Goal: Task Accomplishment & Management: Complete application form

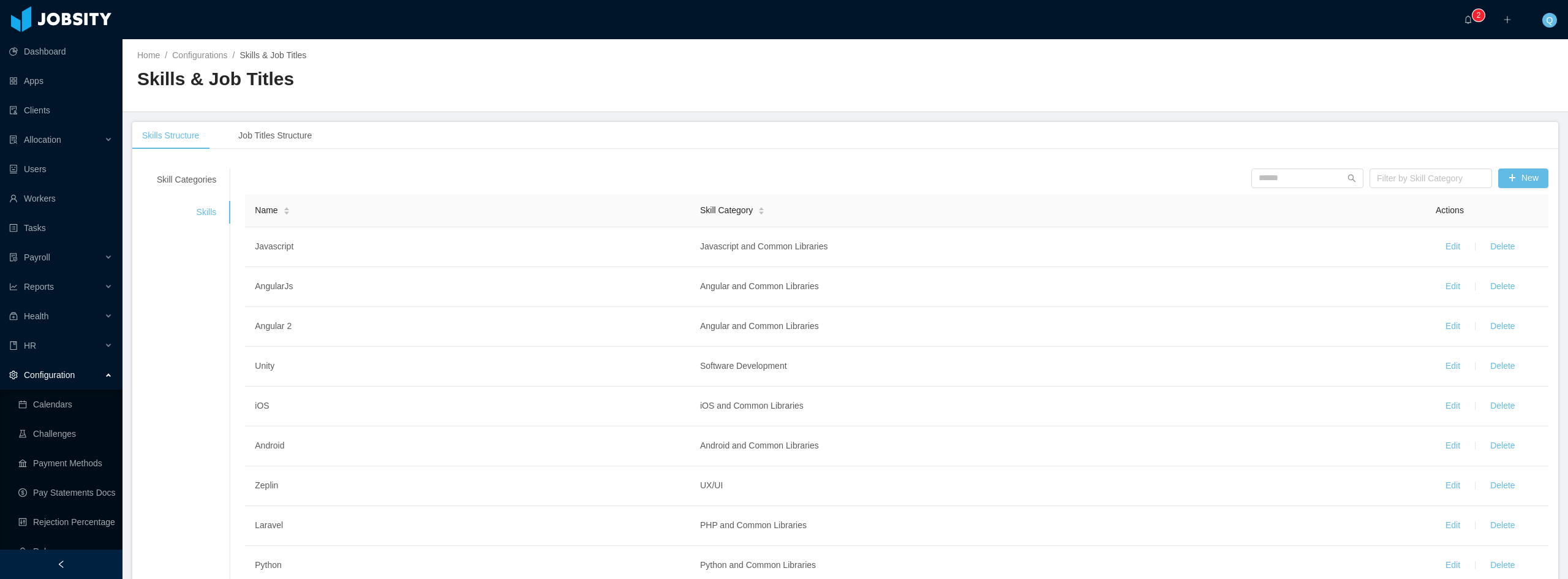
scroll to position [134, 0]
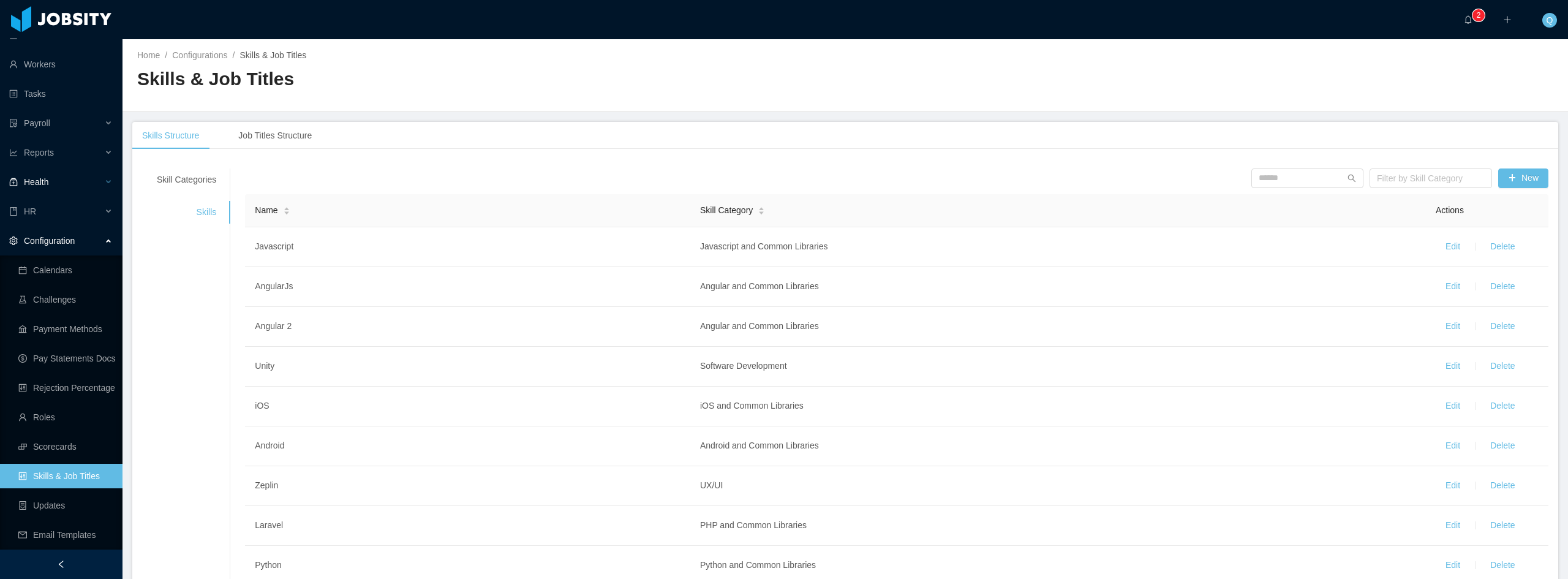
click at [58, 241] on span "Configuration" at bounding box center [48, 241] width 50 height 10
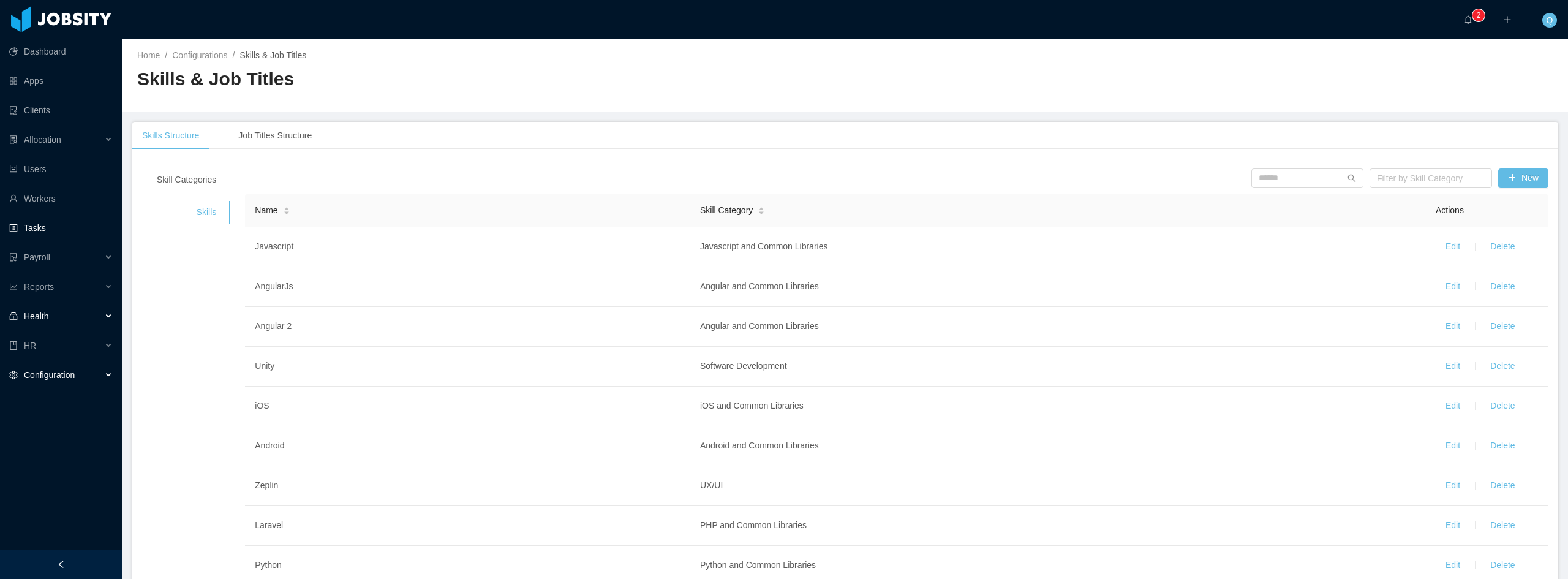
scroll to position [0, 0]
click at [54, 195] on link "Workers" at bounding box center [61, 199] width 104 height 25
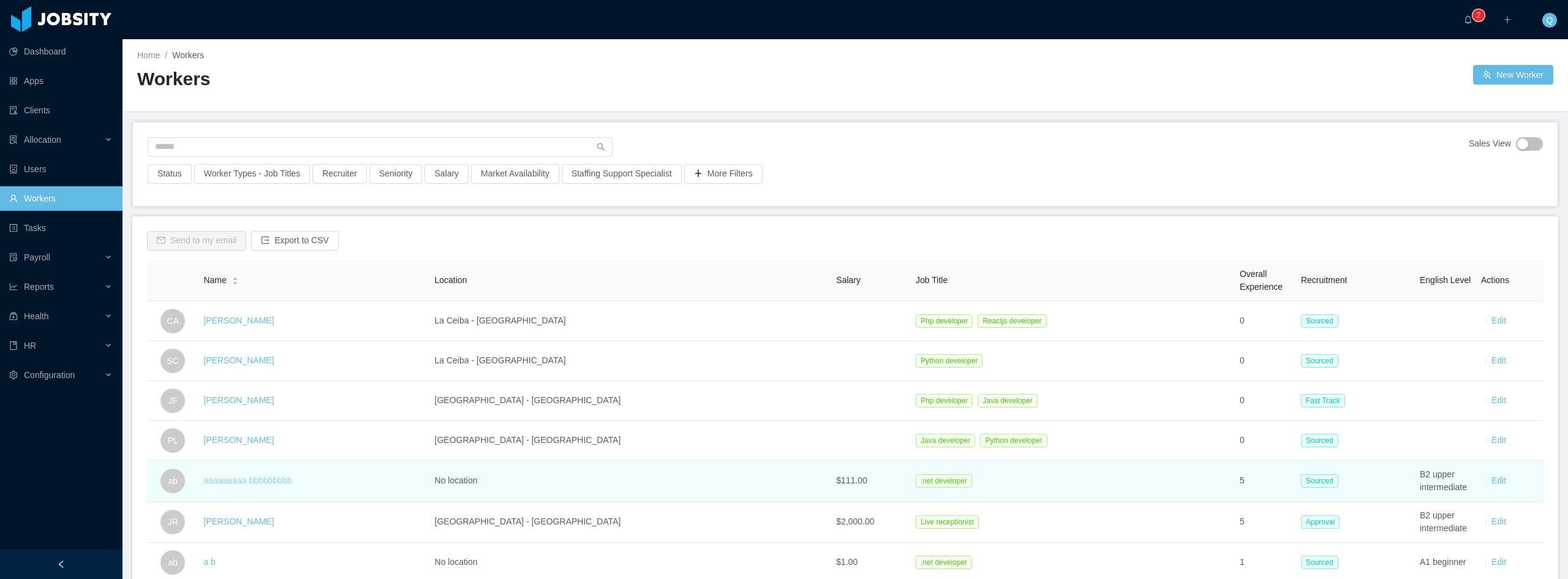
click at [256, 481] on link "aaaaaaaaa bbbbbbbbb" at bounding box center [247, 480] width 88 height 10
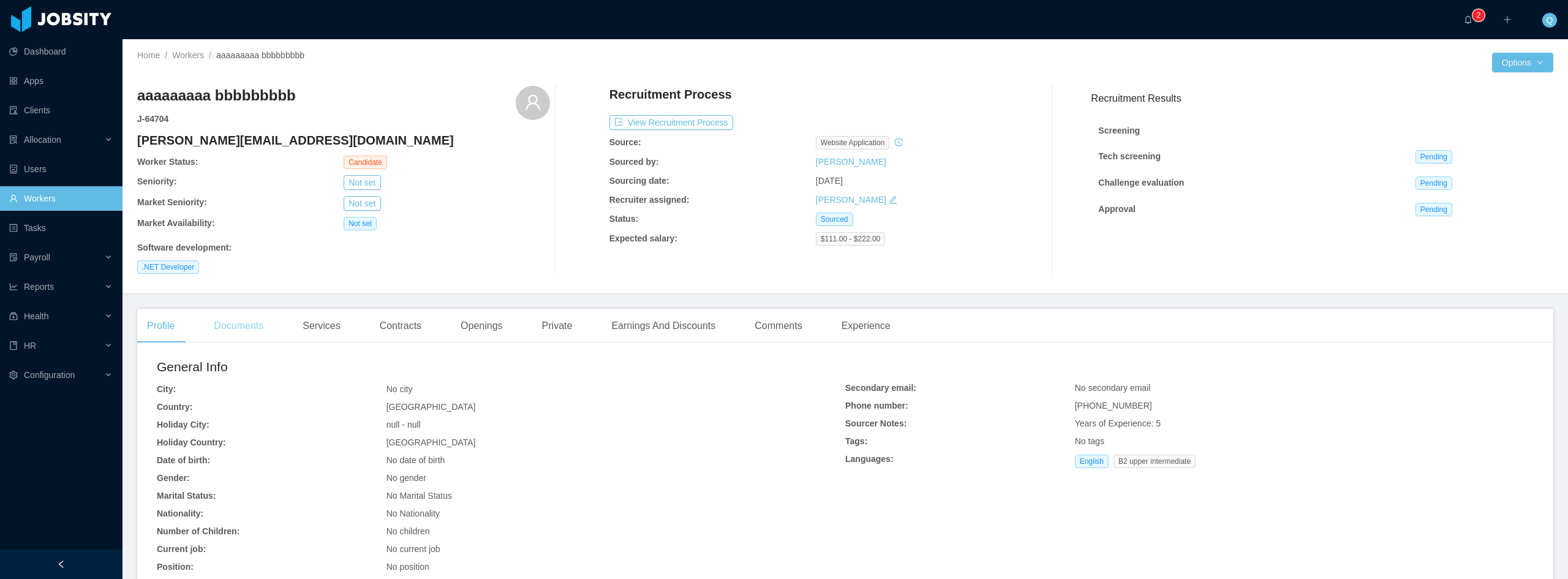
click at [254, 328] on div "Documents" at bounding box center [239, 326] width 69 height 34
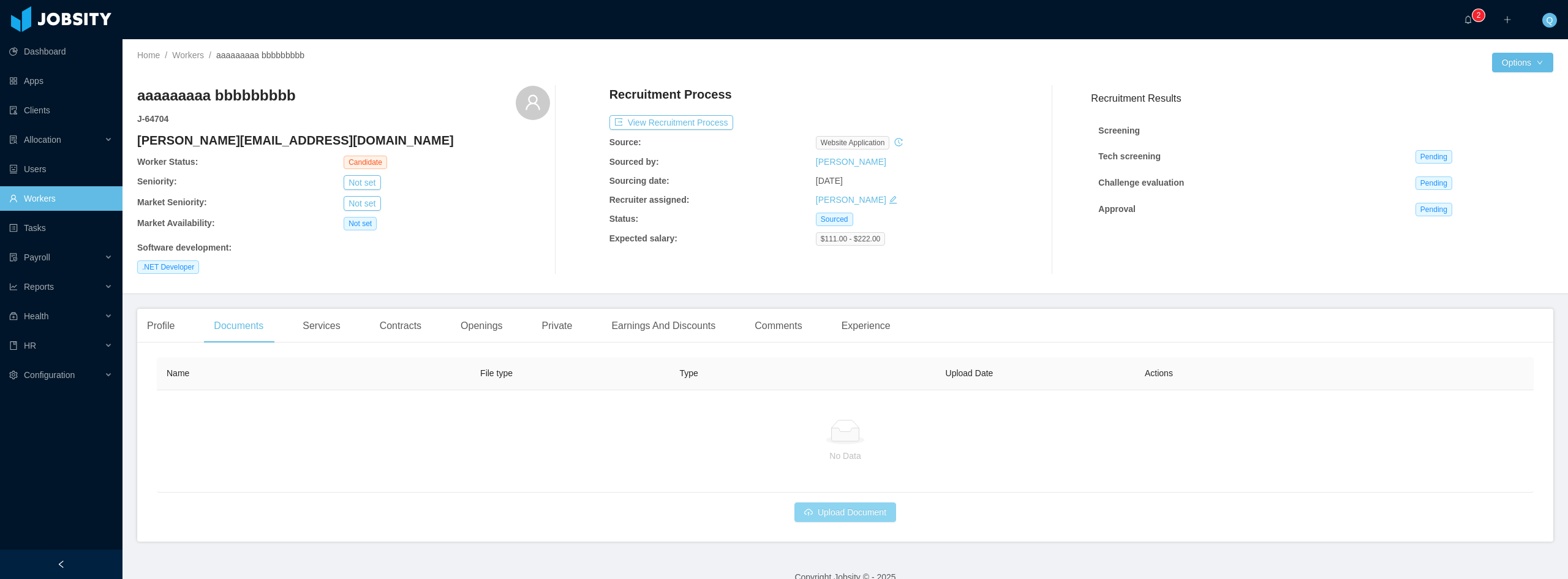
click at [861, 514] on button "Upload Document" at bounding box center [845, 512] width 102 height 20
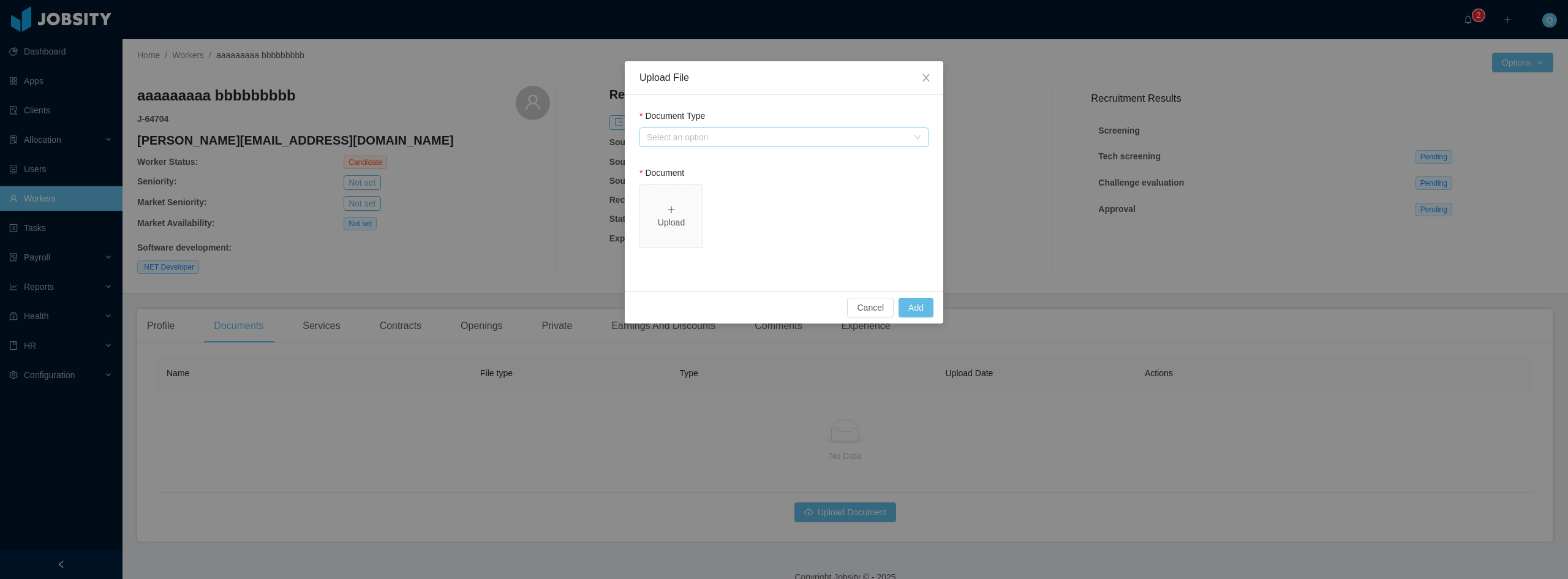
click at [778, 138] on div "Select an option" at bounding box center [777, 137] width 261 height 12
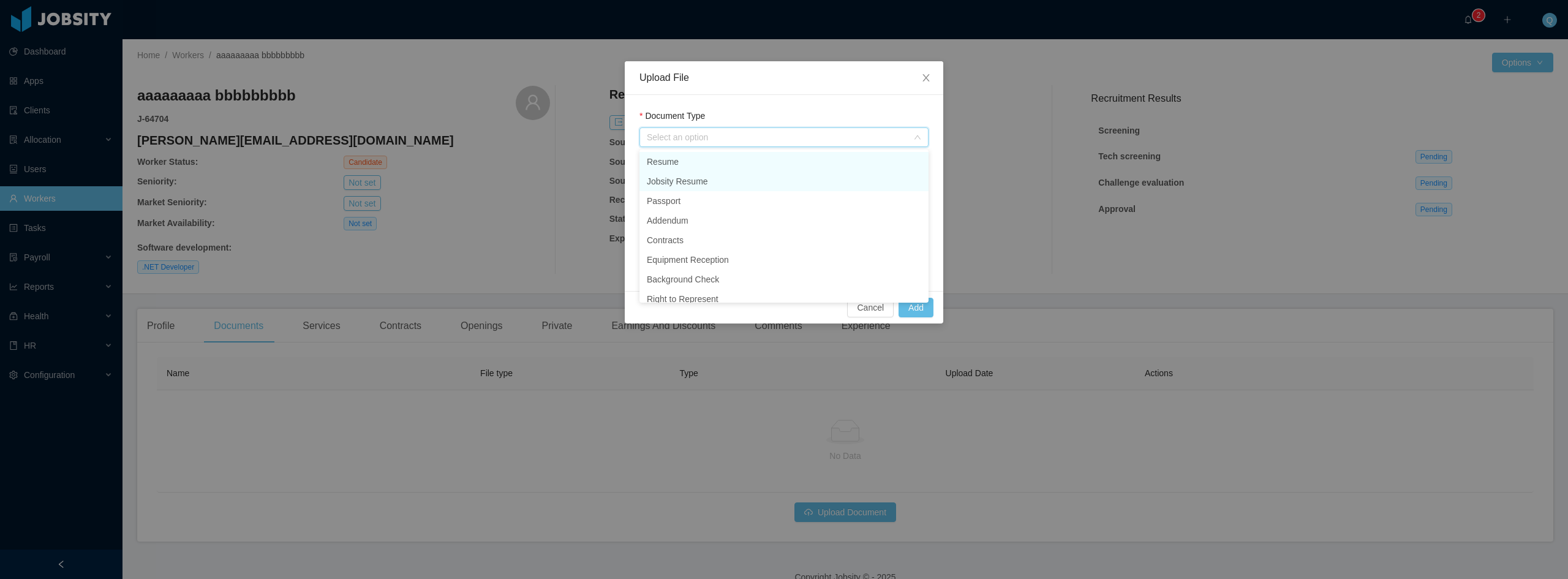
click at [703, 165] on li "Resume" at bounding box center [784, 162] width 289 height 20
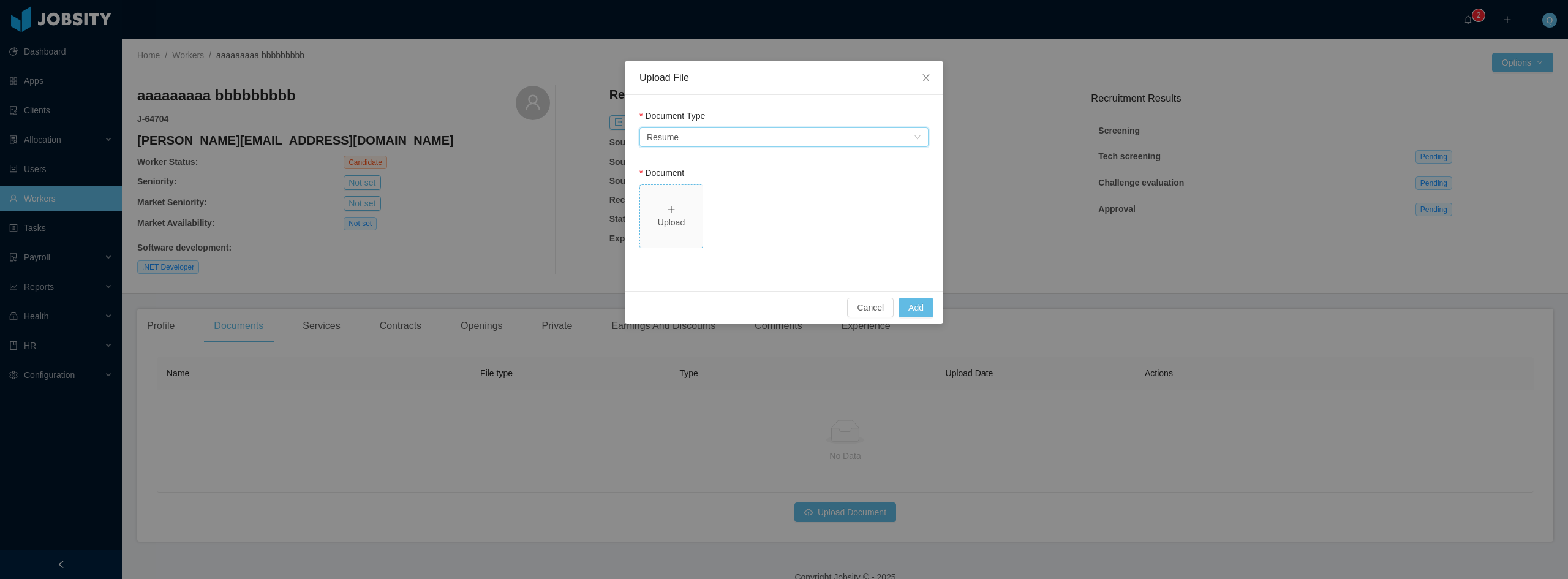
click at [678, 209] on div "Upload" at bounding box center [671, 216] width 52 height 26
click at [864, 309] on button "Cancel" at bounding box center [870, 307] width 47 height 20
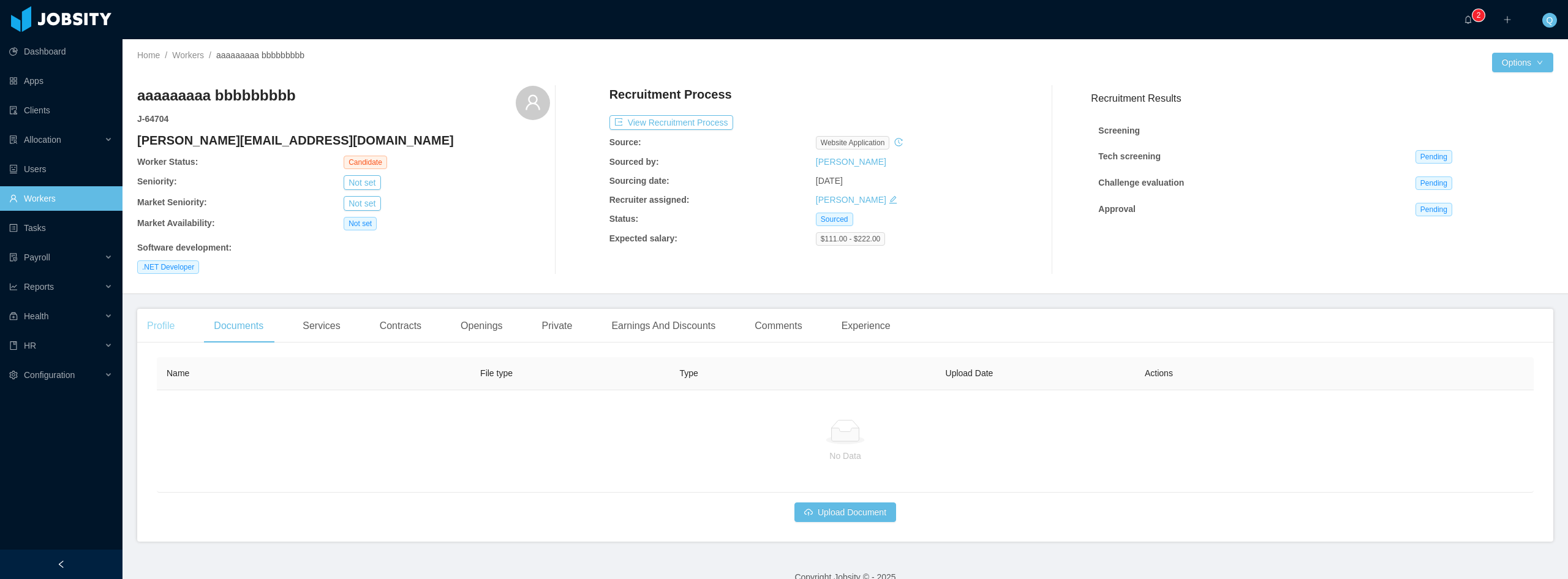
click at [173, 319] on div "Profile" at bounding box center [161, 326] width 48 height 34
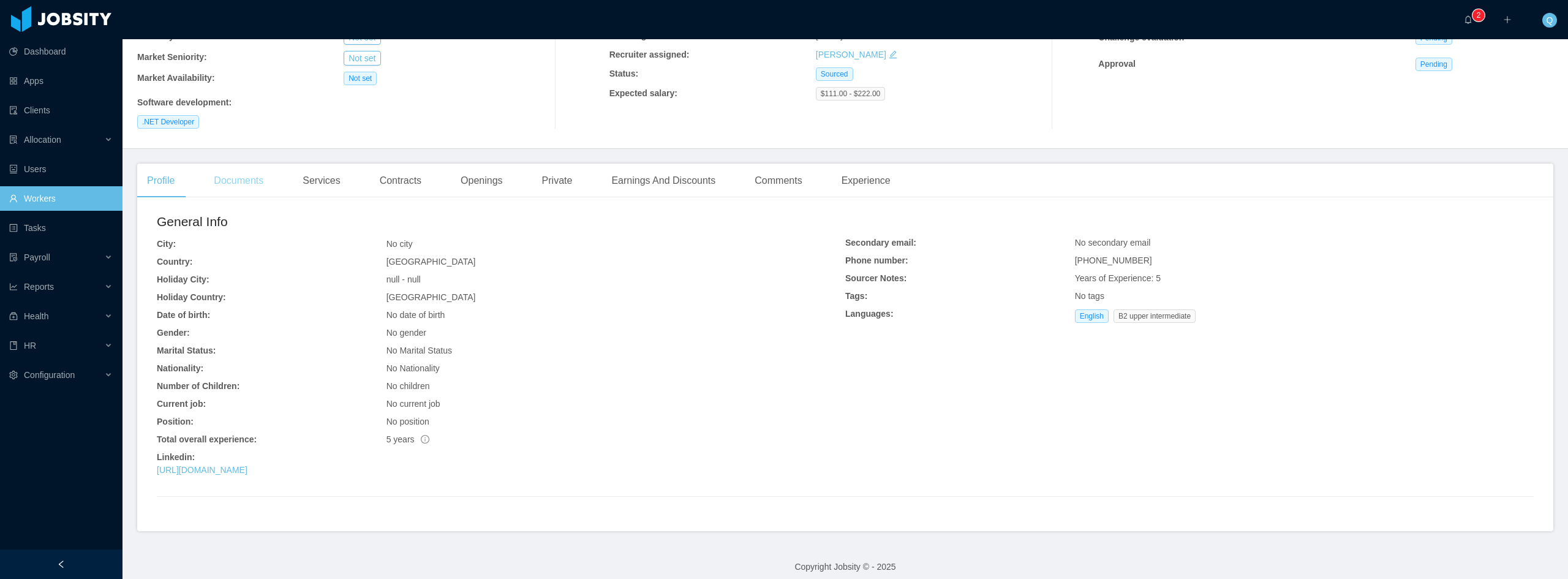
scroll to position [154, 0]
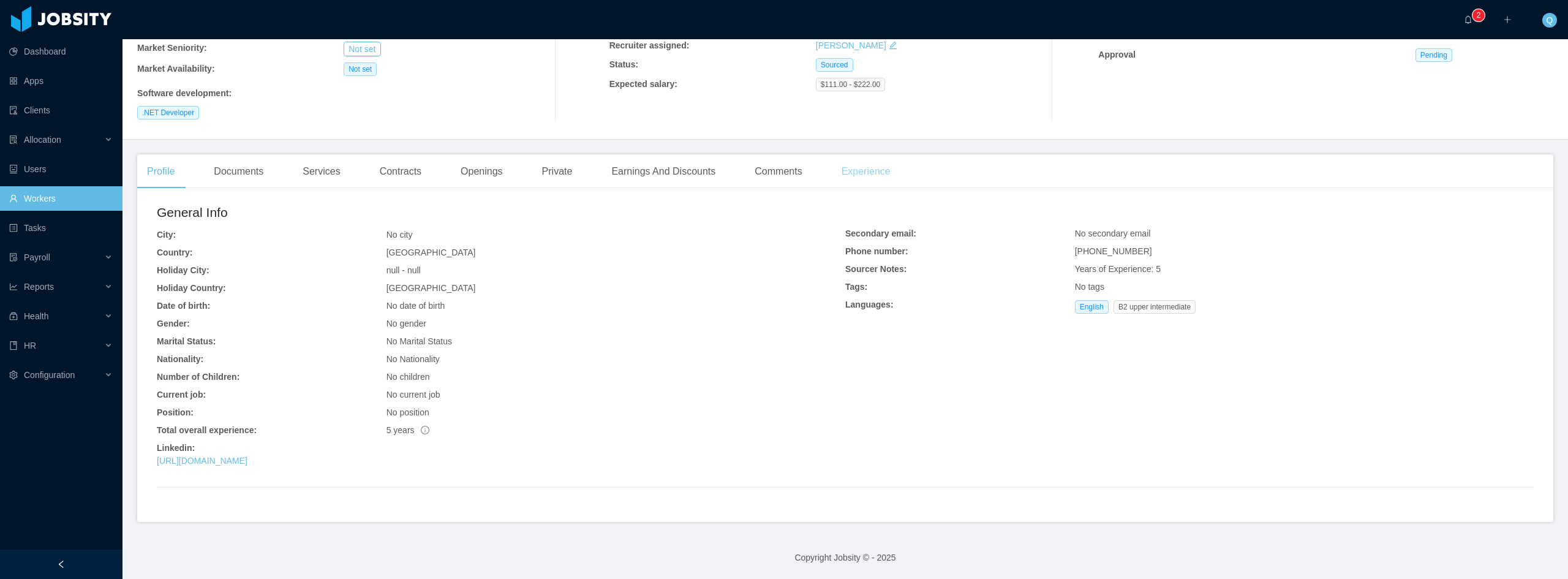
click at [862, 173] on div "Experience" at bounding box center [866, 171] width 68 height 34
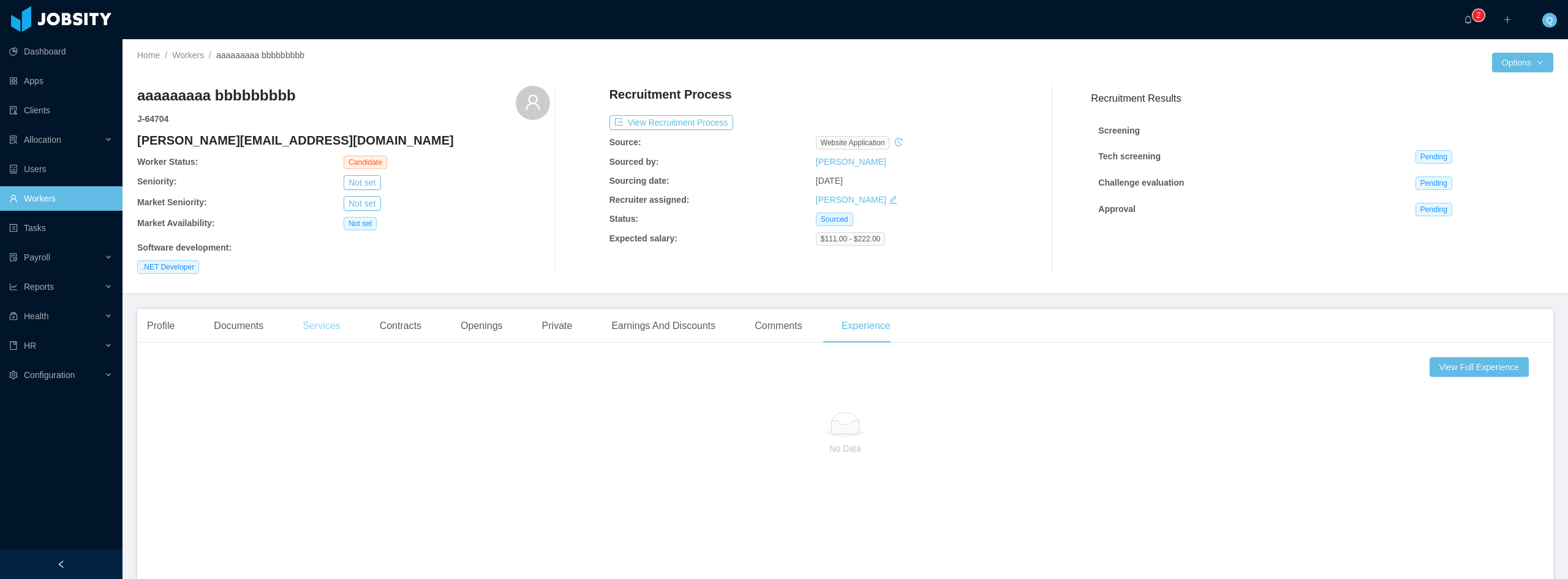
click at [309, 327] on div "Services" at bounding box center [321, 326] width 57 height 34
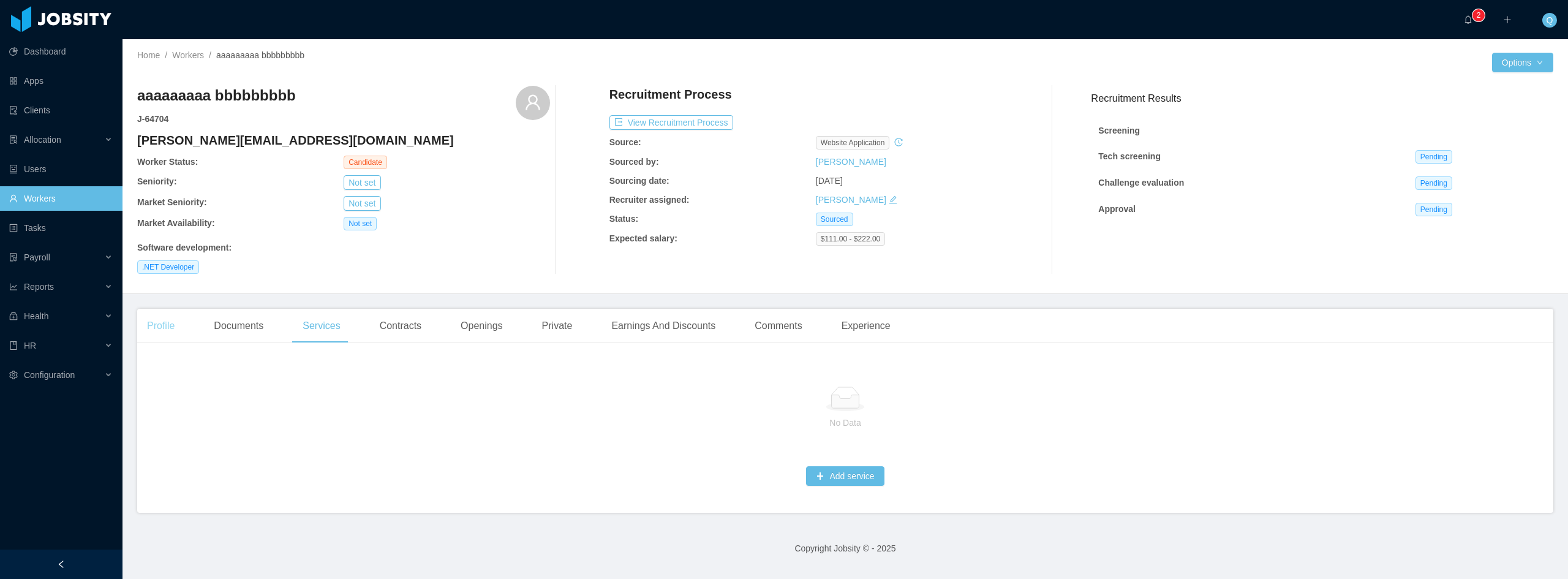
click at [170, 329] on div "Profile" at bounding box center [161, 326] width 48 height 34
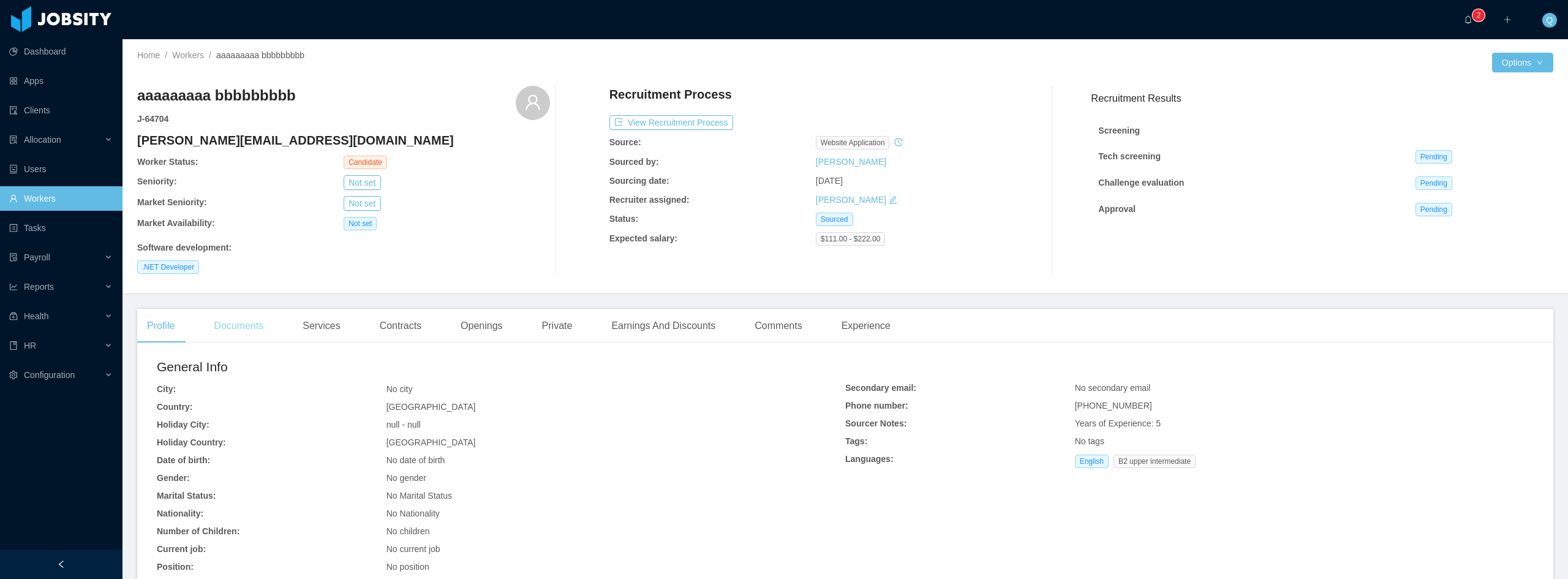
click at [246, 324] on div "Documents" at bounding box center [239, 326] width 69 height 34
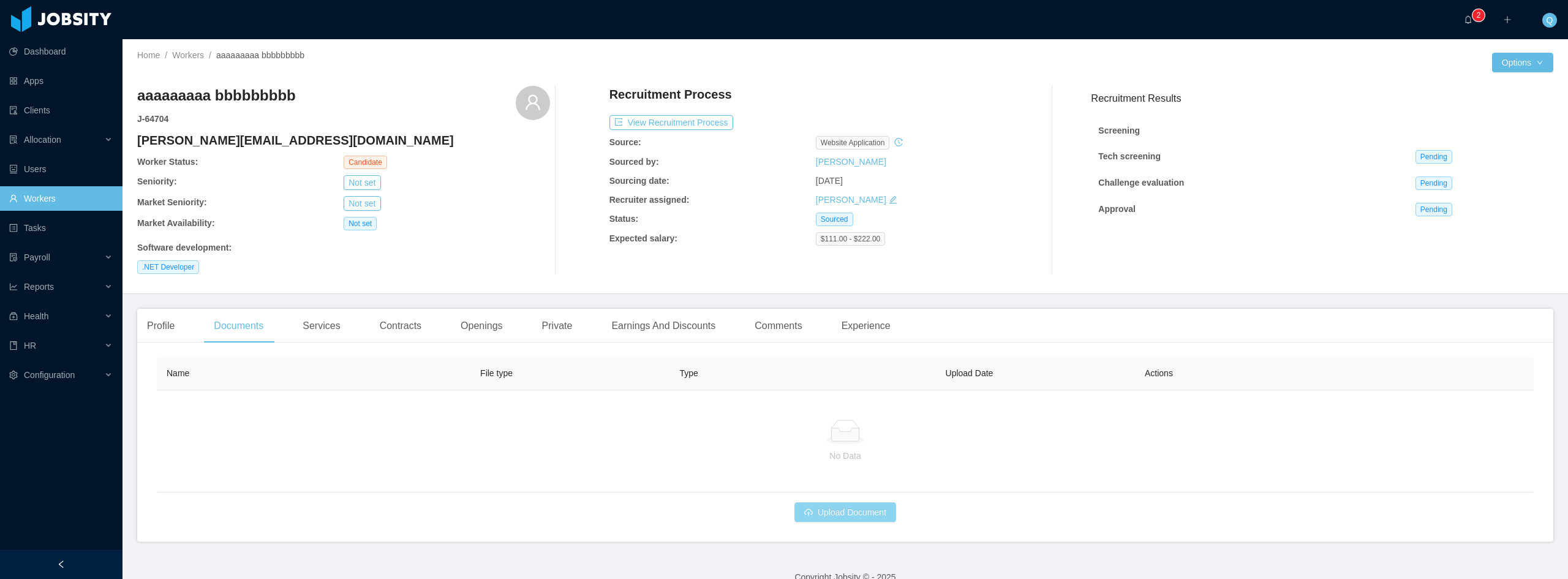
click at [869, 508] on button "Upload Document" at bounding box center [845, 512] width 102 height 20
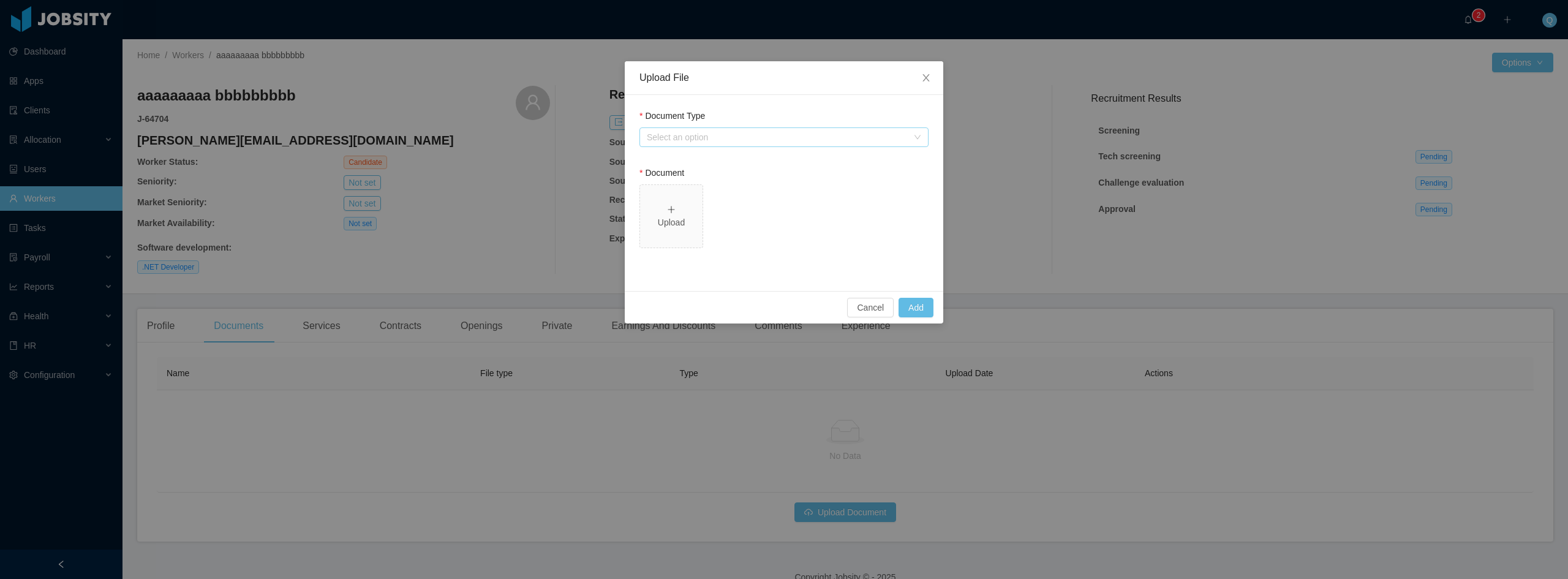
click at [712, 139] on div "Select an option" at bounding box center [777, 137] width 261 height 12
click at [700, 164] on li "Resume" at bounding box center [784, 162] width 289 height 20
click at [671, 215] on div "Upload" at bounding box center [671, 216] width 52 height 26
click at [926, 305] on button "Add" at bounding box center [916, 307] width 35 height 20
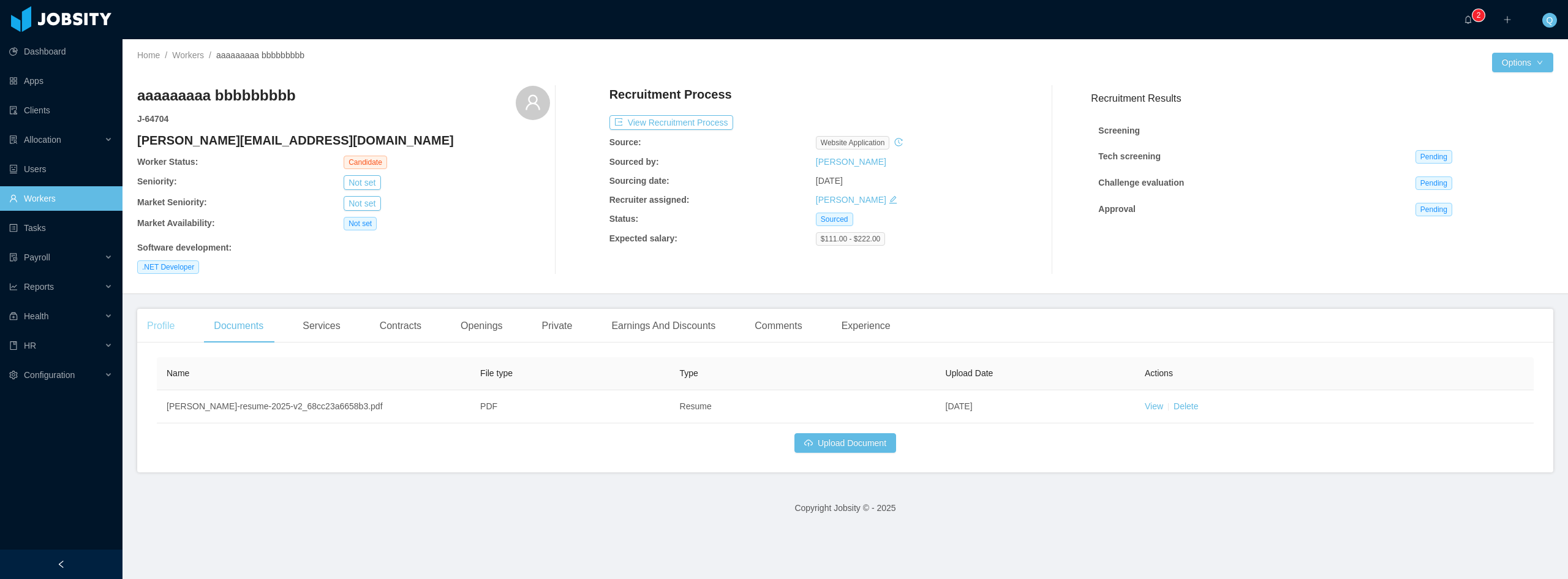
click at [161, 323] on div "Profile" at bounding box center [161, 326] width 48 height 34
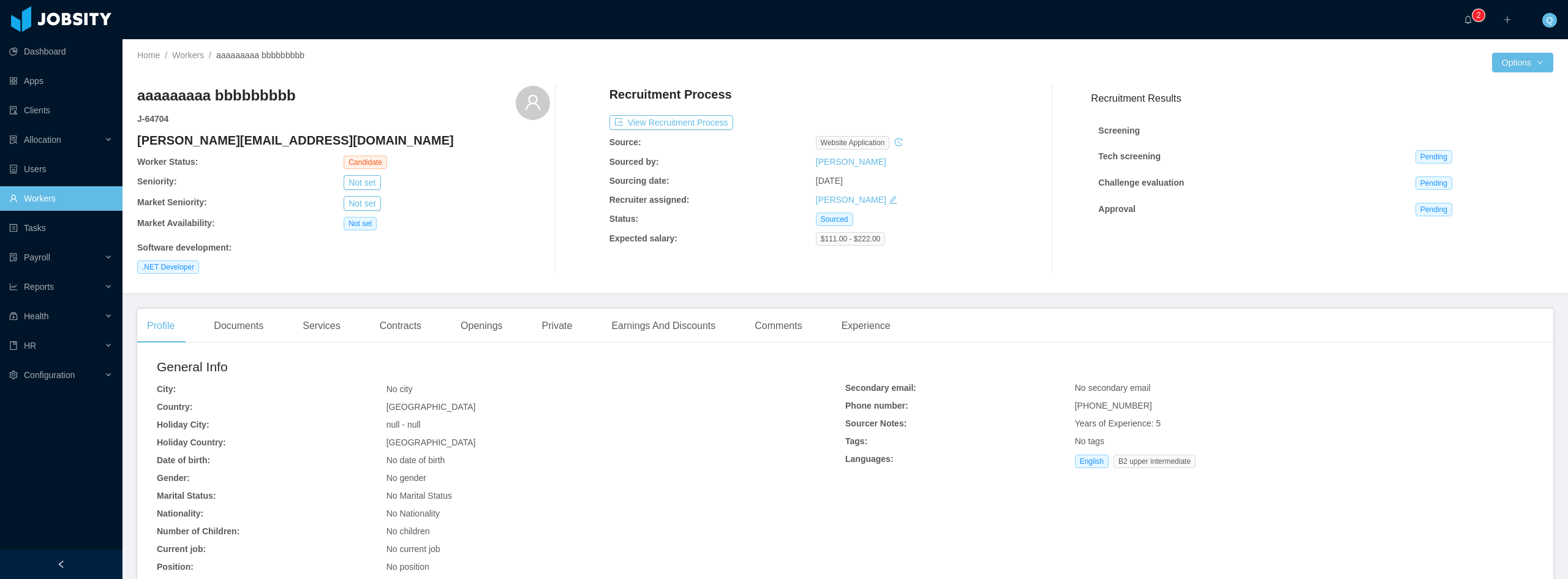
click at [29, 202] on link "Workers" at bounding box center [61, 199] width 104 height 25
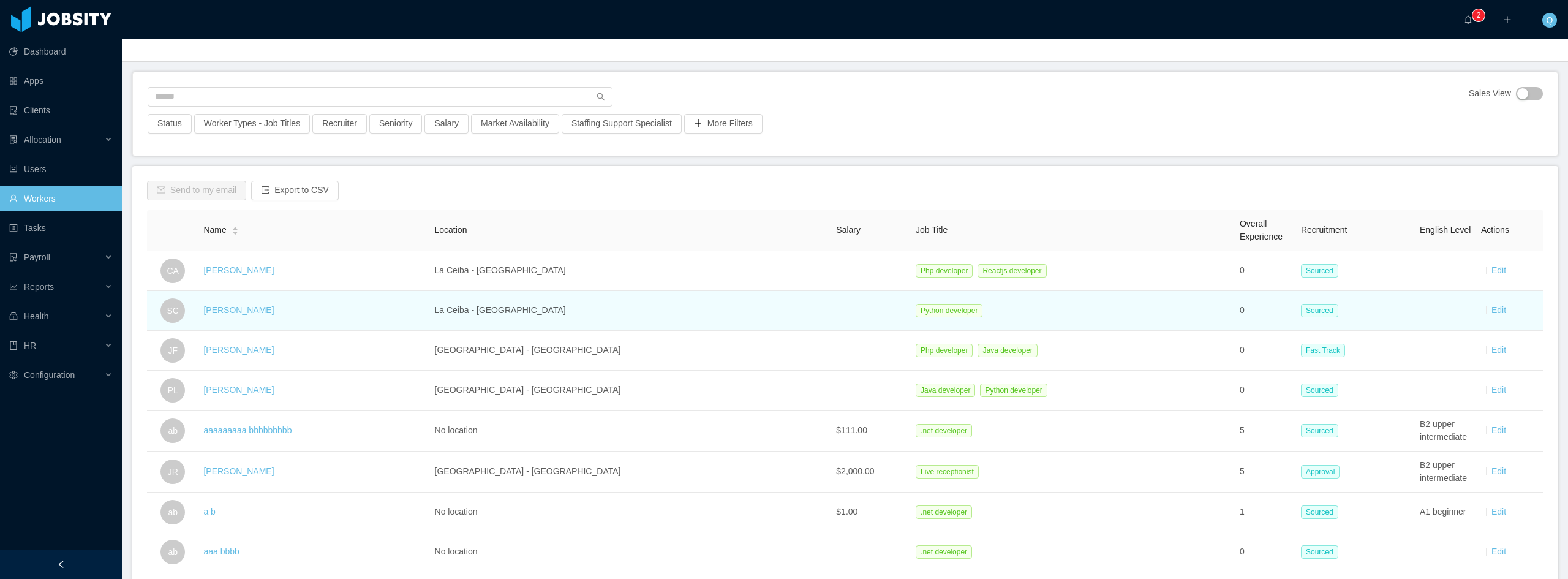
scroll to position [123, 0]
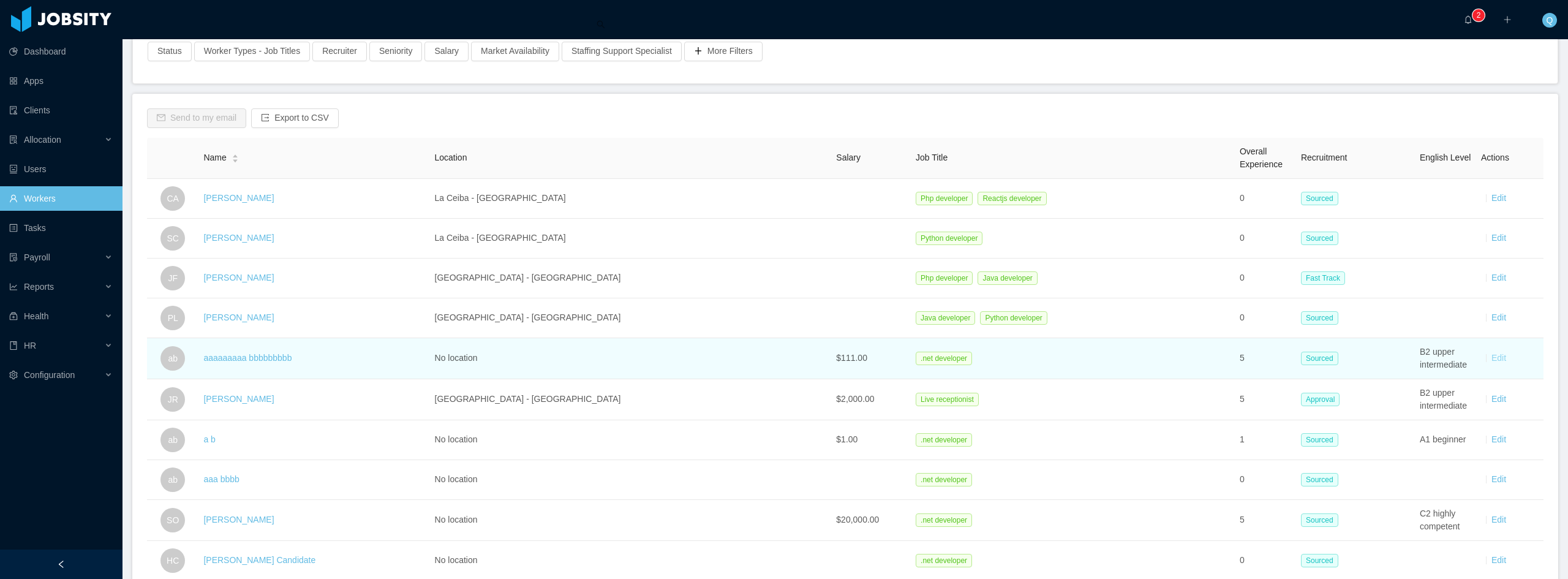
click at [1491, 357] on link "Edit" at bounding box center [1498, 357] width 14 height 10
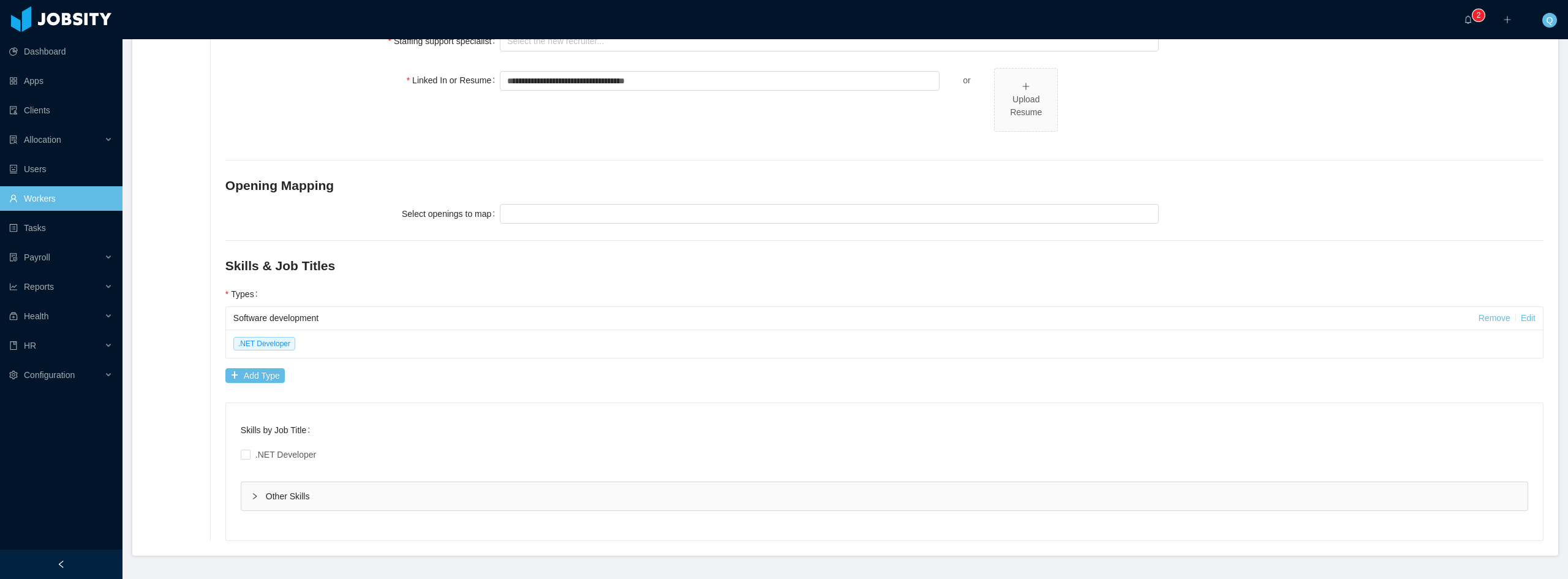
scroll to position [478, 0]
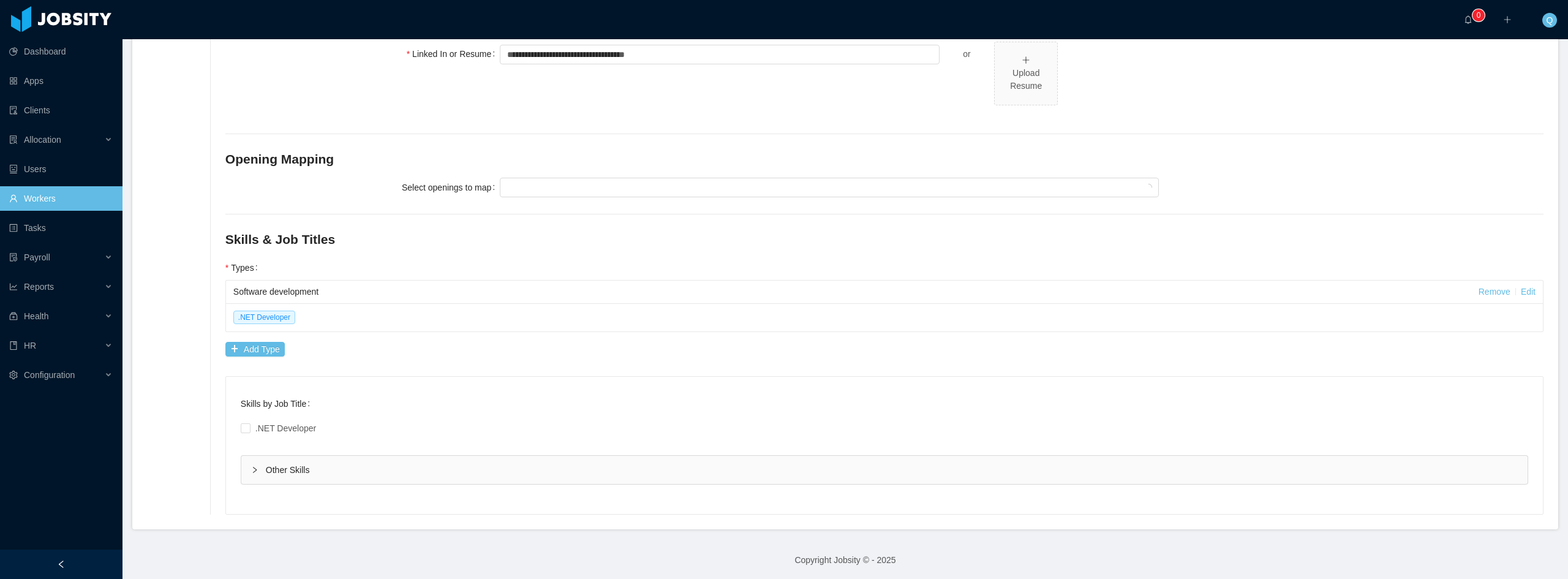
scroll to position [478, 0]
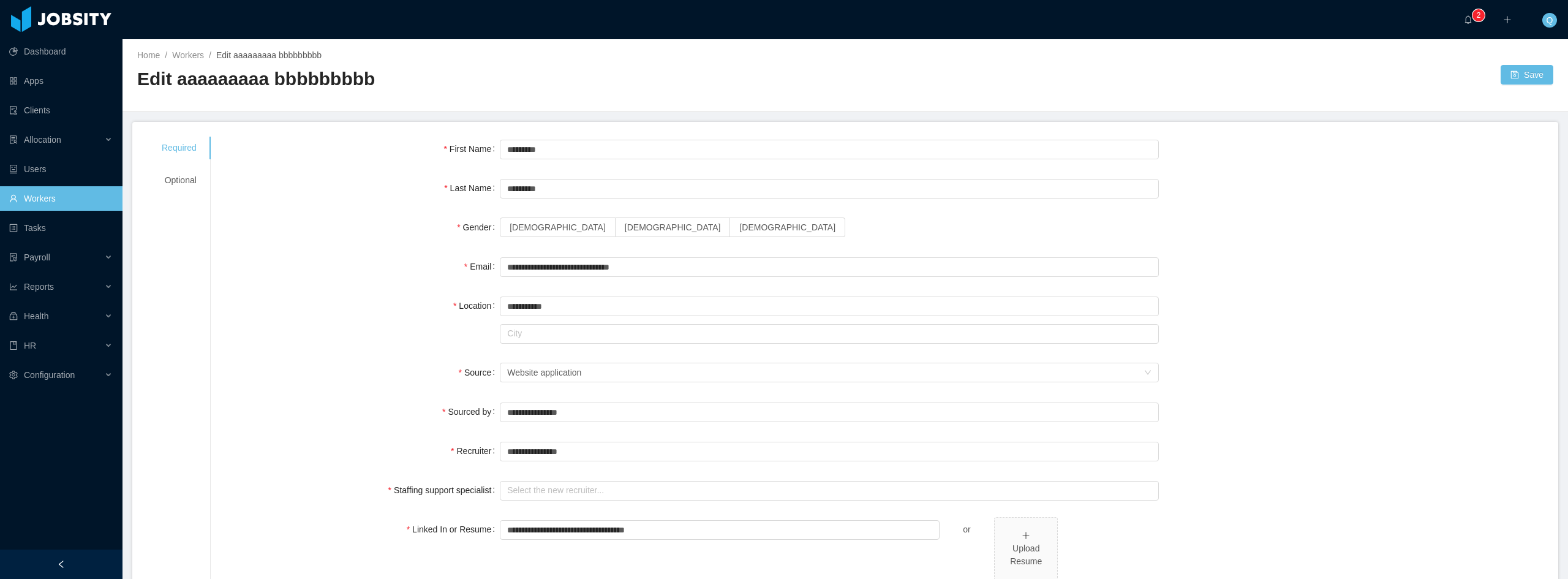
click at [72, 195] on link "Workers" at bounding box center [61, 199] width 104 height 25
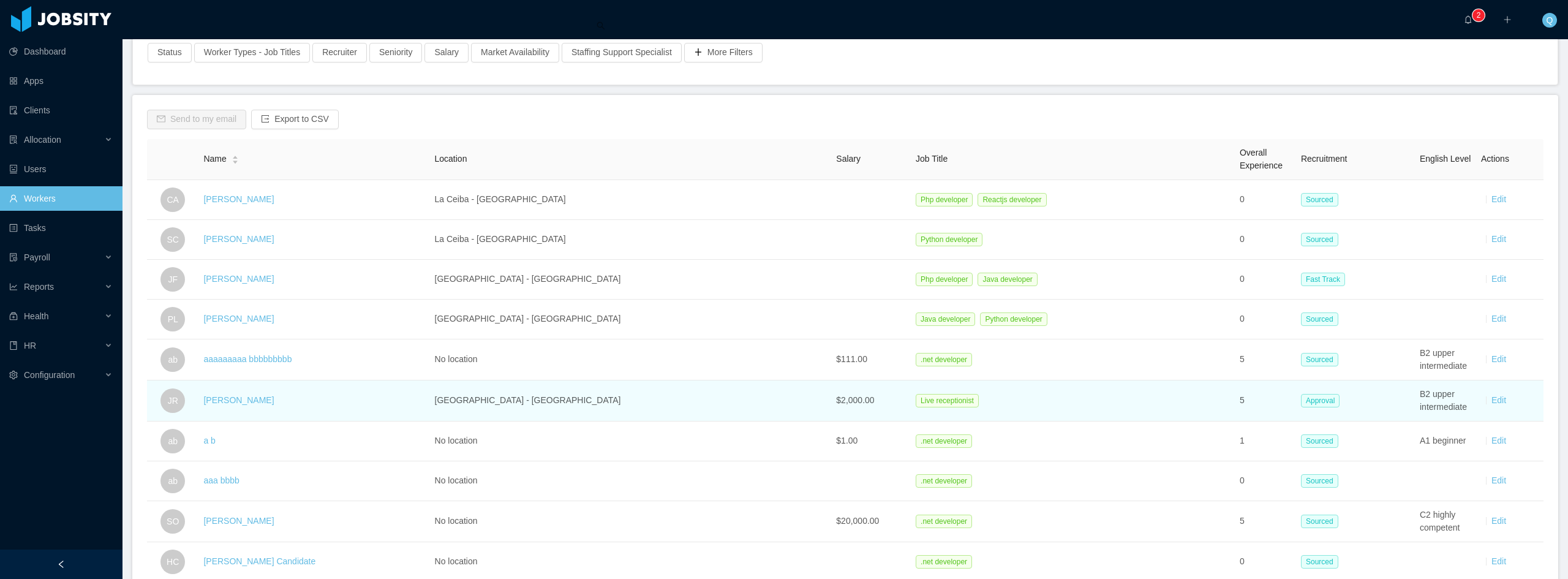
scroll to position [123, 0]
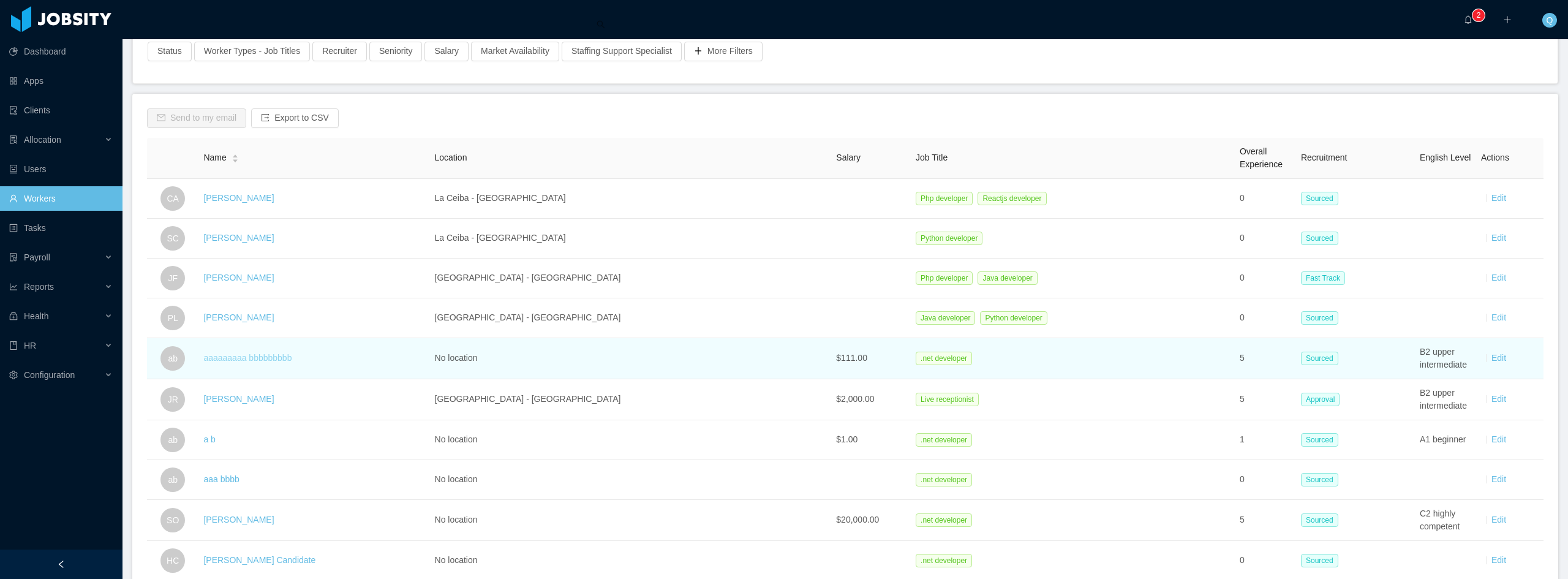
click at [268, 359] on link "aaaaaaaaa bbbbbbbbb" at bounding box center [247, 357] width 88 height 10
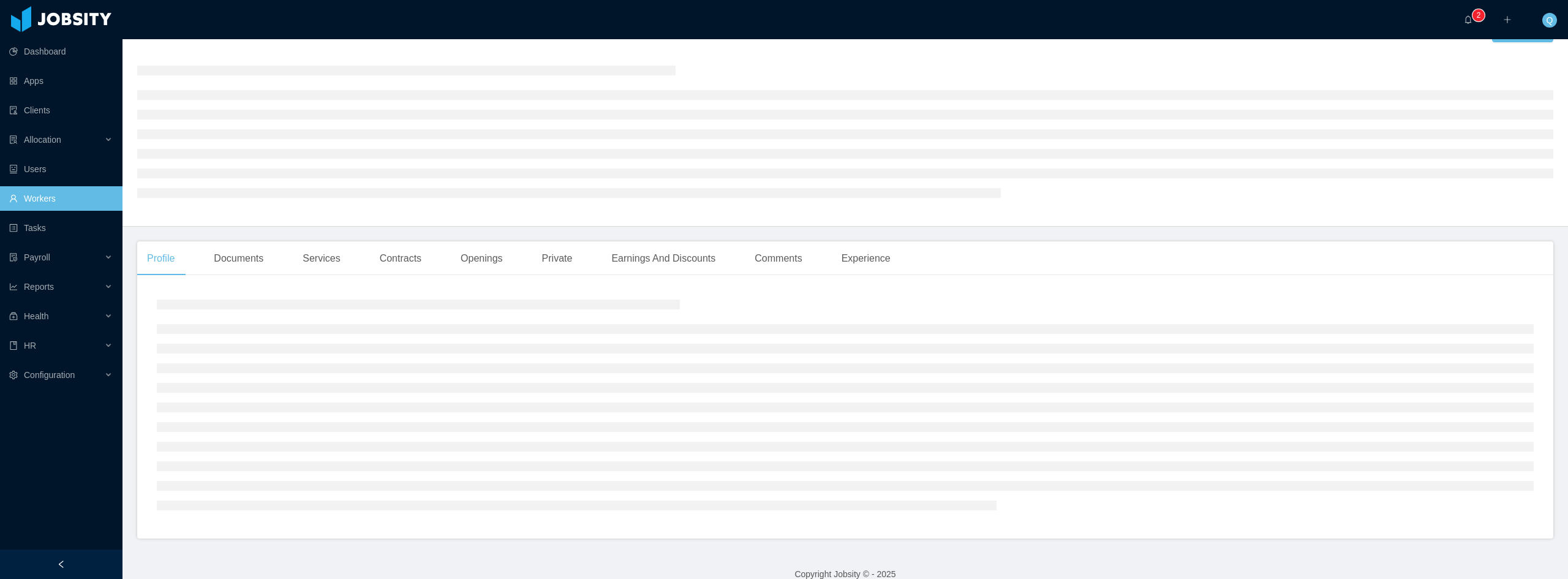
scroll to position [47, 0]
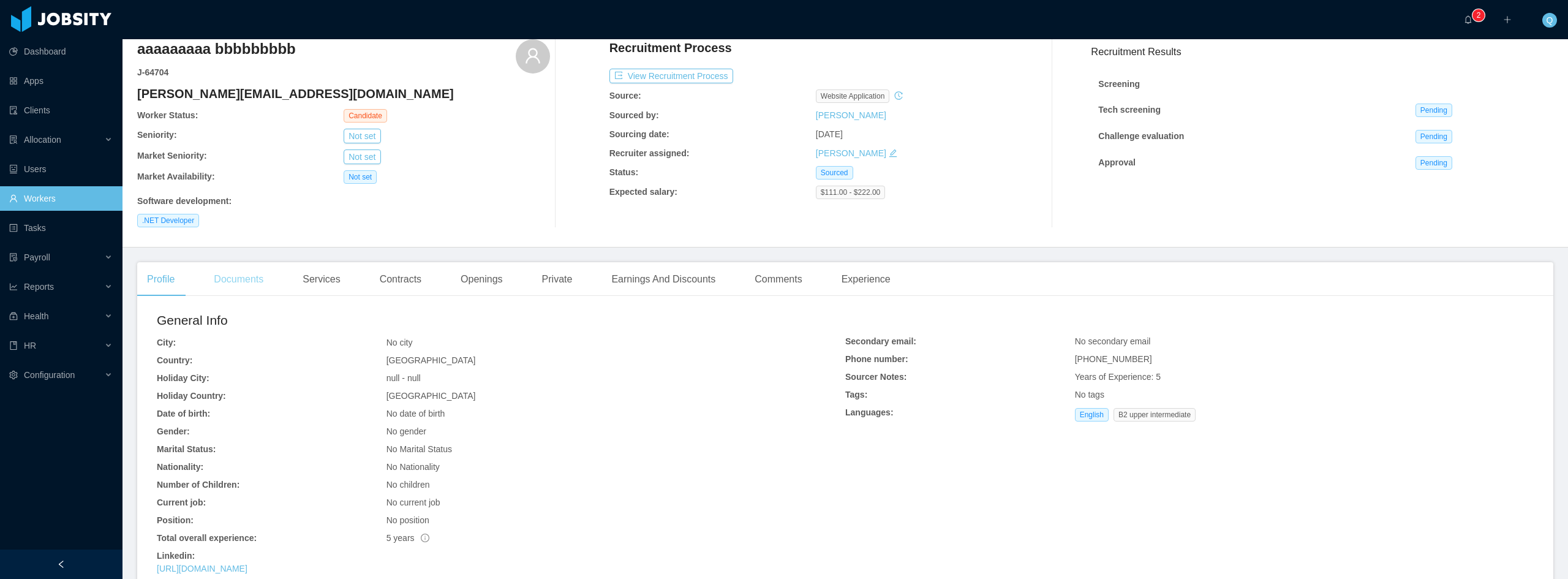
click at [239, 280] on div "Documents" at bounding box center [239, 280] width 69 height 34
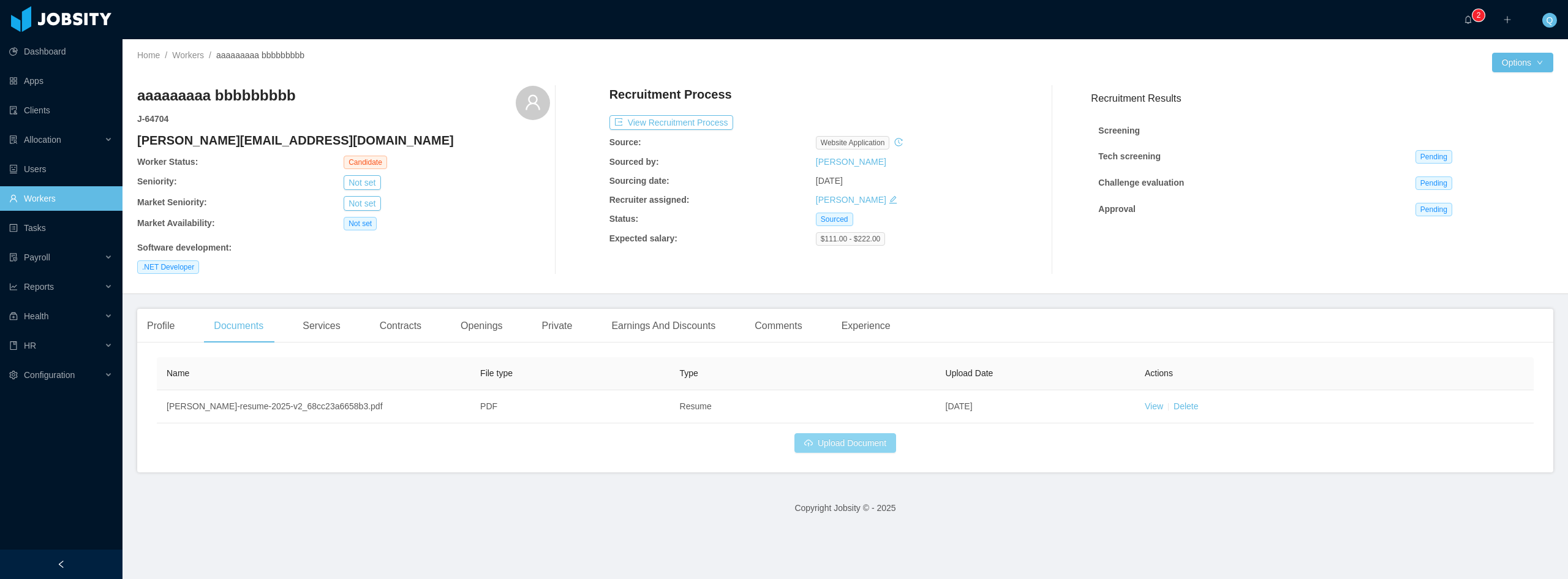
click at [847, 444] on button "Upload Document" at bounding box center [845, 443] width 102 height 20
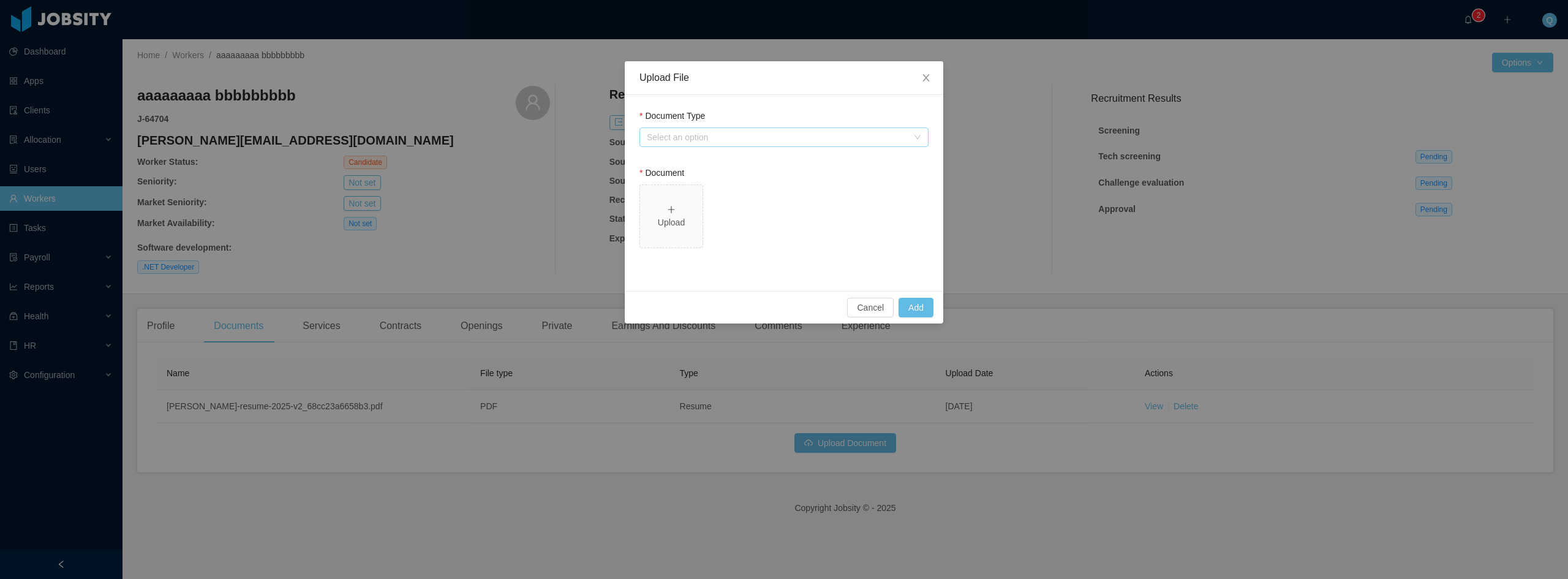
click at [731, 134] on div "Select an option" at bounding box center [777, 137] width 261 height 12
click at [687, 161] on li "Resume" at bounding box center [784, 162] width 289 height 20
click at [677, 212] on div "Upload" at bounding box center [671, 216] width 52 height 26
click at [920, 308] on button "Add" at bounding box center [916, 307] width 35 height 20
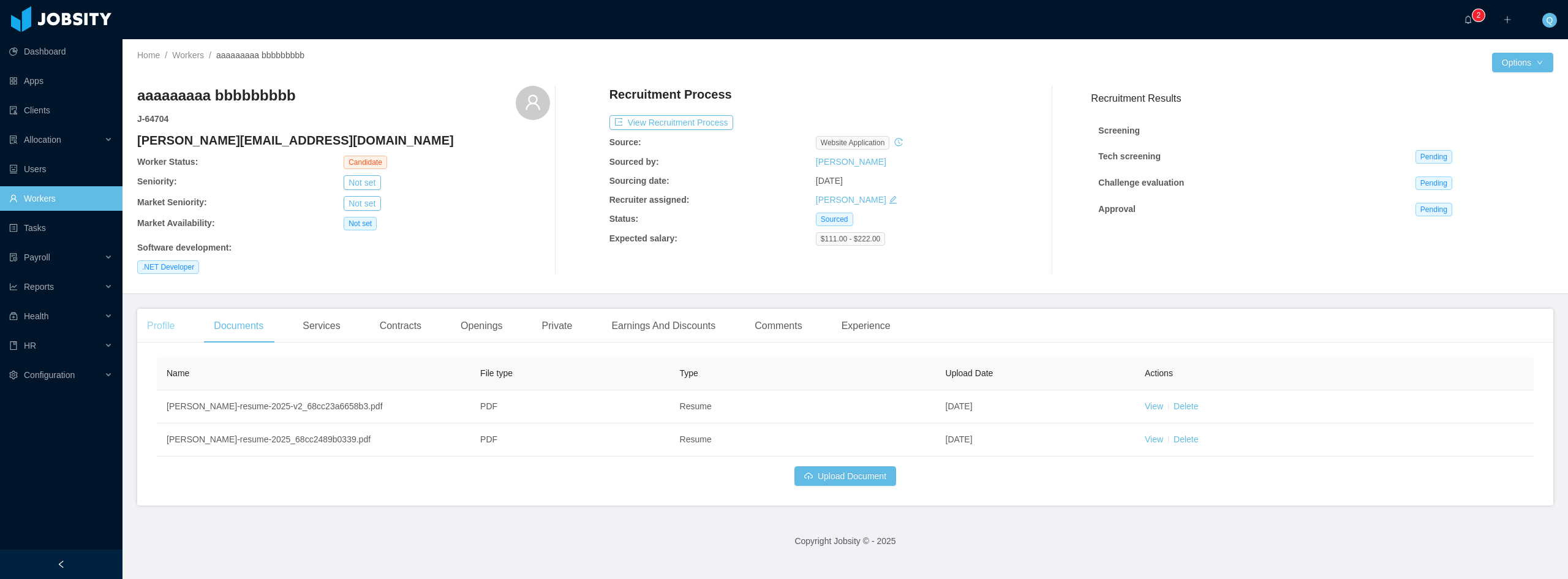
click at [156, 326] on div "Profile" at bounding box center [161, 326] width 48 height 34
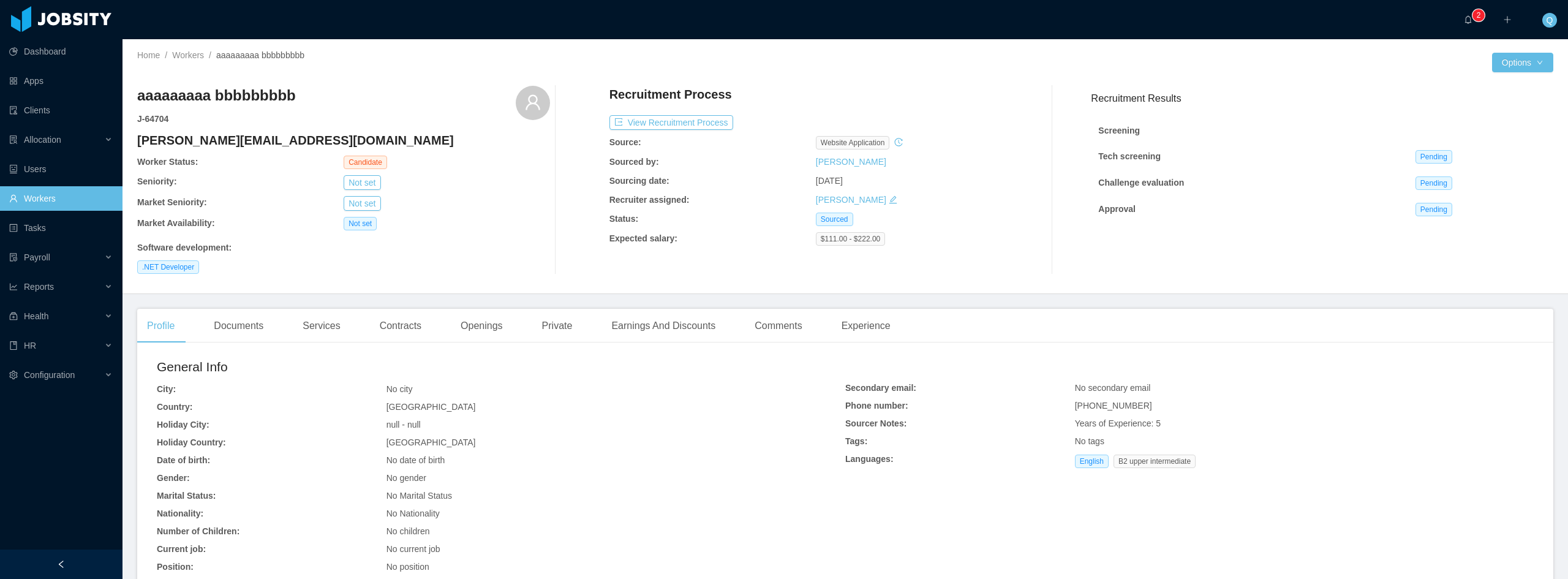
click at [74, 201] on link "Workers" at bounding box center [61, 199] width 104 height 25
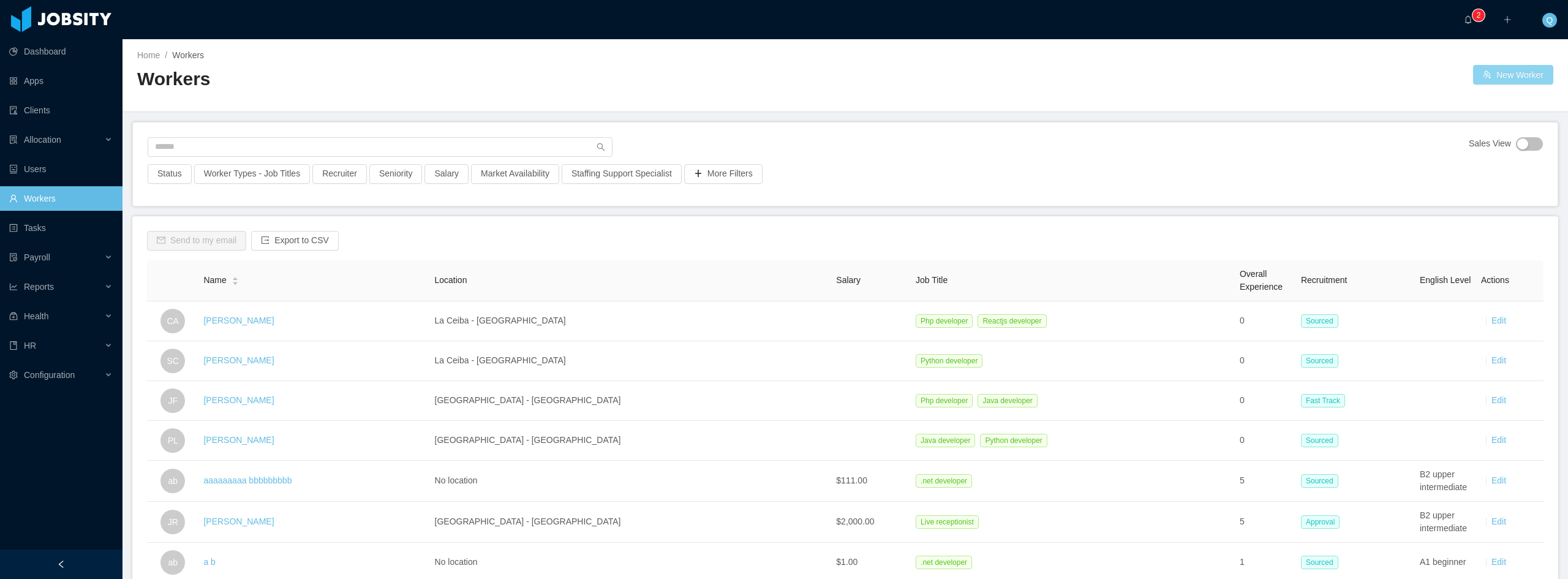
click at [1503, 71] on button "New Worker" at bounding box center [1513, 74] width 80 height 20
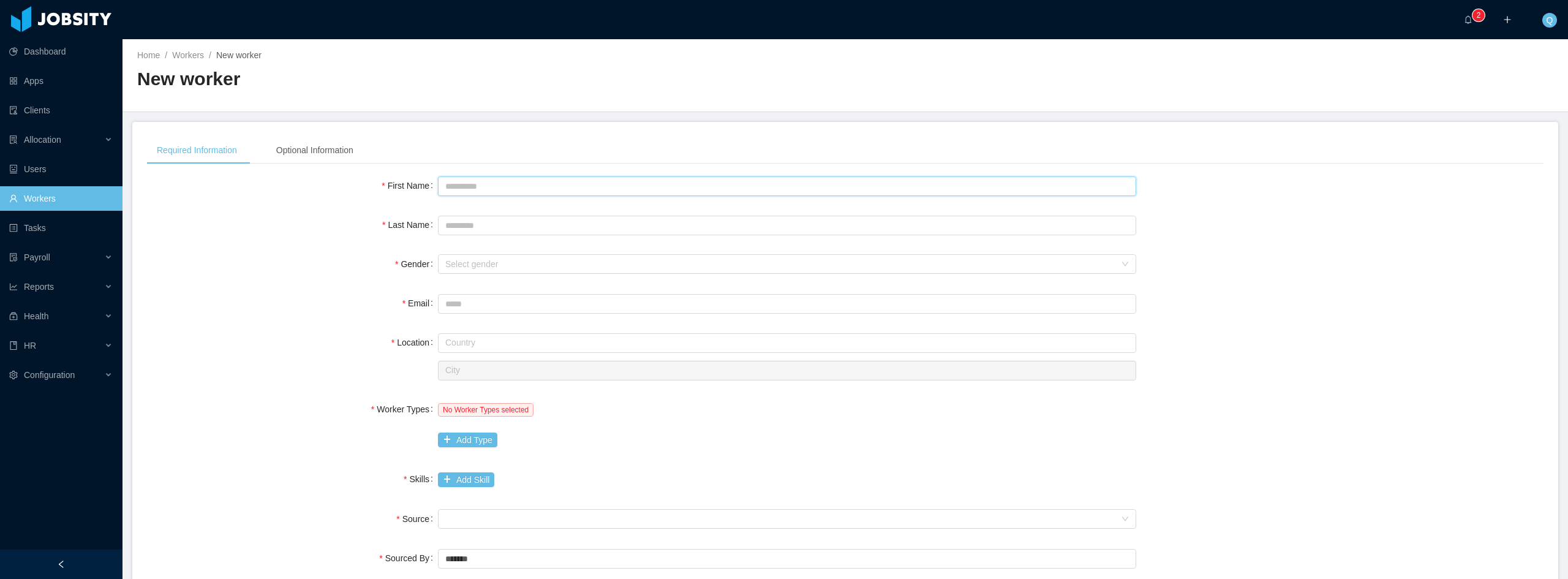
click at [480, 184] on input "First Name" at bounding box center [787, 186] width 698 height 20
type input "******"
drag, startPoint x: 648, startPoint y: 226, endPoint x: 383, endPoint y: 218, distance: 265.1
click at [383, 218] on div "Last Name *" at bounding box center [846, 225] width 1397 height 25
click at [446, 259] on div "Select gender" at bounding box center [780, 263] width 670 height 12
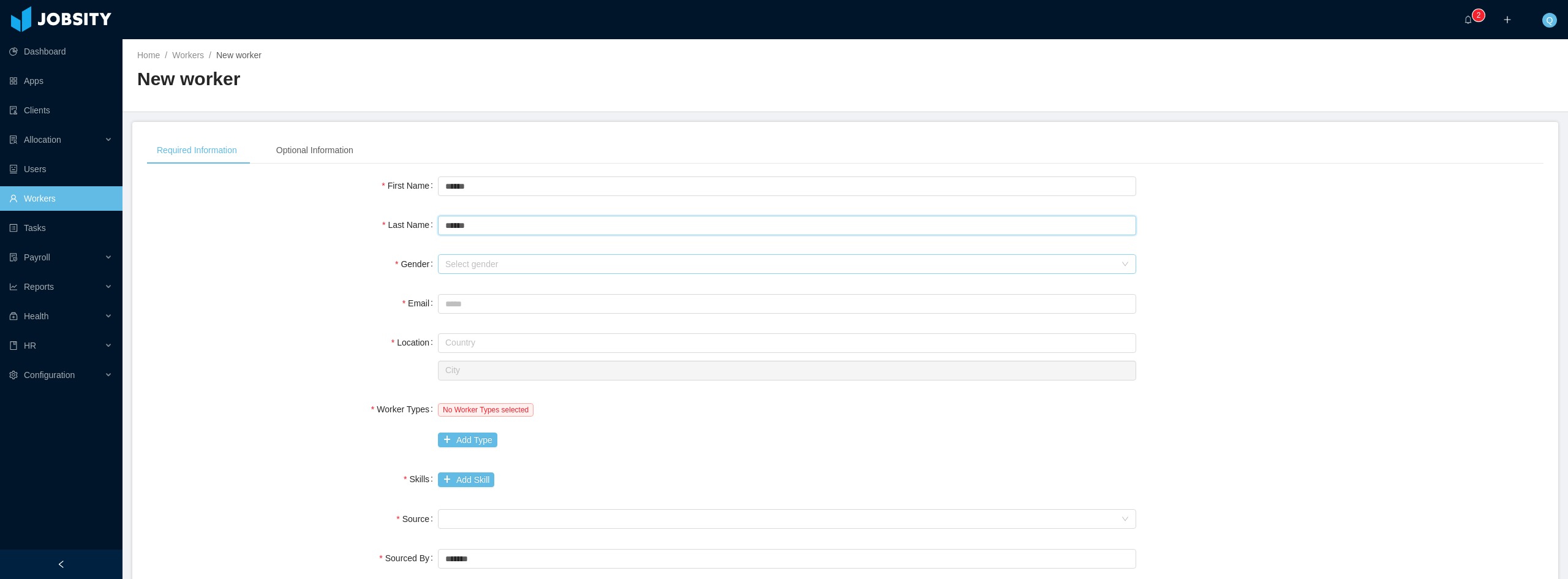
type input "******"
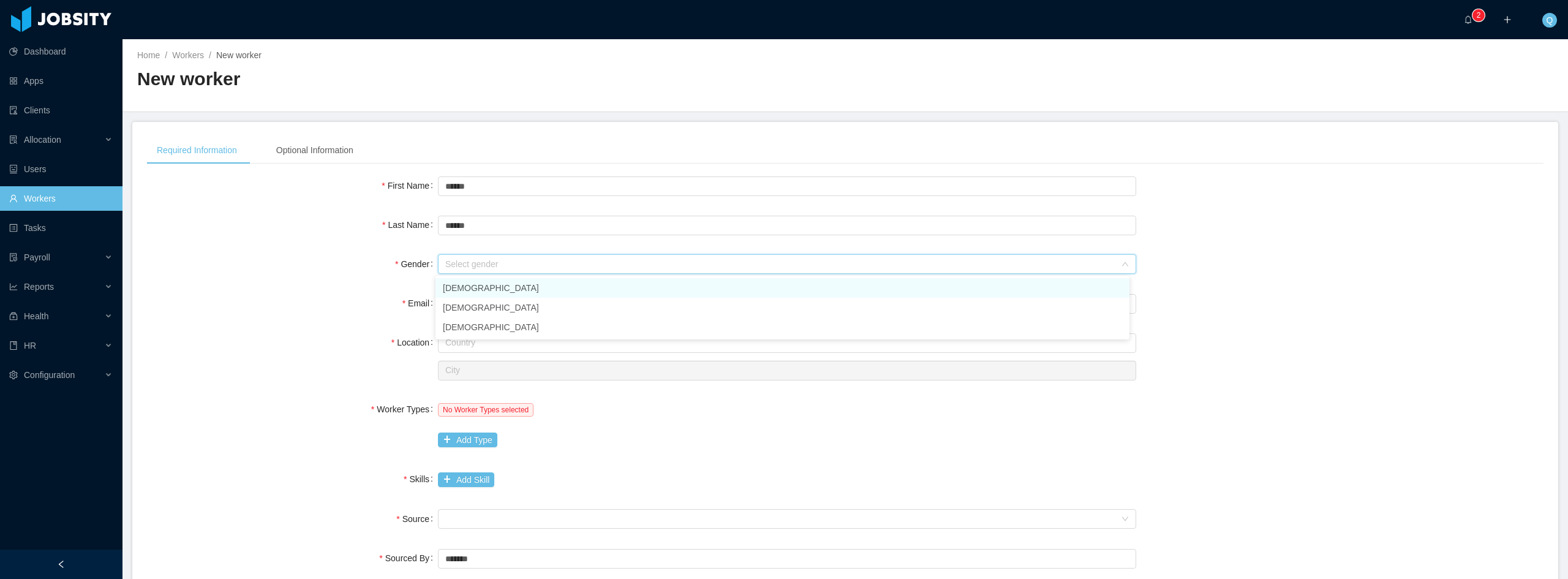
click at [506, 291] on li "[DEMOGRAPHIC_DATA]" at bounding box center [782, 288] width 694 height 20
click at [489, 309] on input "Email" at bounding box center [787, 303] width 698 height 20
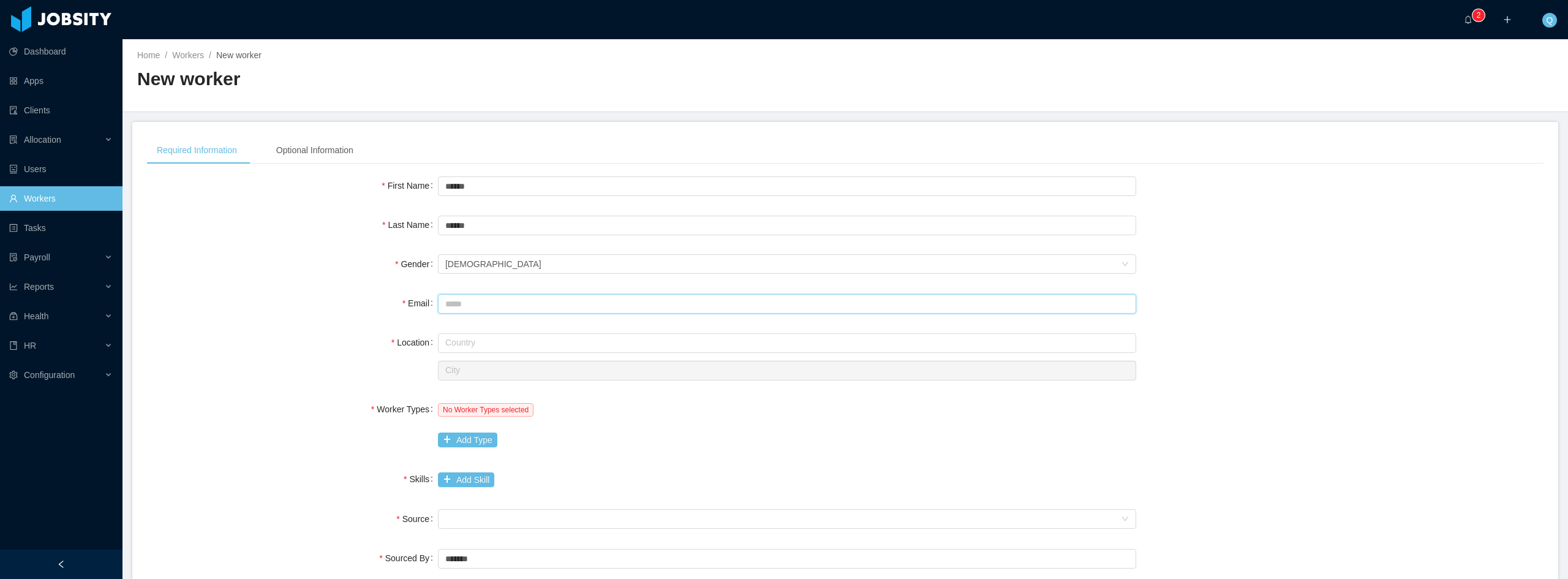
click at [455, 304] on input "Email" at bounding box center [787, 303] width 698 height 20
drag, startPoint x: 578, startPoint y: 304, endPoint x: 516, endPoint y: 304, distance: 62.0
click at [516, 304] on input "**********" at bounding box center [787, 303] width 698 height 20
type input "**********"
click at [530, 337] on input "text" at bounding box center [787, 343] width 698 height 20
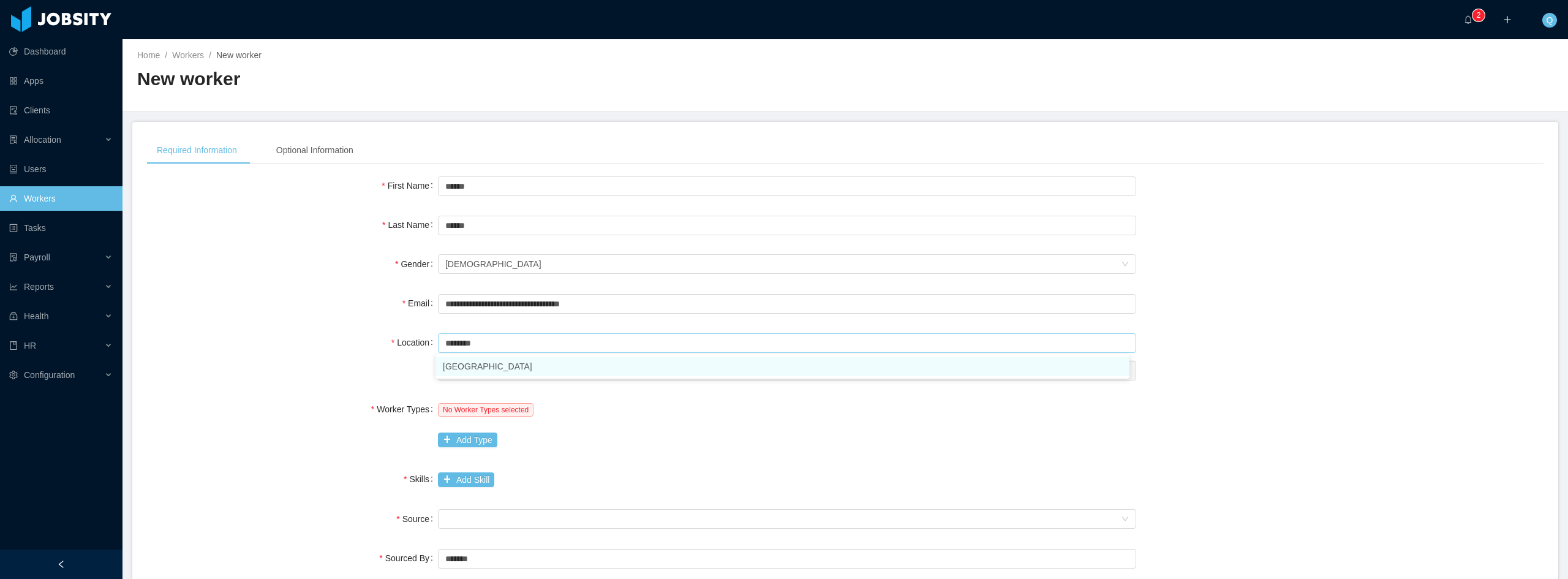
click at [490, 371] on li "Honduras" at bounding box center [782, 366] width 694 height 20
type input "********"
click at [502, 372] on input "text" at bounding box center [787, 371] width 698 height 20
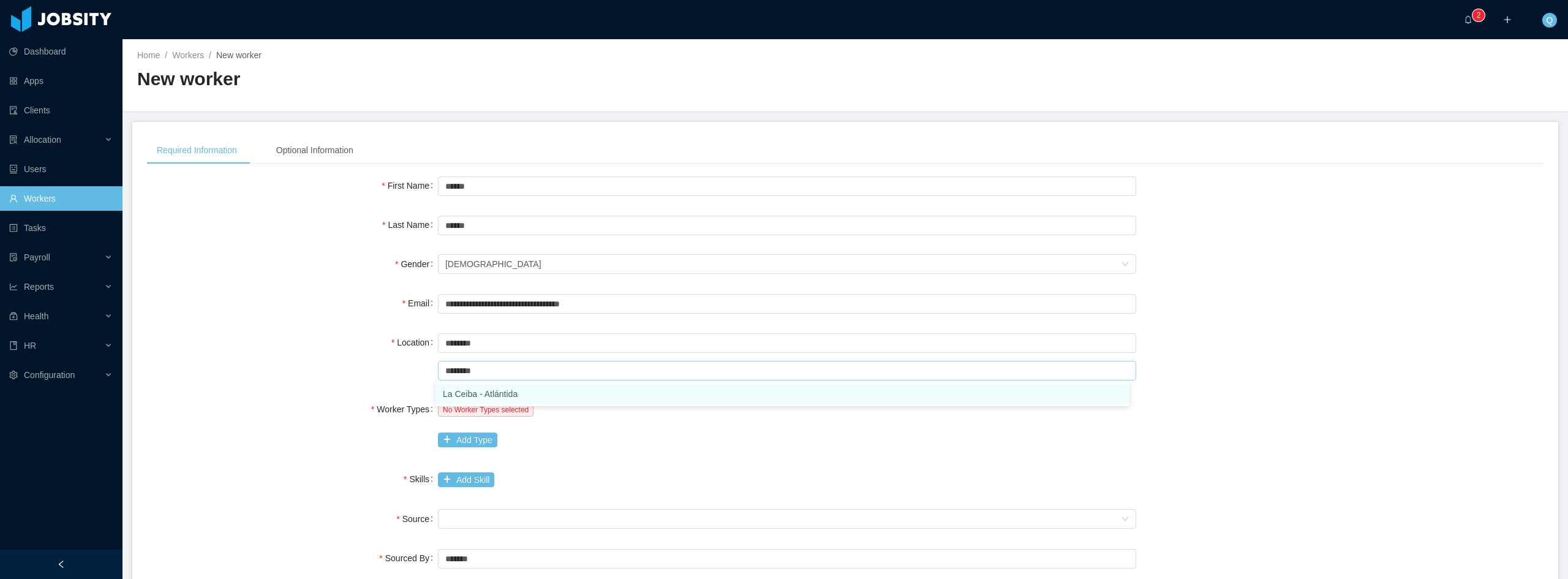
click at [505, 387] on li "La Ceiba - Atlántida" at bounding box center [782, 394] width 694 height 20
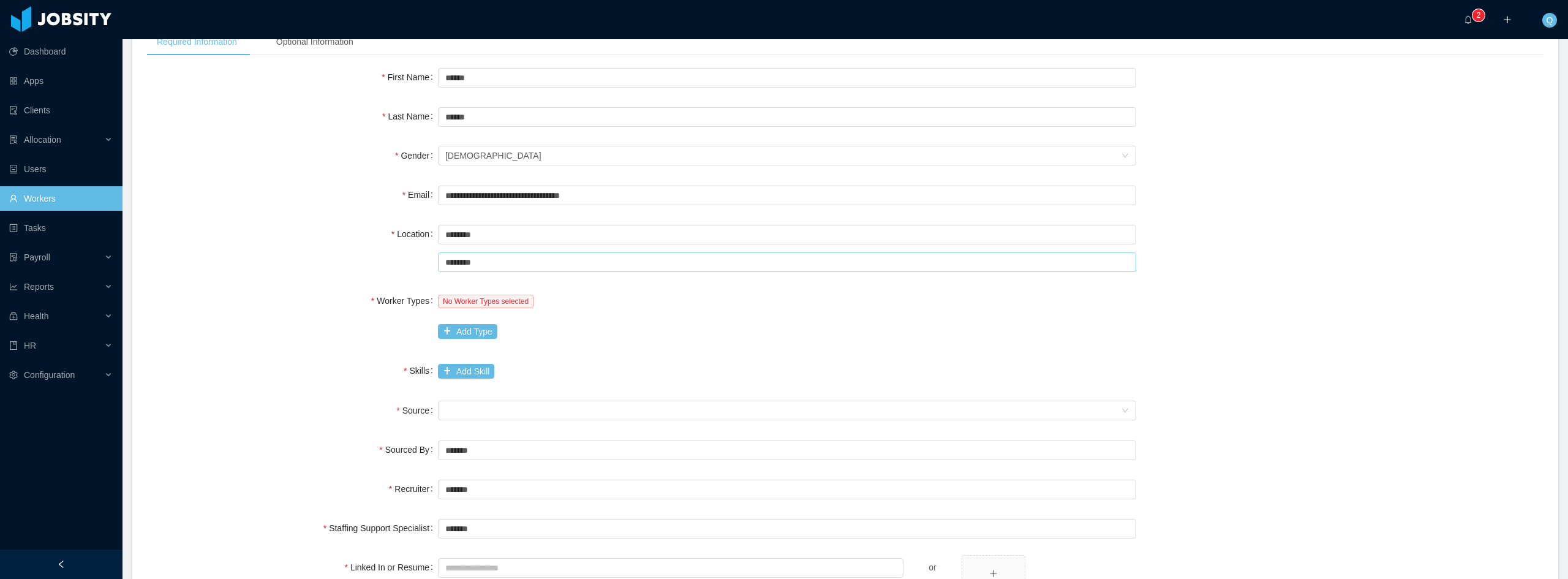
scroll to position [123, 0]
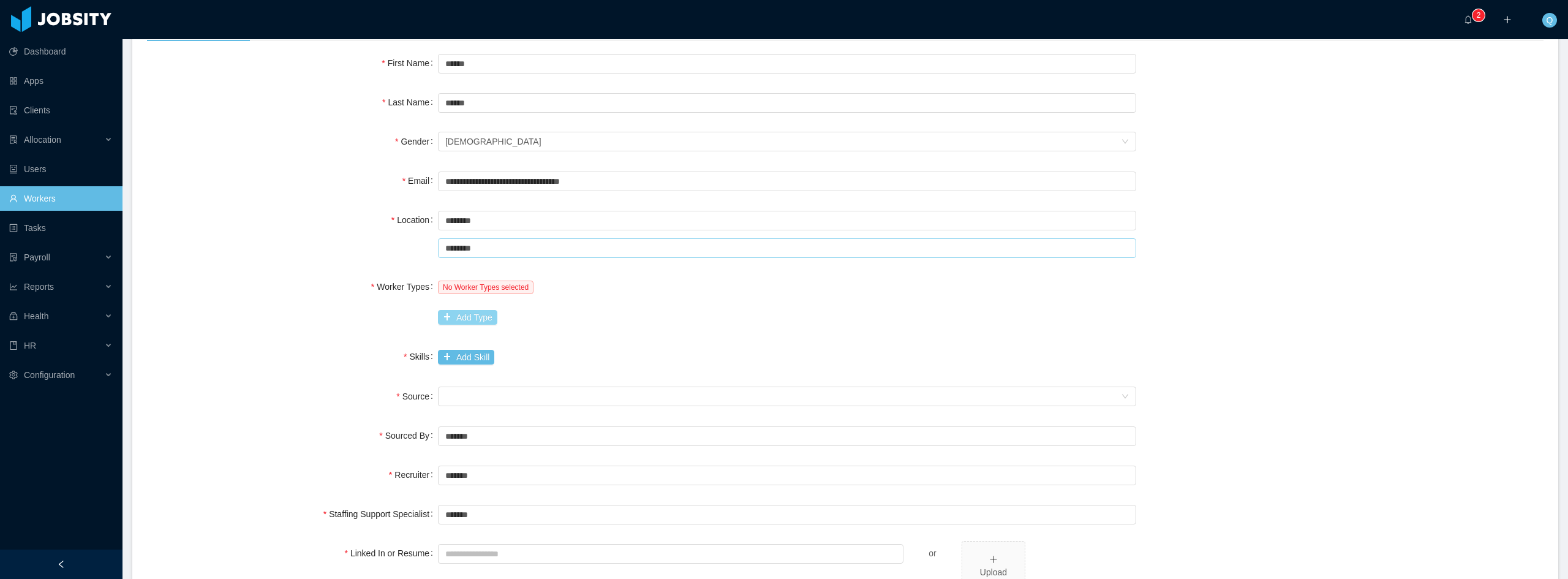
type input "********"
click at [460, 318] on button "Add Type" at bounding box center [468, 317] width 60 height 14
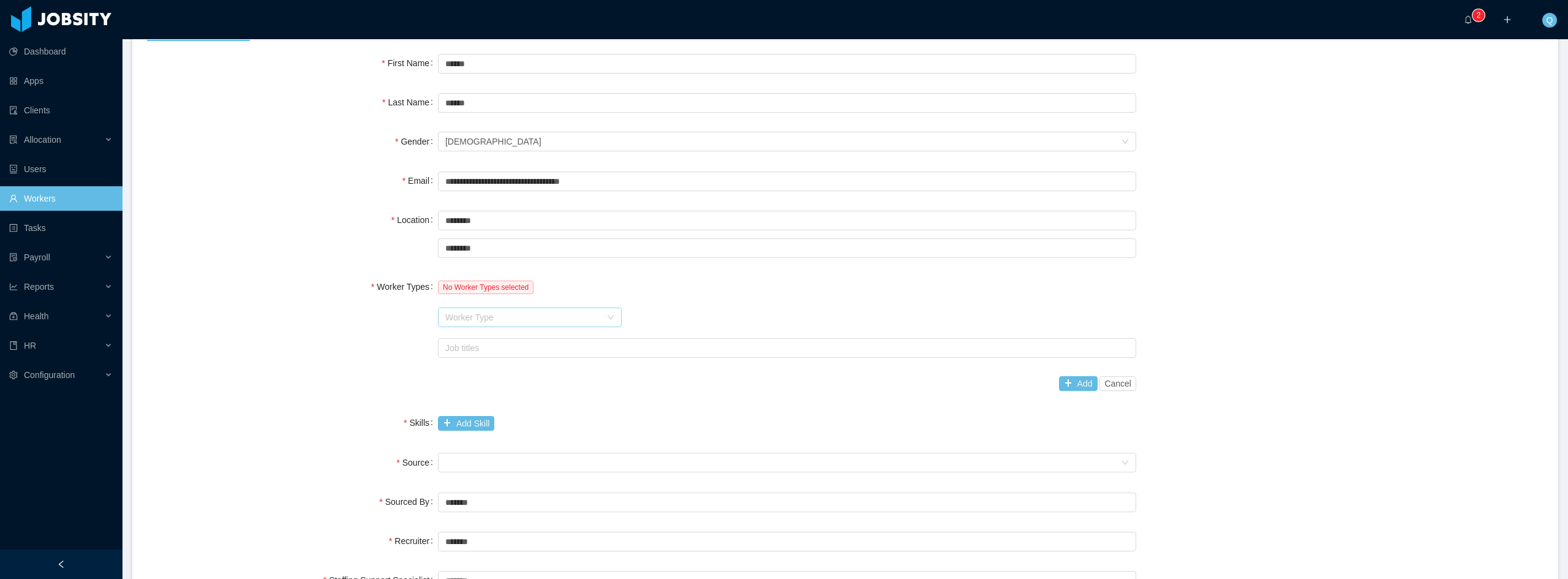
click at [503, 318] on div "Worker Type" at bounding box center [524, 317] width 156 height 12
click at [492, 343] on li "Software Development" at bounding box center [526, 341] width 183 height 20
click at [607, 350] on div "Job titles" at bounding box center [784, 348] width 678 height 12
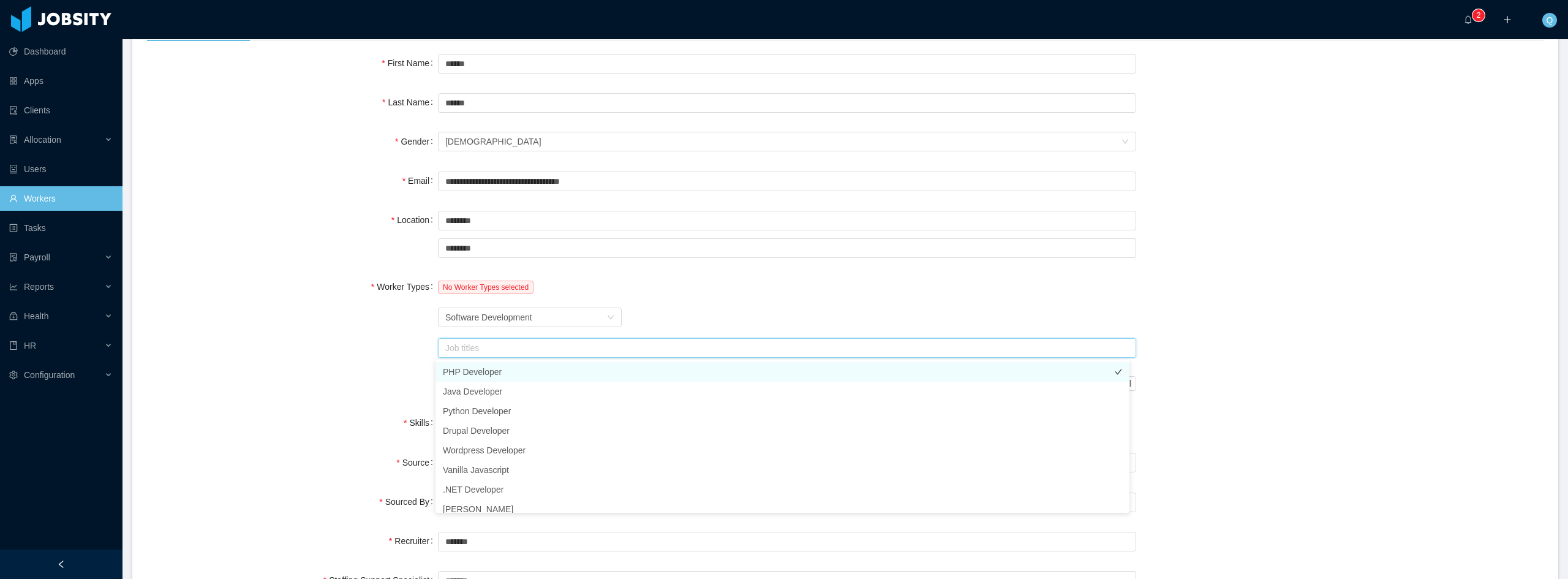
click at [568, 368] on li "PHP Developer" at bounding box center [782, 372] width 694 height 20
click at [885, 313] on div "Worker Type Software Development" at bounding box center [787, 318] width 698 height 25
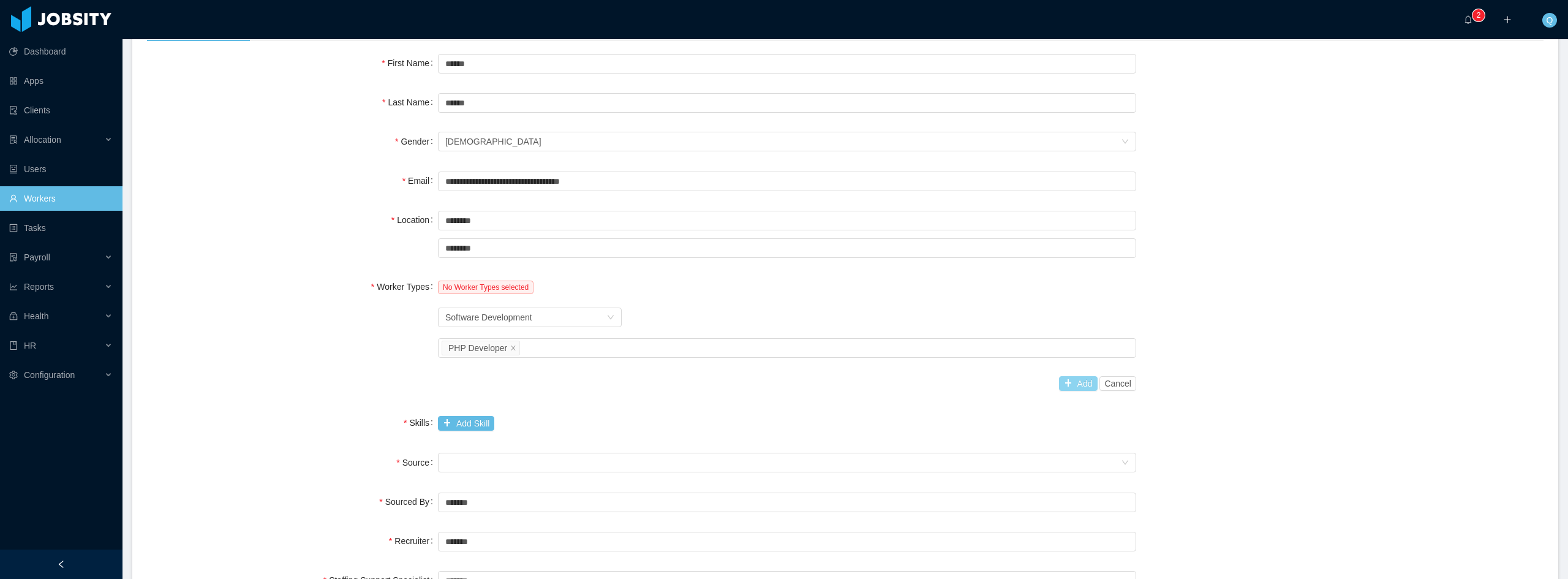
click at [1068, 382] on button "Add" at bounding box center [1078, 383] width 39 height 14
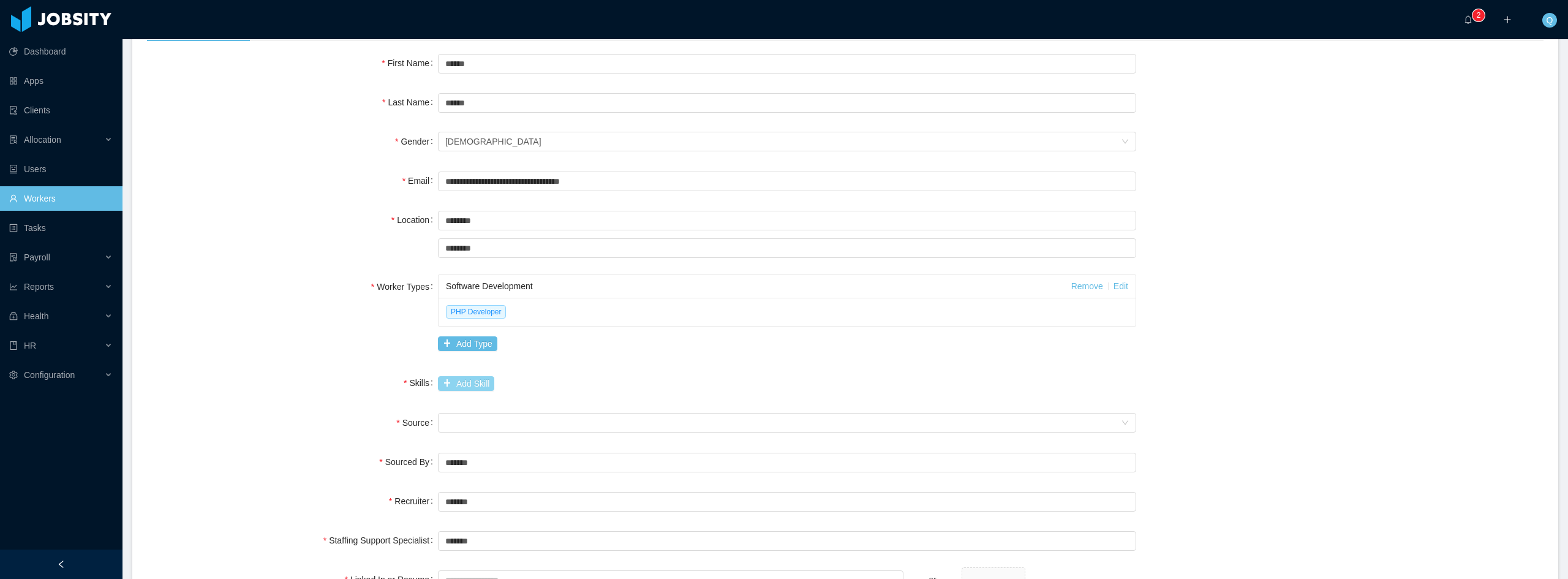
click at [468, 384] on button "Add Skill" at bounding box center [466, 383] width 56 height 14
click at [488, 390] on input "text" at bounding box center [671, 384] width 466 height 20
type input "*"
drag, startPoint x: 480, startPoint y: 389, endPoint x: 438, endPoint y: 383, distance: 42.4
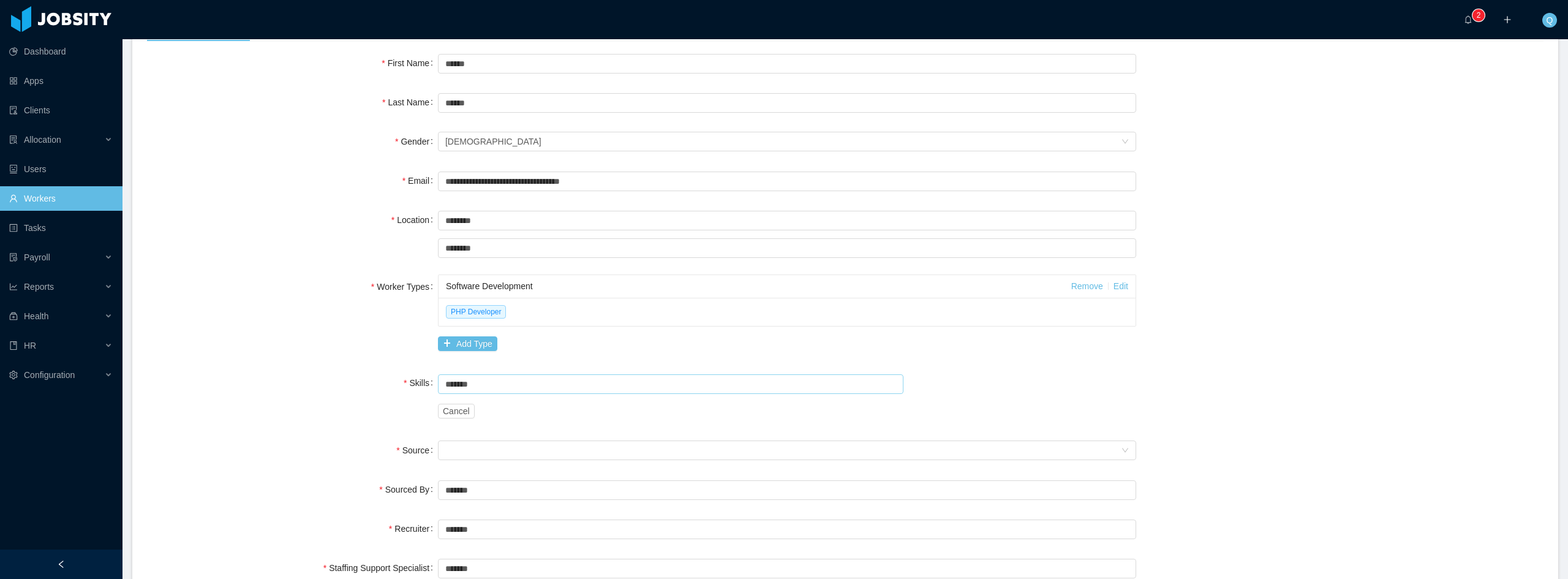
click at [442, 387] on input "*******" at bounding box center [671, 384] width 466 height 20
click at [468, 425] on li "CakePHP" at bounding box center [666, 427] width 463 height 20
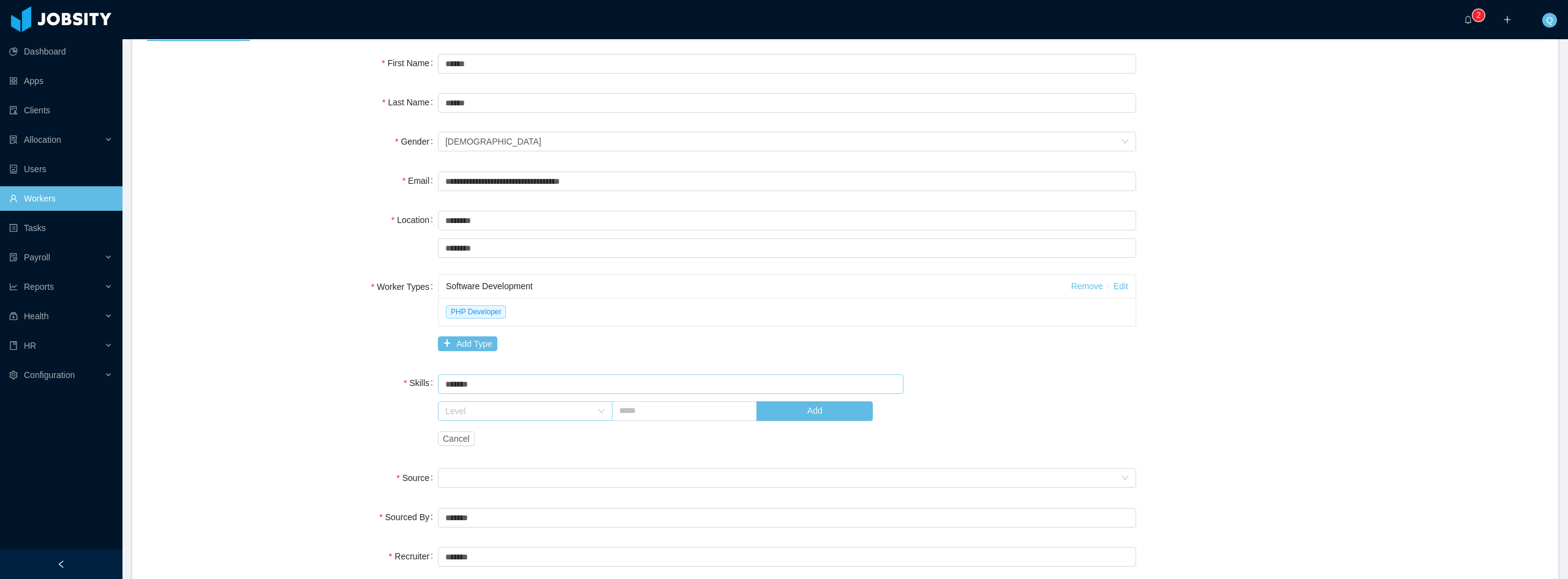
click at [578, 414] on div "Level" at bounding box center [519, 411] width 146 height 12
type input "*******"
click at [493, 454] on li "No Experience" at bounding box center [522, 455] width 173 height 20
click at [662, 413] on input "text" at bounding box center [684, 411] width 145 height 20
type input "*"
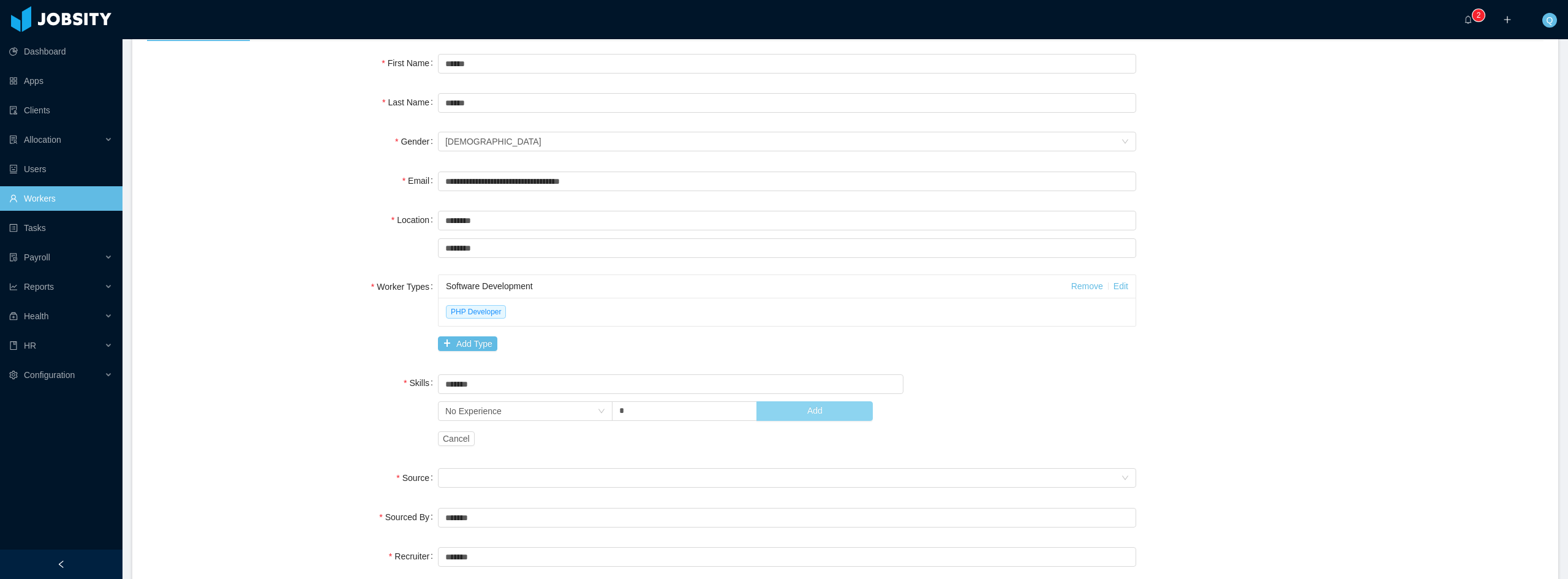
click at [849, 412] on button "Add" at bounding box center [814, 411] width 116 height 20
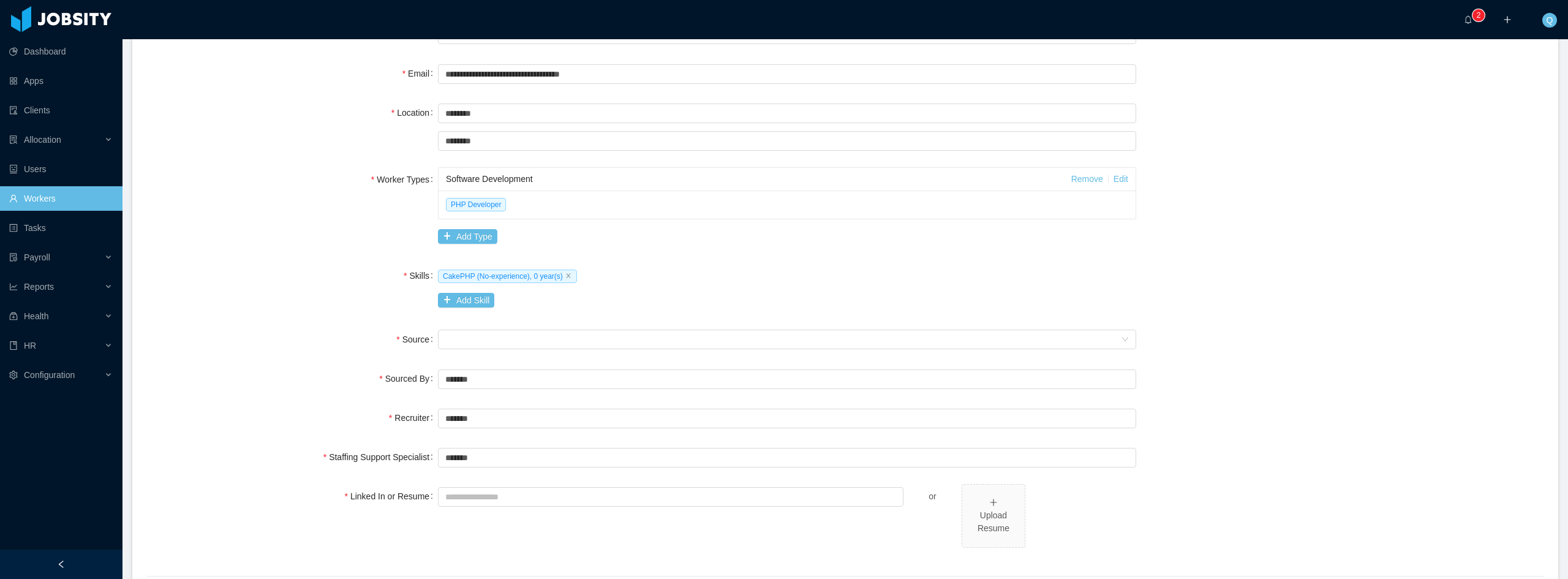
scroll to position [245, 0]
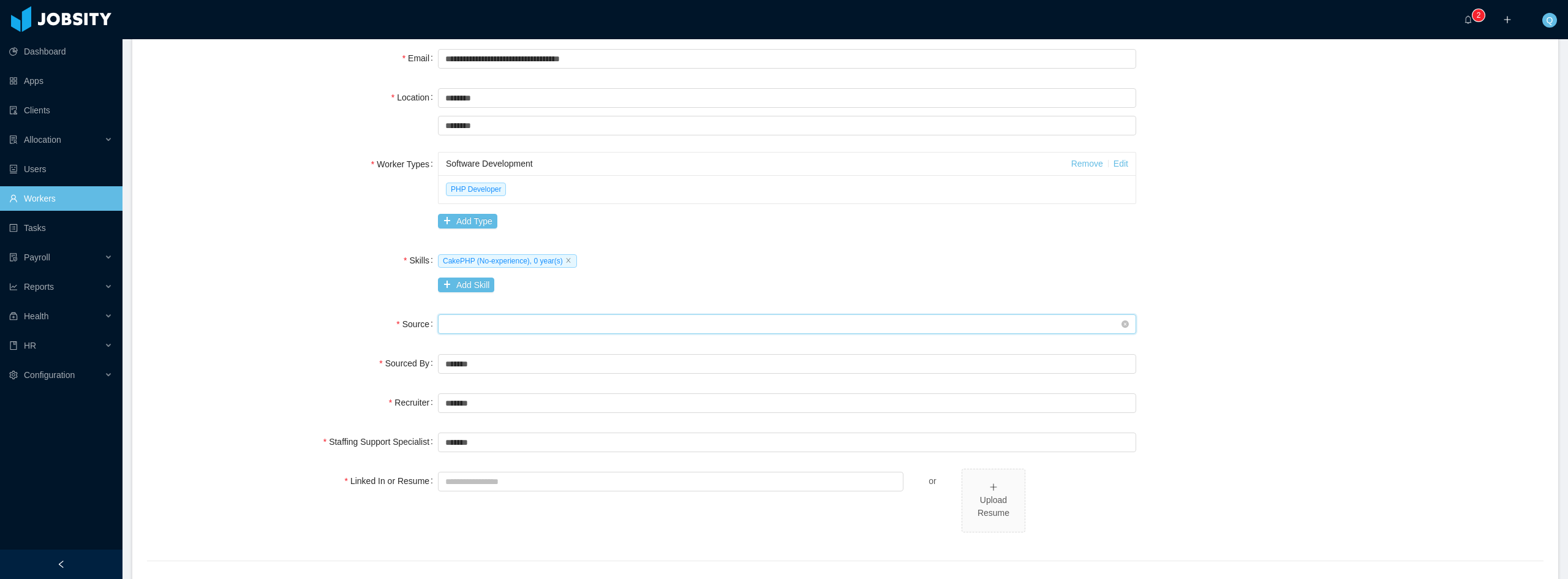
click at [701, 324] on div "Seniority" at bounding box center [783, 323] width 676 height 18
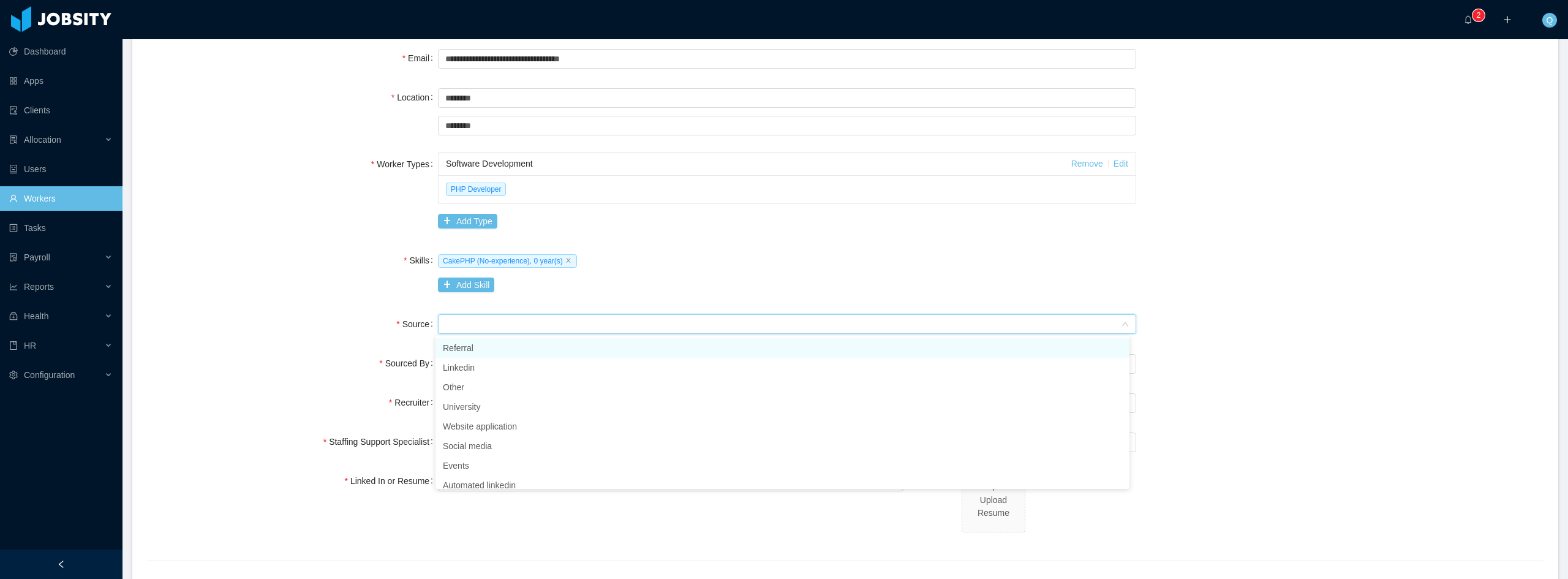
click at [546, 347] on li "Referral" at bounding box center [782, 348] width 694 height 20
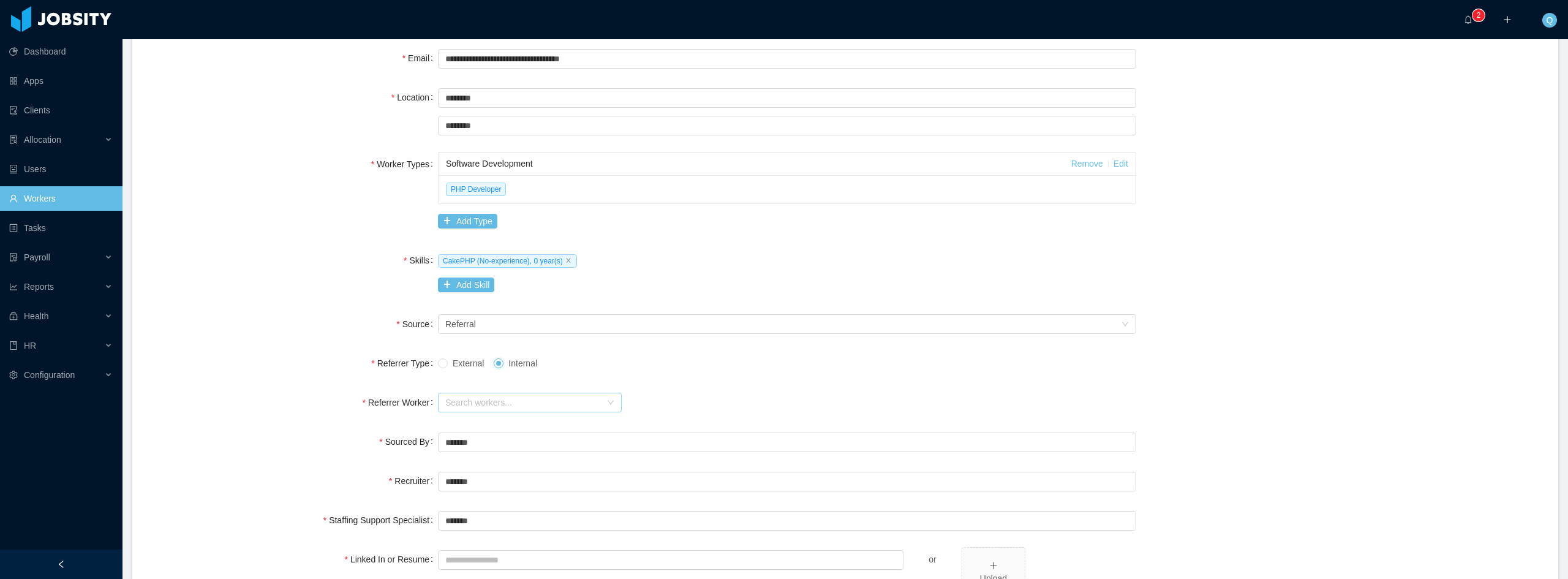
click at [512, 401] on div "Search workers..." at bounding box center [524, 402] width 156 height 12
click at [449, 363] on span "External" at bounding box center [468, 363] width 41 height 10
click at [481, 408] on input "Referrer Name" at bounding box center [787, 403] width 698 height 20
click at [499, 319] on div "Seniority Referral" at bounding box center [783, 323] width 676 height 18
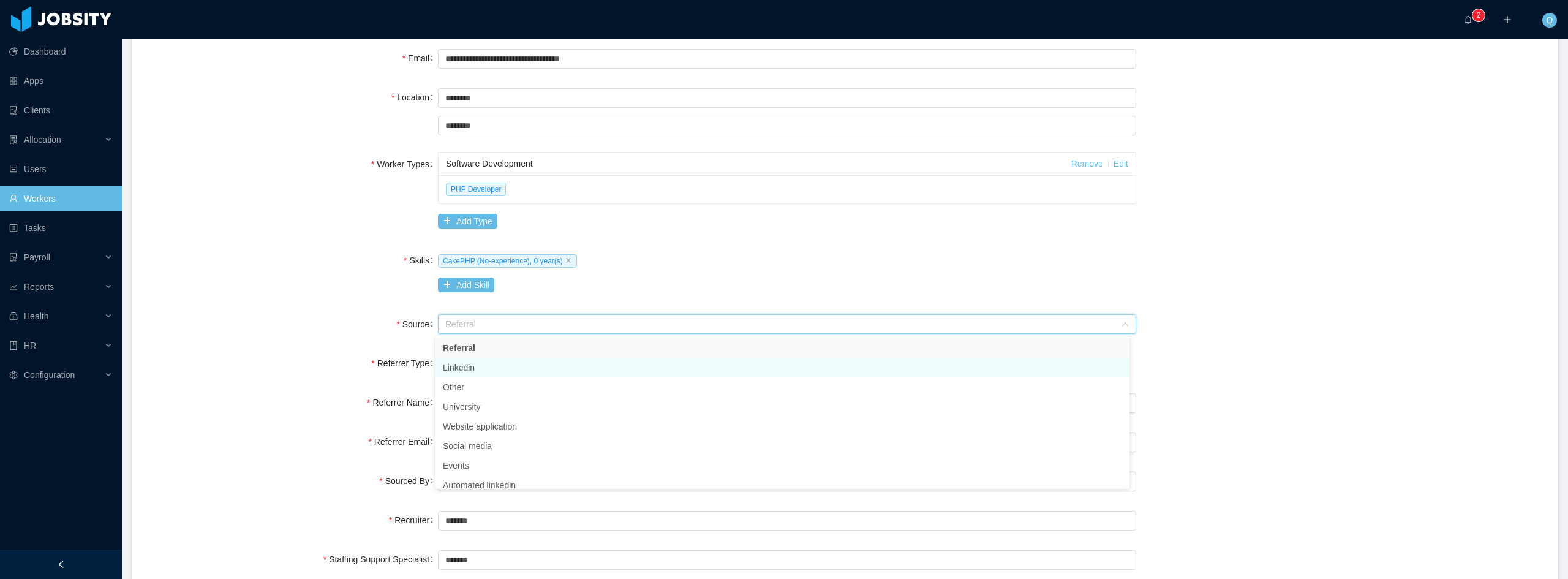
click at [483, 365] on li "Linkedin" at bounding box center [782, 367] width 694 height 20
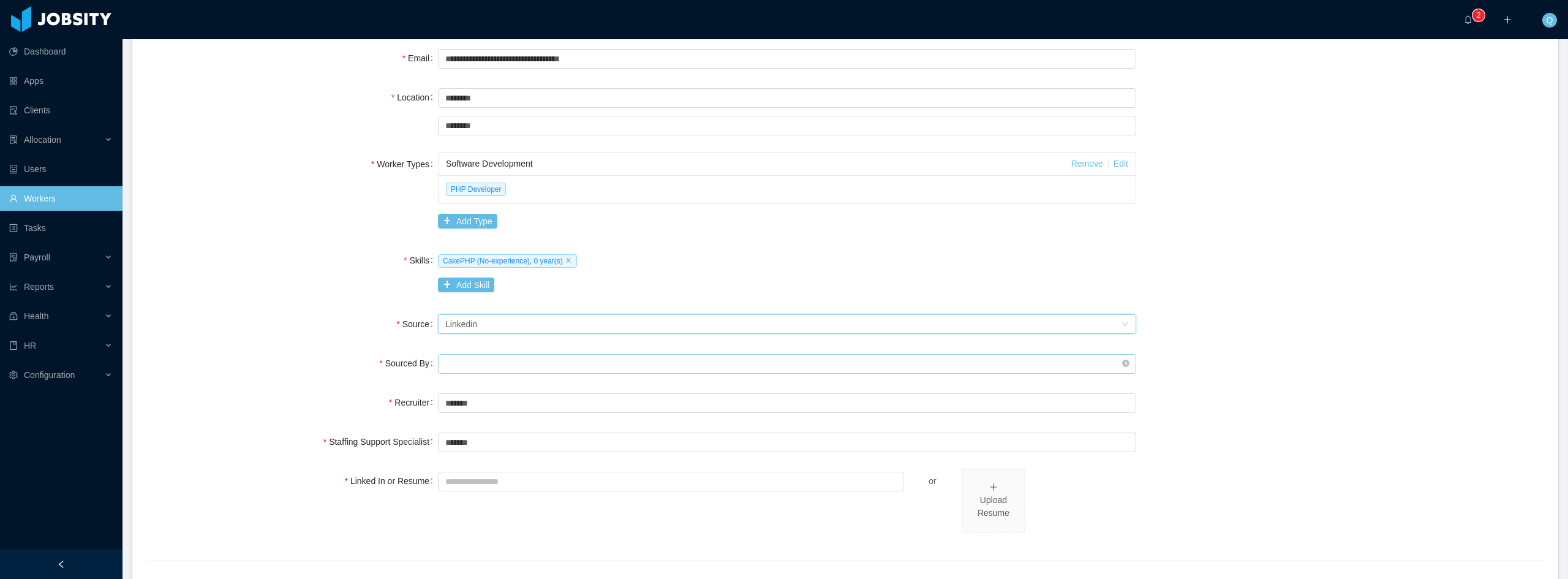
click at [500, 372] on input "text" at bounding box center [787, 364] width 698 height 20
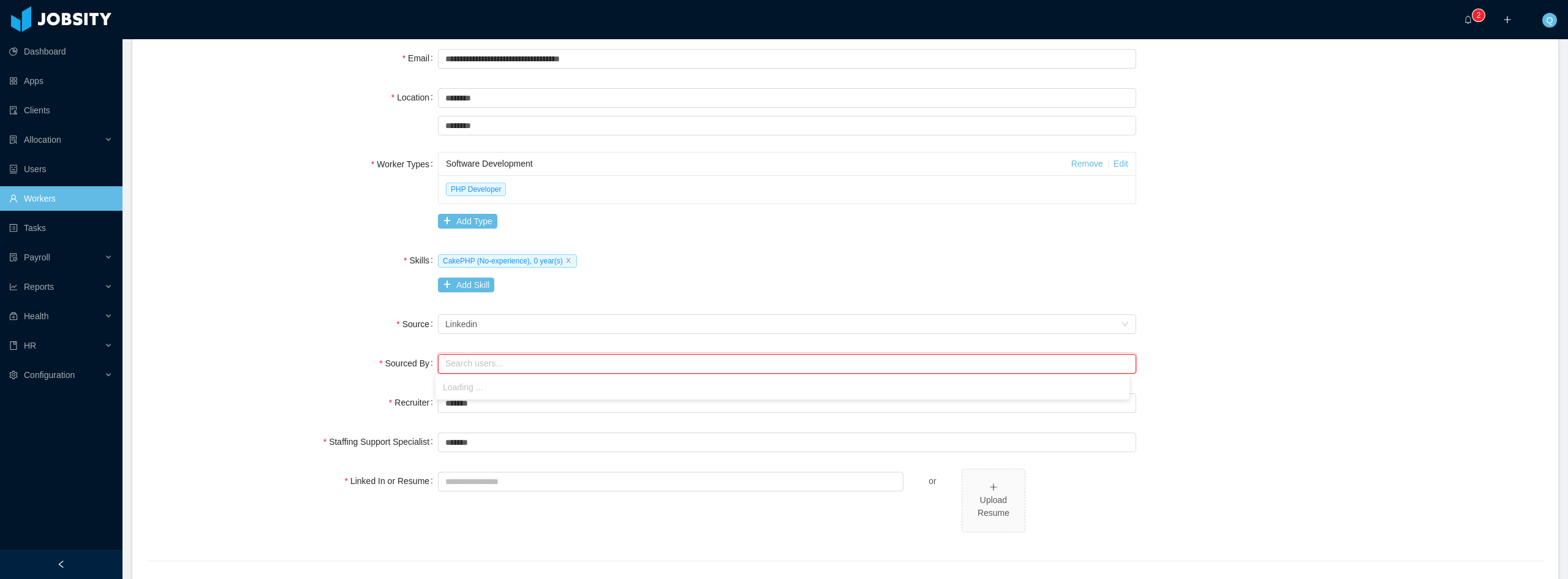
click at [332, 347] on div "**********" at bounding box center [846, 272] width 1397 height 687
click at [488, 368] on input "text" at bounding box center [787, 364] width 698 height 20
click at [484, 383] on li "QA Team" at bounding box center [782, 387] width 694 height 20
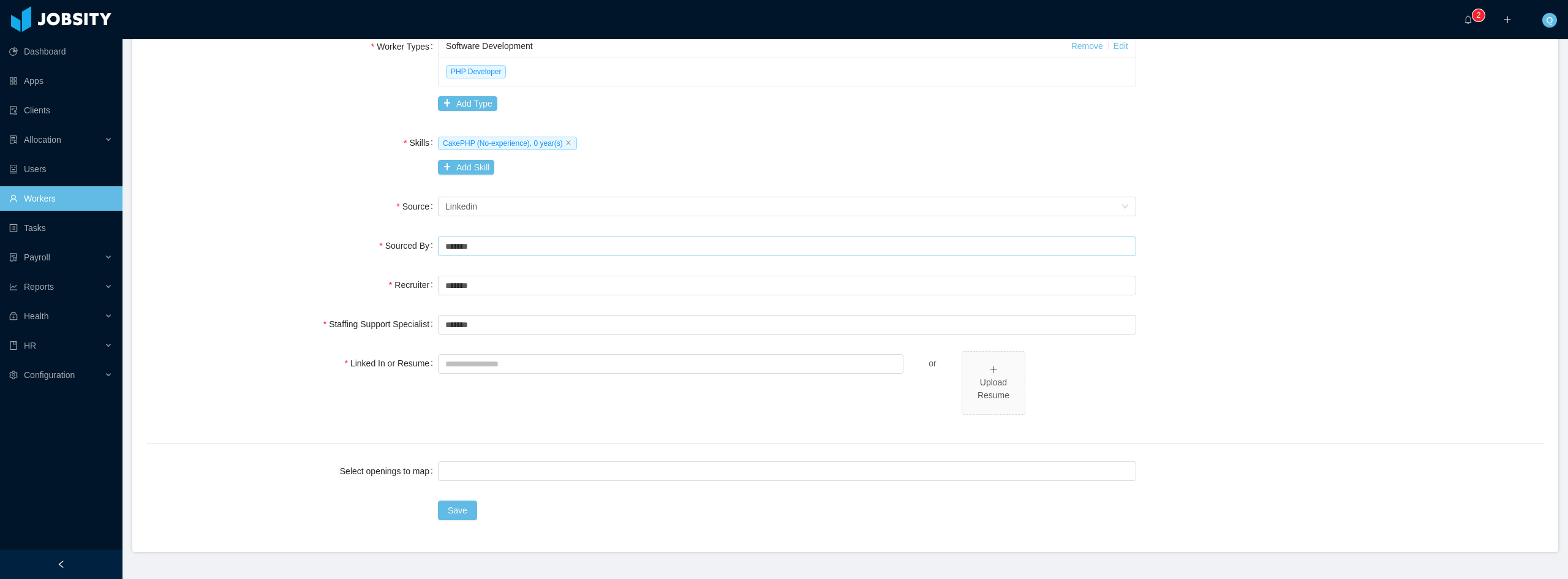
scroll to position [368, 0]
type input "*******"
click at [560, 362] on input "Linked In or Resume" at bounding box center [671, 358] width 466 height 20
click at [449, 508] on div "Save" at bounding box center [787, 506] width 698 height 25
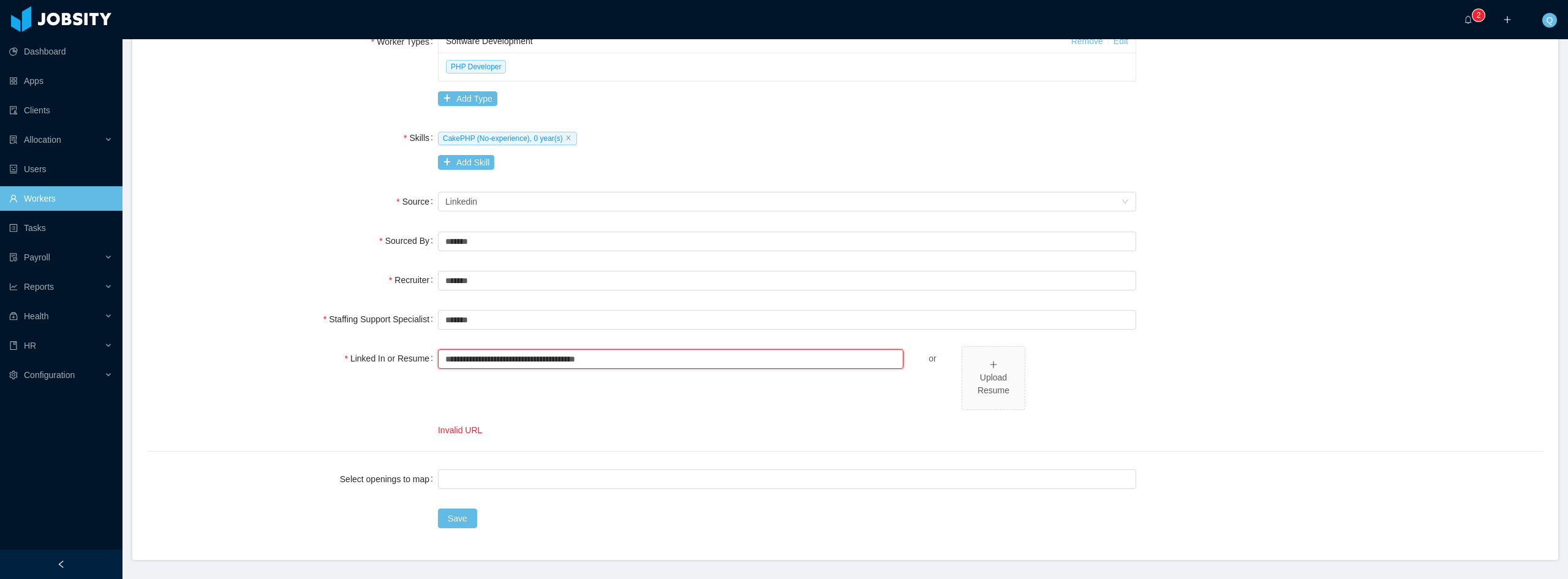
click at [599, 358] on input "**********" at bounding box center [671, 358] width 466 height 20
drag, startPoint x: 623, startPoint y: 359, endPoint x: 599, endPoint y: 359, distance: 24.0
click at [599, 359] on input "**********" at bounding box center [671, 358] width 466 height 20
type input "**********"
click at [461, 518] on button "Save" at bounding box center [457, 518] width 39 height 20
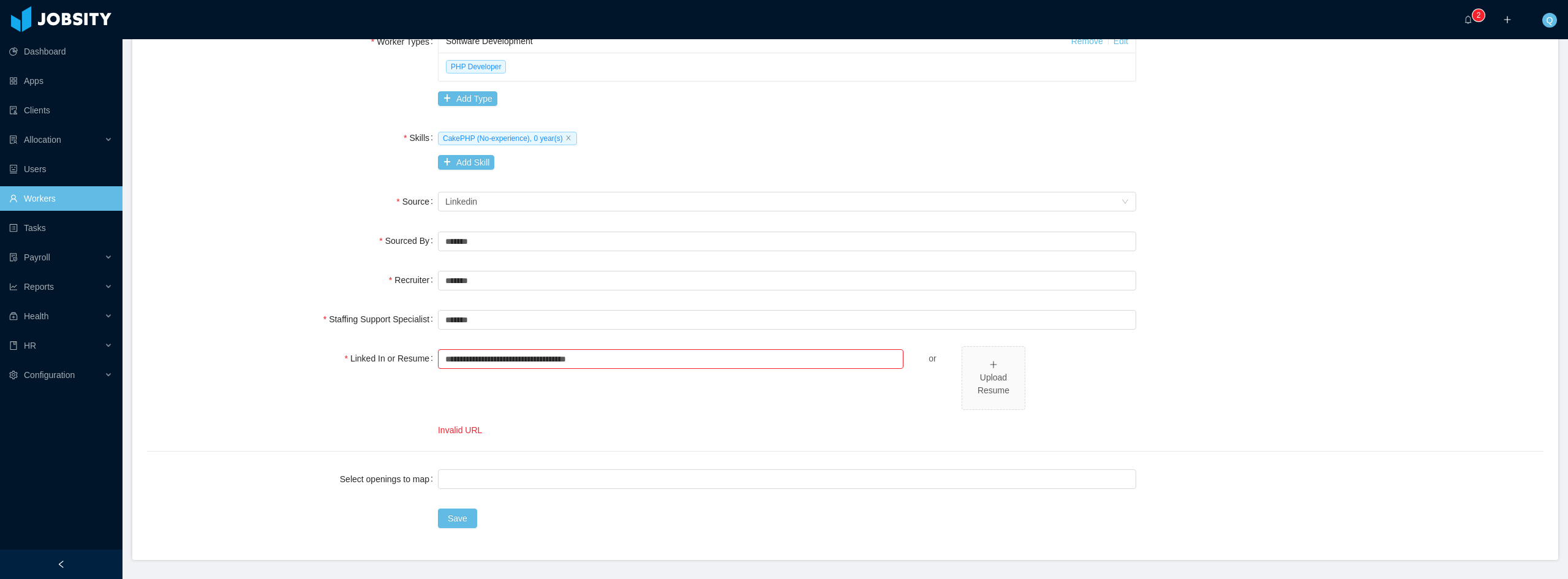
click at [525, 421] on div "**********" at bounding box center [787, 391] width 698 height 90
click at [604, 357] on input "**********" at bounding box center [671, 358] width 466 height 20
drag, startPoint x: 604, startPoint y: 357, endPoint x: 373, endPoint y: 349, distance: 231.1
click at [373, 349] on div "**********" at bounding box center [846, 391] width 1397 height 90
type input "***"
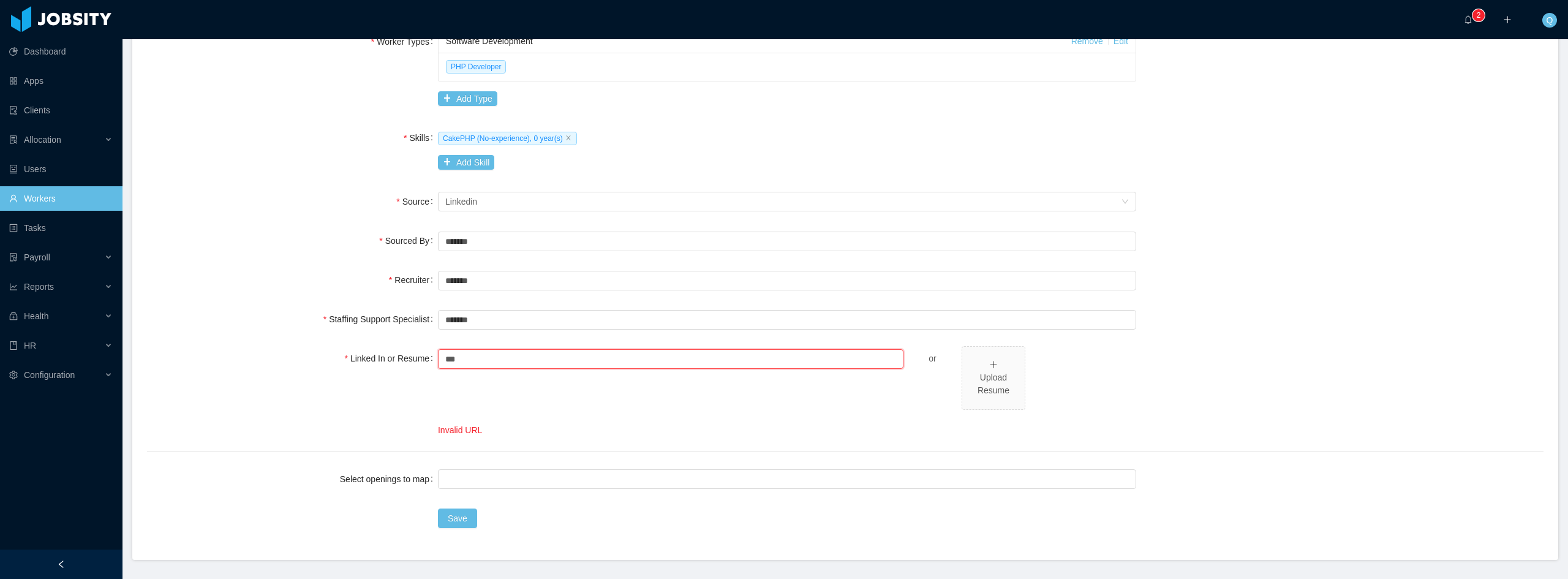
drag, startPoint x: 485, startPoint y: 356, endPoint x: 364, endPoint y: 356, distance: 121.0
click at [364, 356] on div "Linked In or Resume *** or Upload Resume Invalid URL" at bounding box center [846, 391] width 1397 height 90
click at [453, 515] on button "Save" at bounding box center [457, 518] width 39 height 20
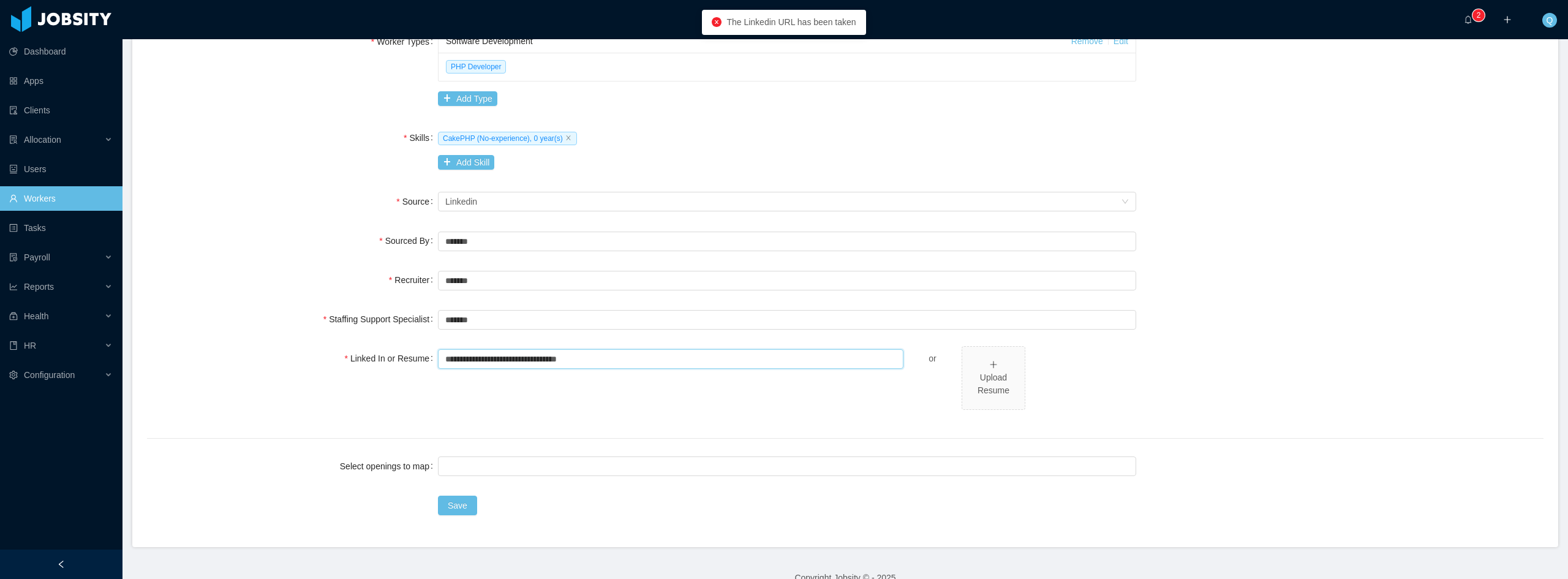
click at [604, 364] on input "**********" at bounding box center [671, 358] width 466 height 20
type input "**********"
click at [456, 508] on button "Save" at bounding box center [457, 505] width 39 height 20
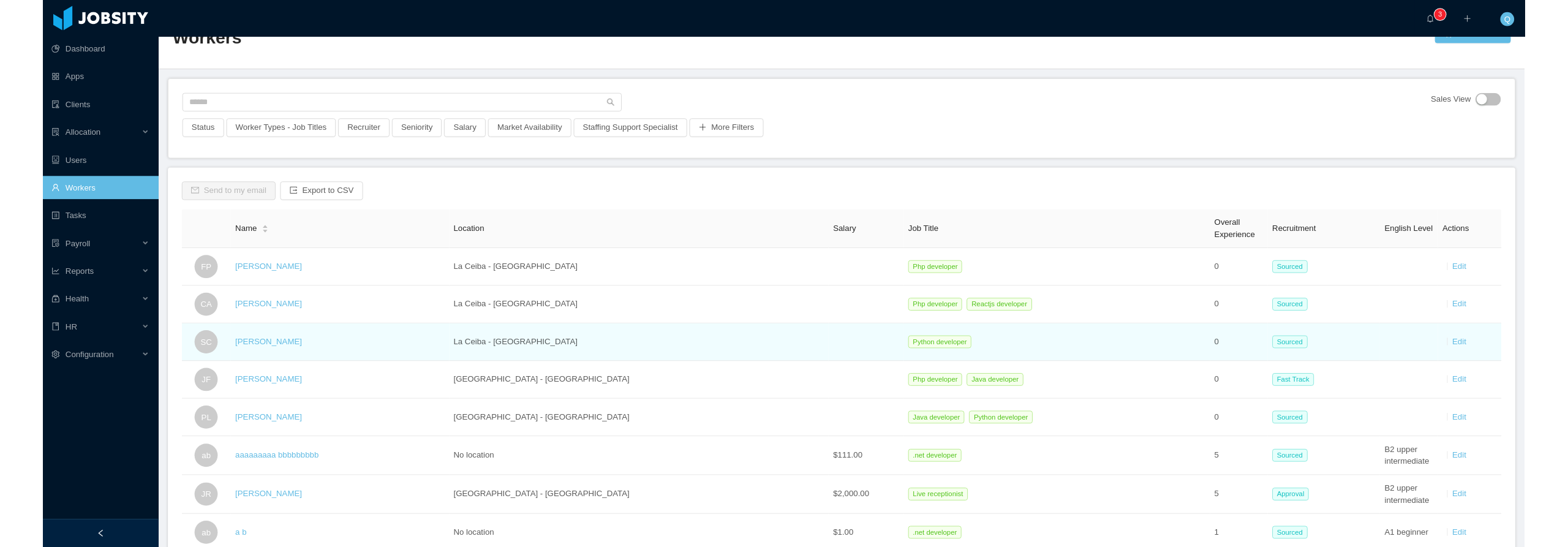
scroll to position [61, 0]
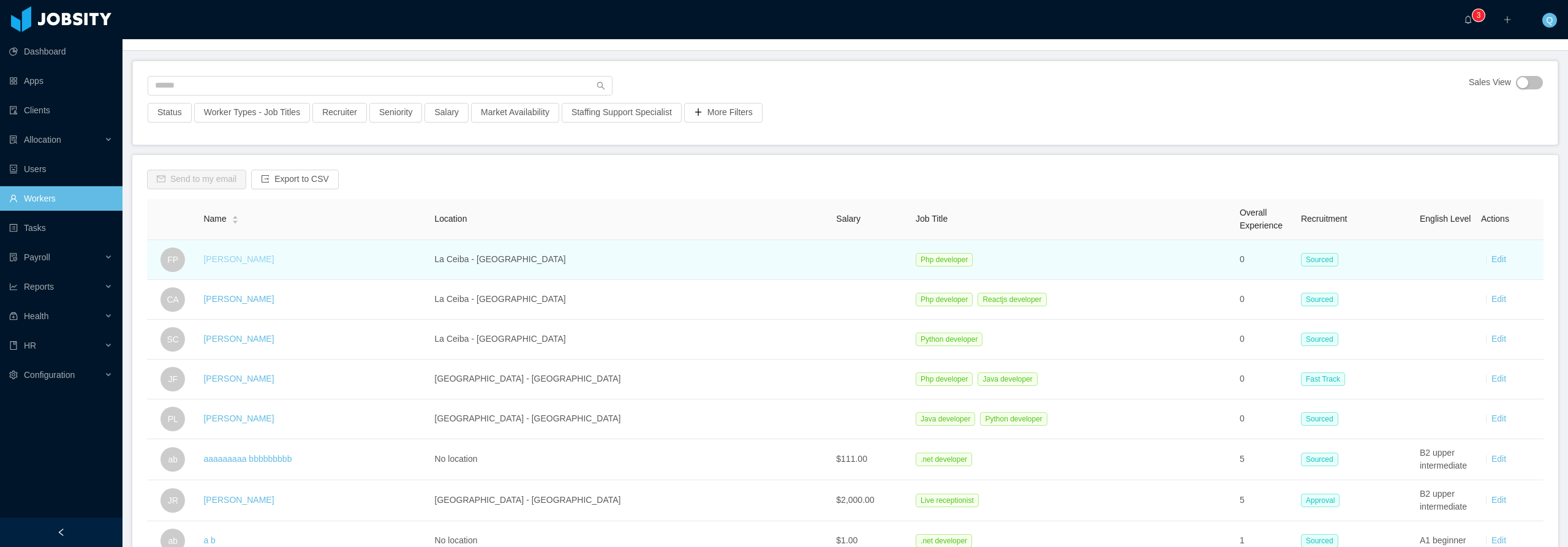
click at [247, 259] on link "[PERSON_NAME]" at bounding box center [239, 258] width 70 height 9
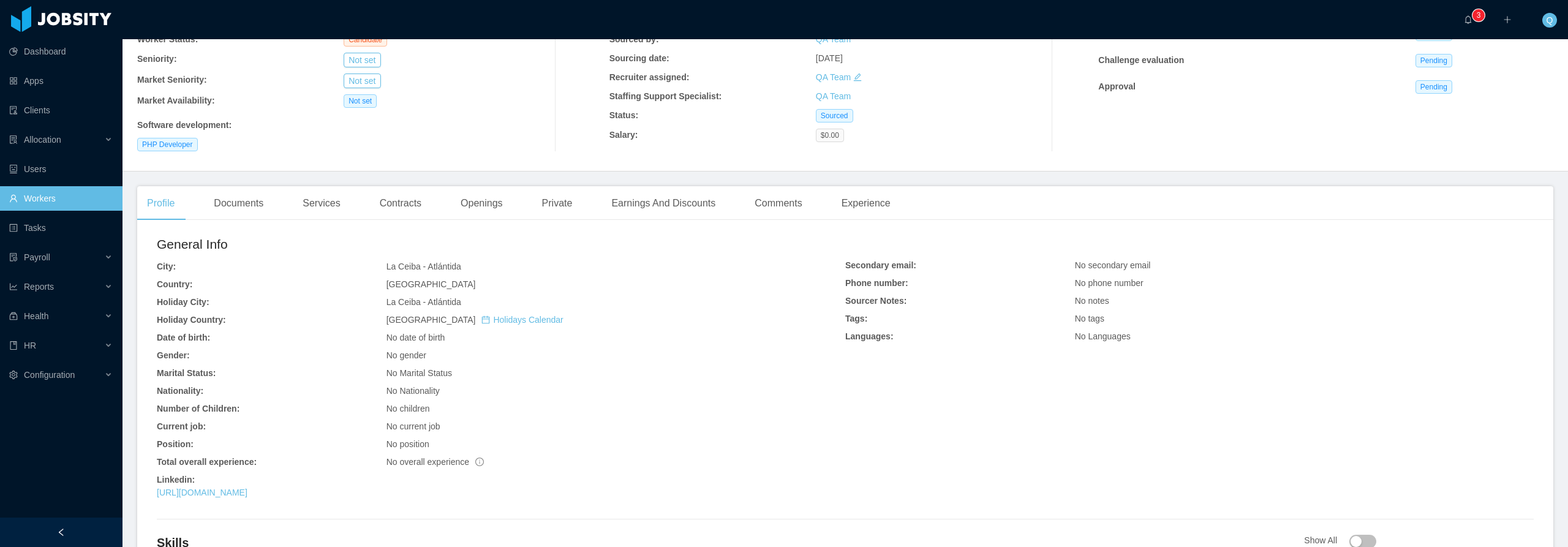
scroll to position [118, 0]
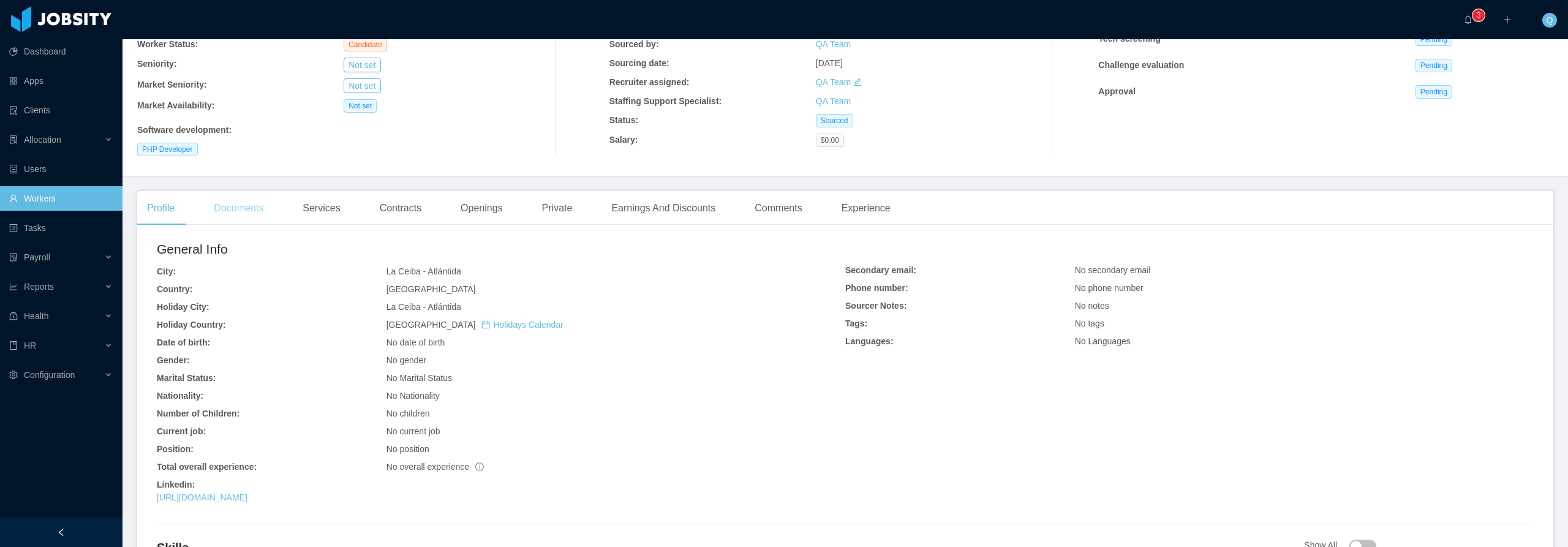
click at [243, 204] on div "Documents" at bounding box center [239, 208] width 69 height 34
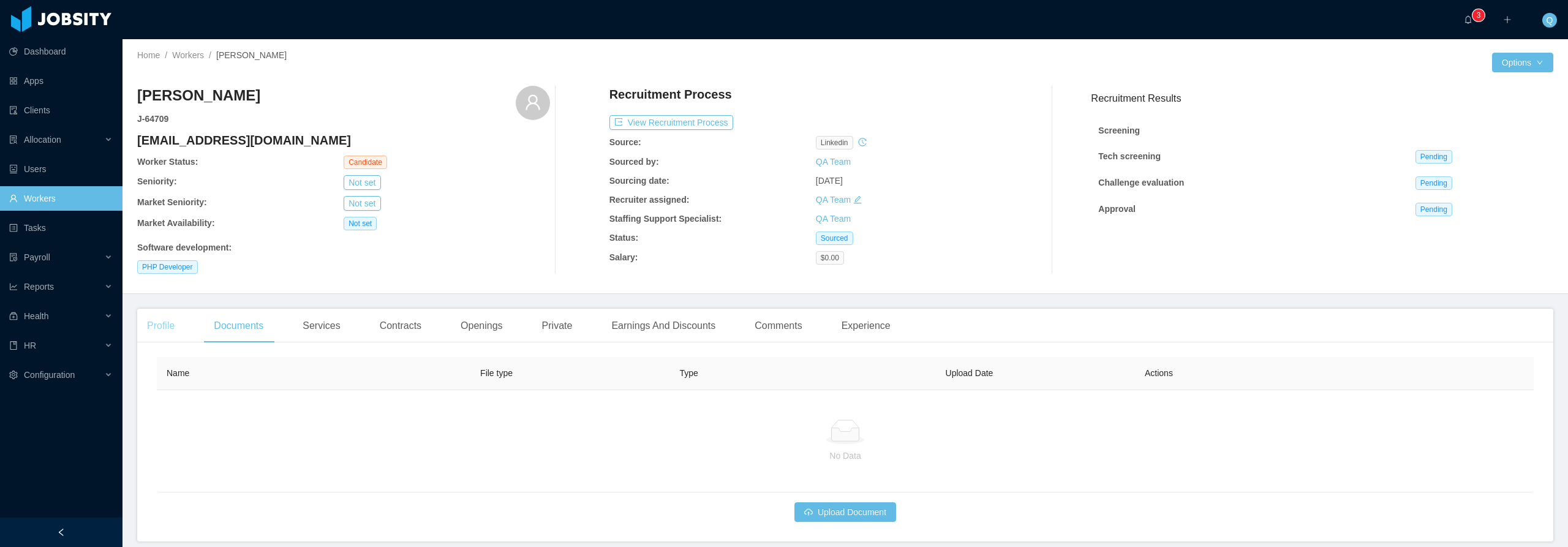
click at [168, 322] on div "Profile" at bounding box center [161, 326] width 48 height 34
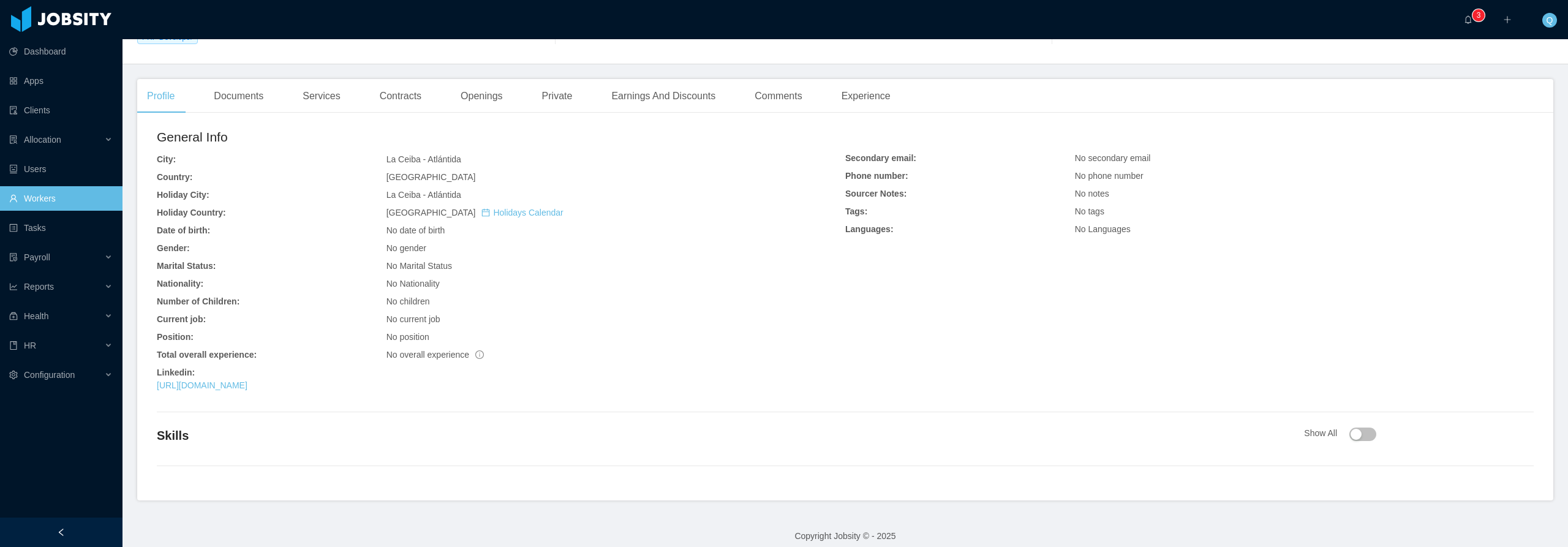
scroll to position [240, 0]
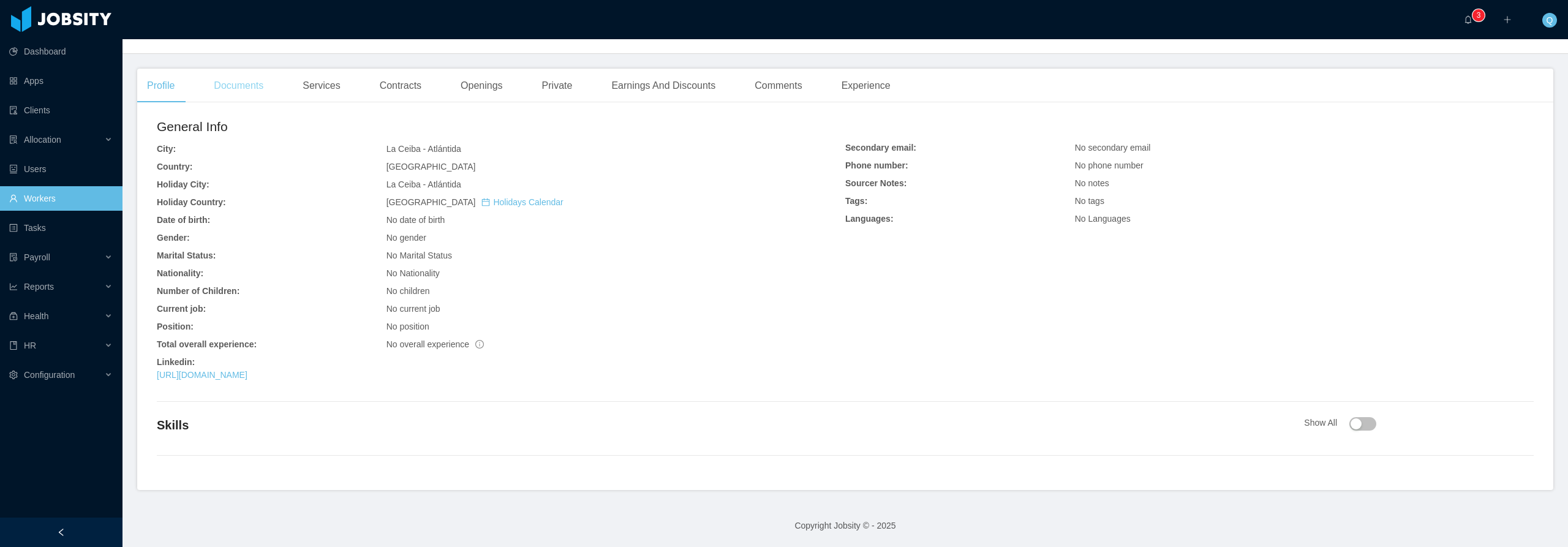
click at [251, 84] on div "Documents" at bounding box center [239, 85] width 69 height 34
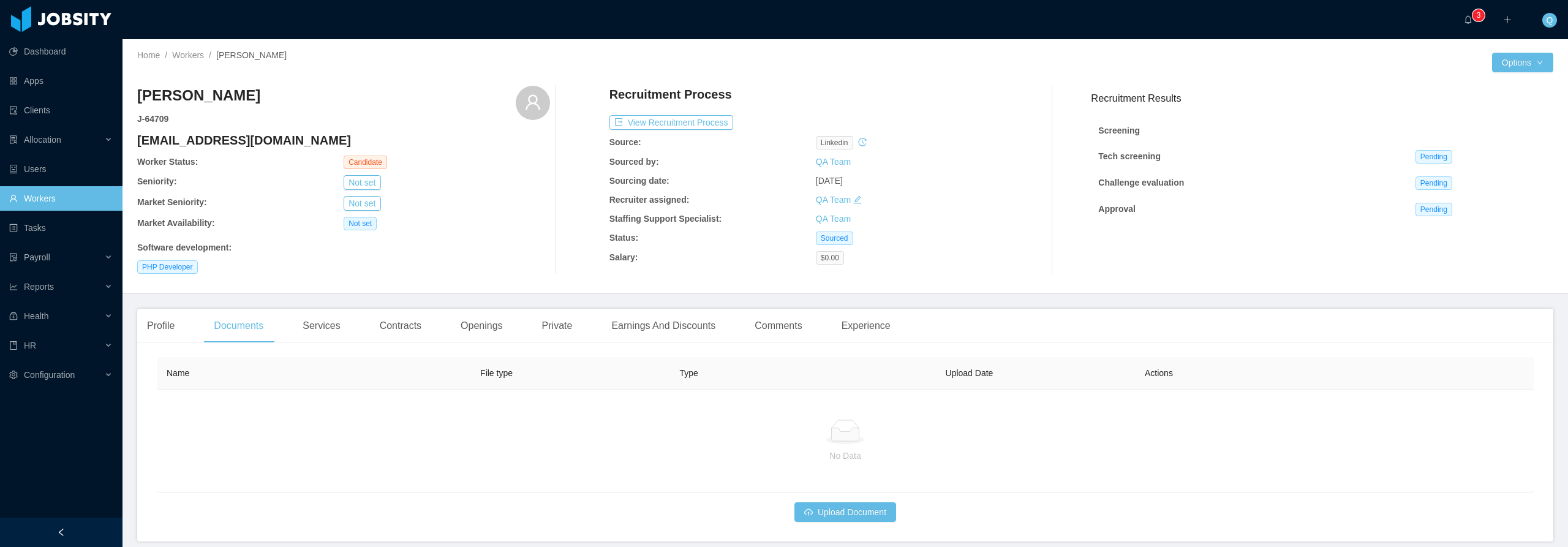
scroll to position [51, 0]
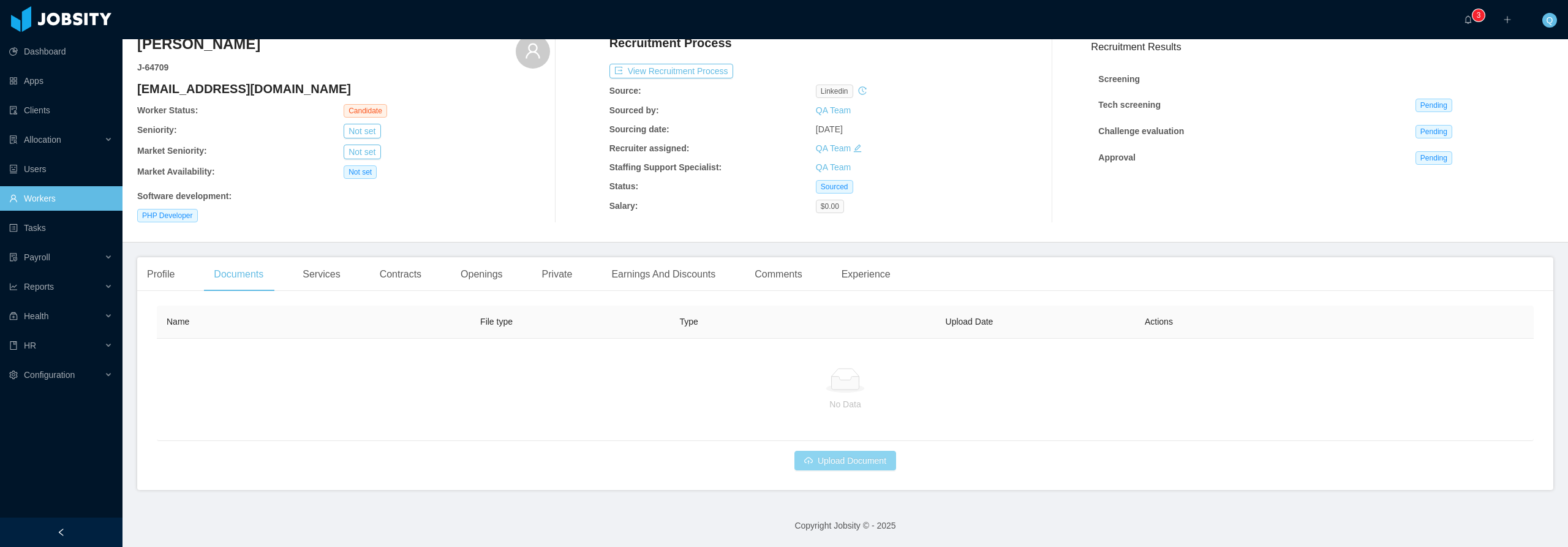
click at [834, 460] on button "Upload Document" at bounding box center [845, 460] width 102 height 20
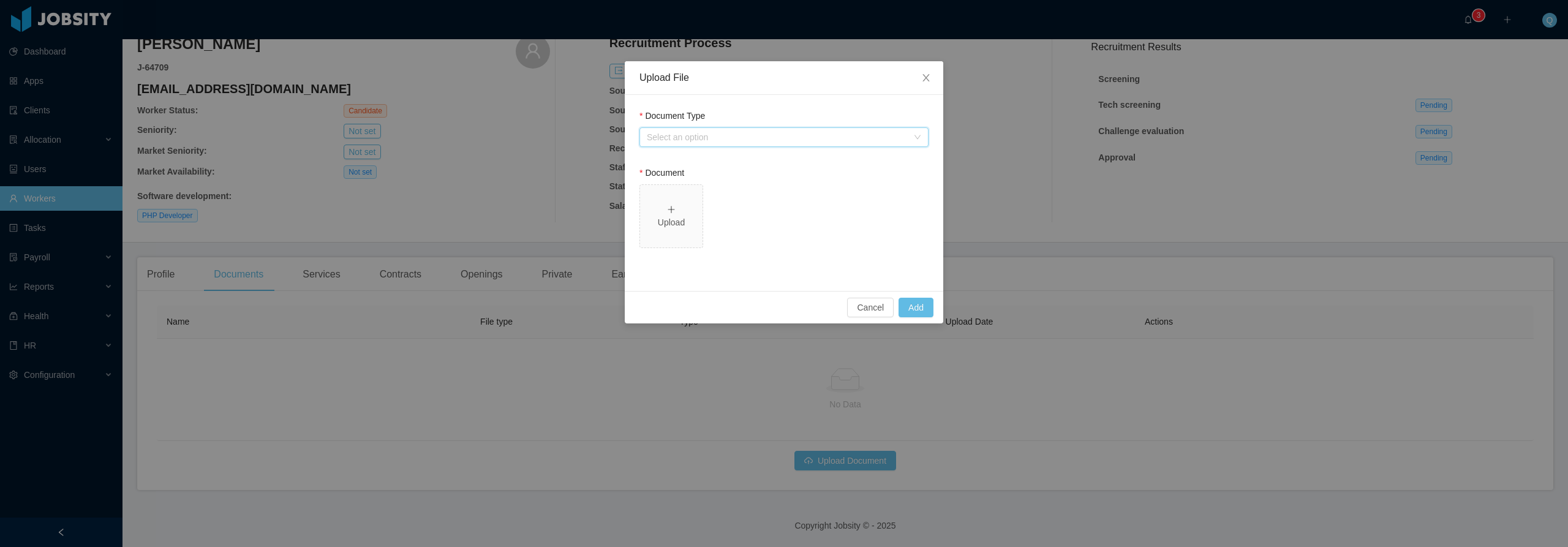
click at [910, 140] on div "Select an option" at bounding box center [780, 137] width 266 height 18
click at [690, 162] on li "Resume" at bounding box center [784, 161] width 289 height 20
click at [684, 210] on div "Upload" at bounding box center [671, 216] width 52 height 26
click at [915, 304] on button "Add" at bounding box center [916, 307] width 35 height 20
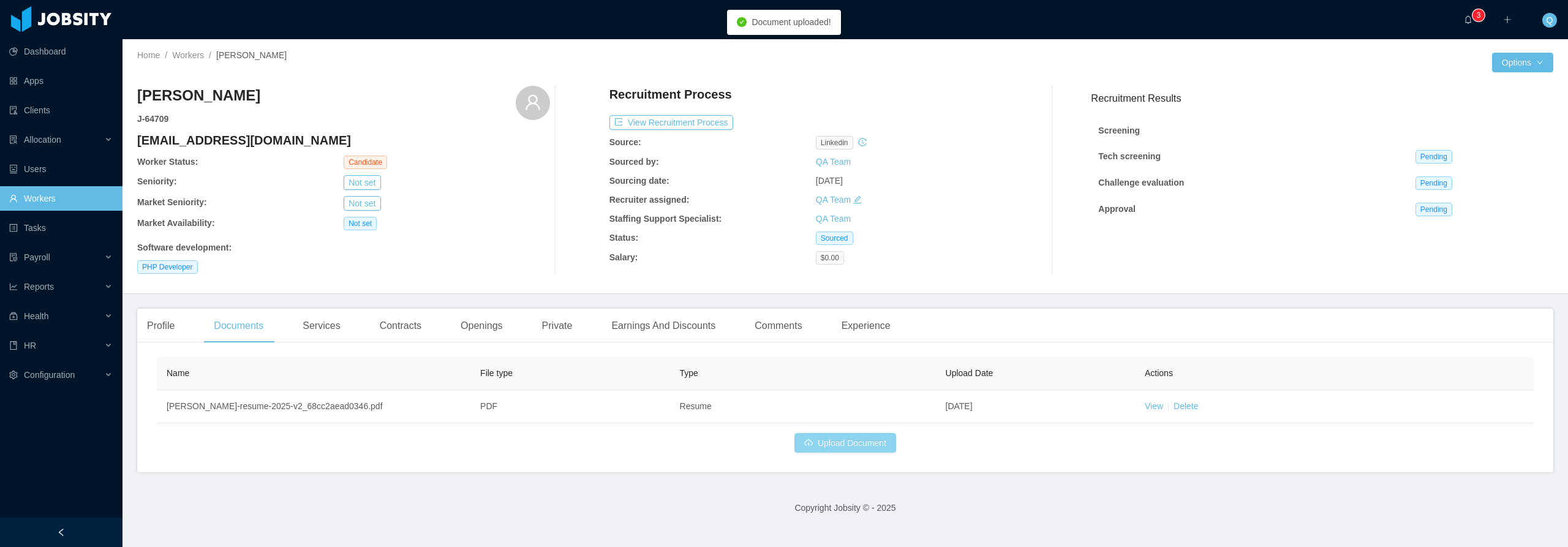
scroll to position [0, 0]
click at [163, 327] on div "Profile" at bounding box center [161, 326] width 48 height 34
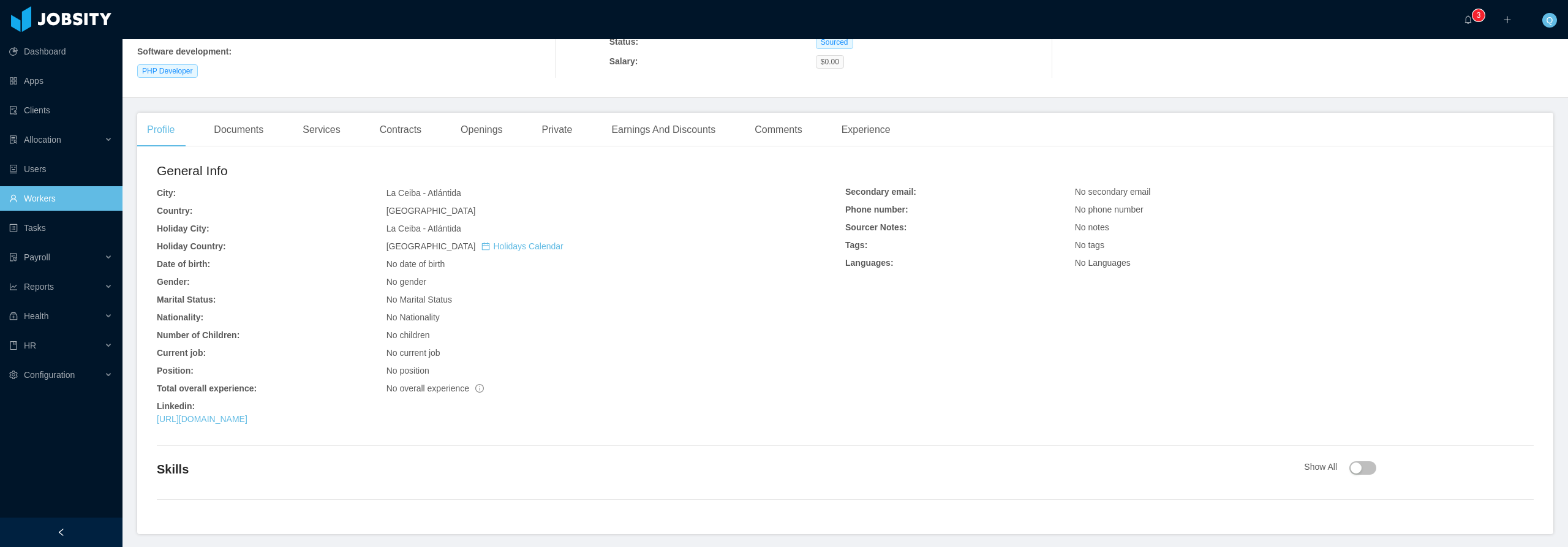
scroll to position [240, 0]
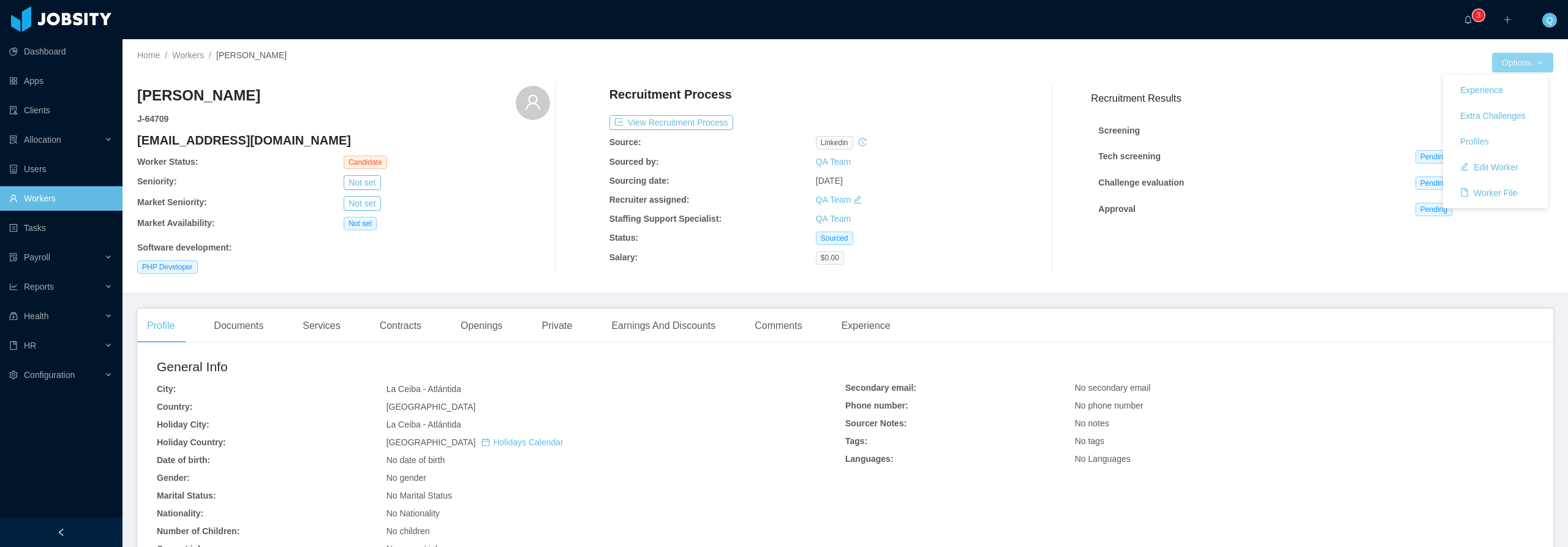
click at [1514, 60] on button "Options" at bounding box center [1522, 62] width 61 height 20
click at [1525, 62] on button "Options" at bounding box center [1522, 62] width 61 height 20
click at [1478, 160] on button "Edit Worker" at bounding box center [1489, 167] width 78 height 20
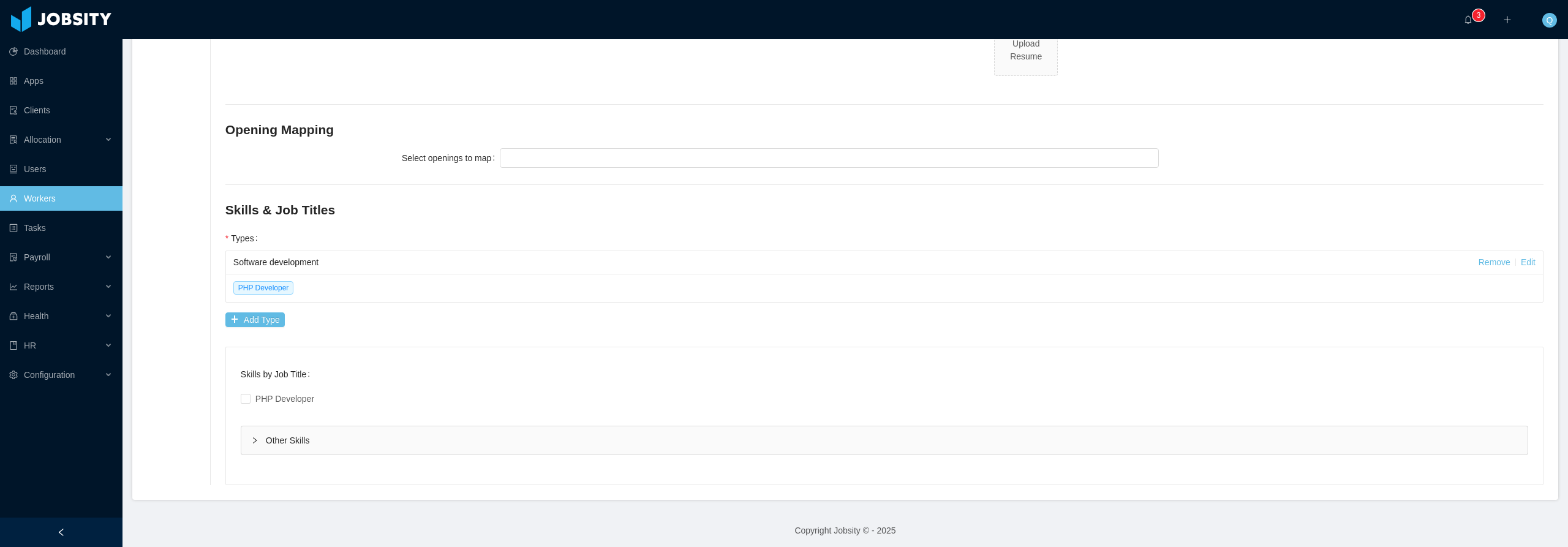
scroll to position [509, 0]
click at [256, 438] on icon "icon: right" at bounding box center [255, 435] width 8 height 8
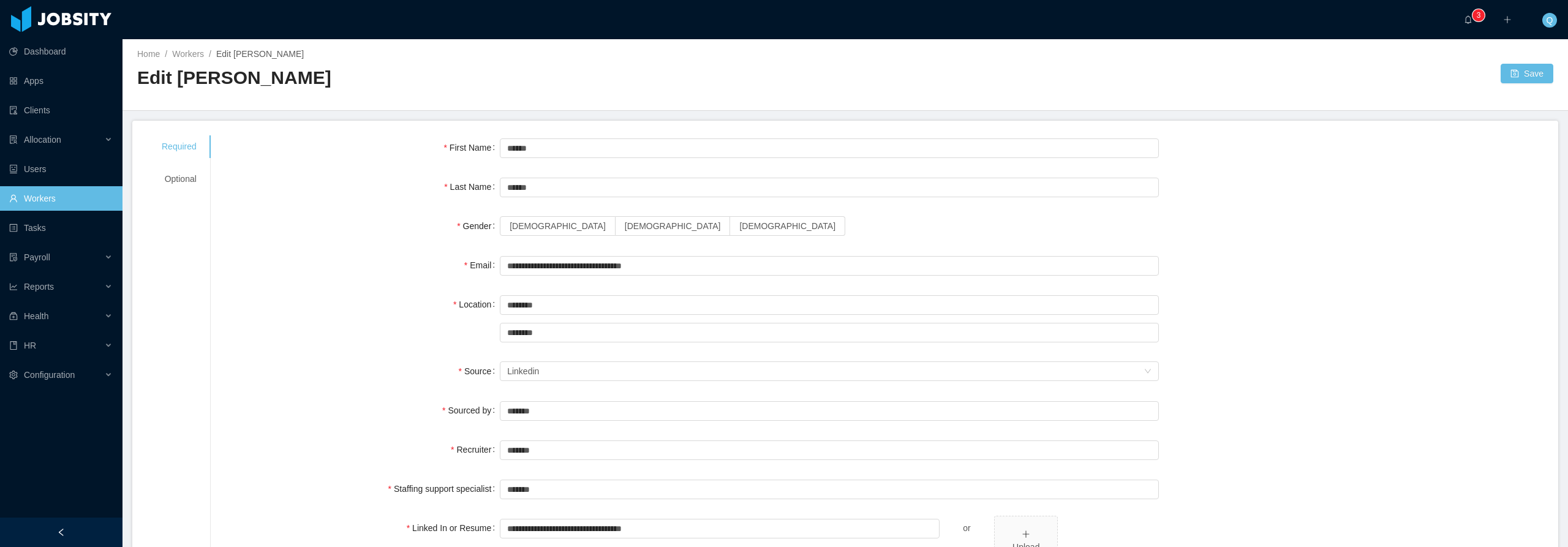
scroll to position [0, 0]
click at [190, 54] on link "Workers" at bounding box center [188, 55] width 32 height 9
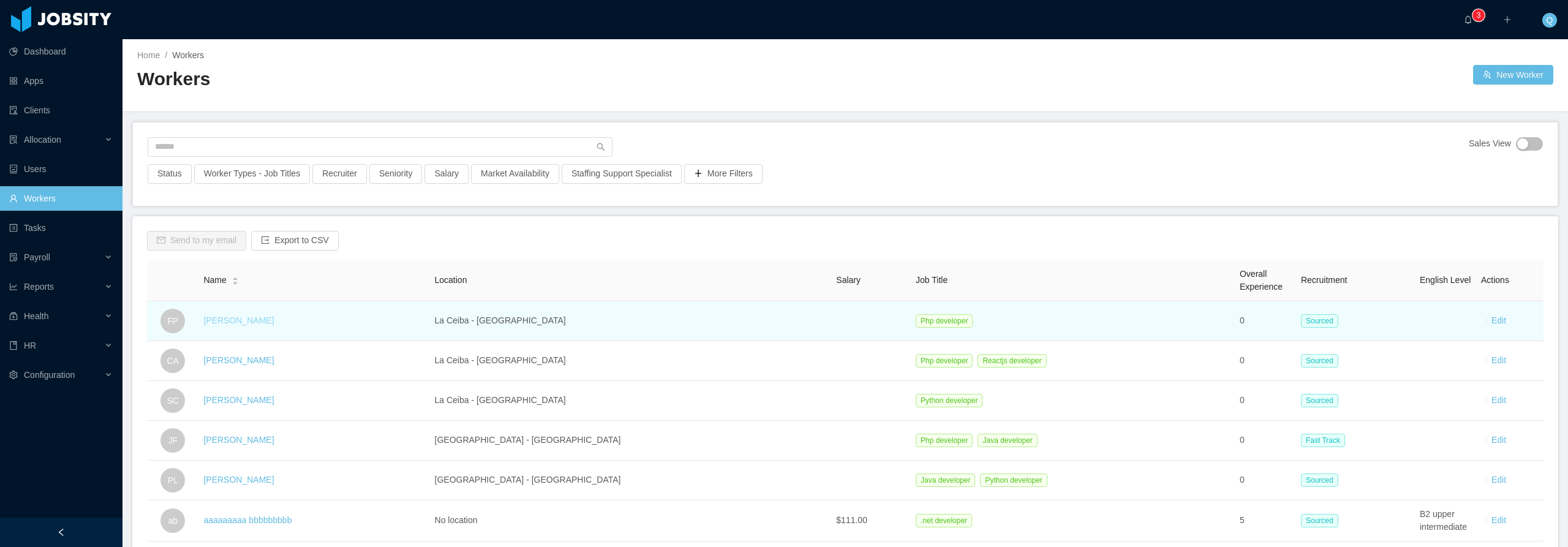
click at [229, 325] on link "[PERSON_NAME]" at bounding box center [239, 320] width 70 height 9
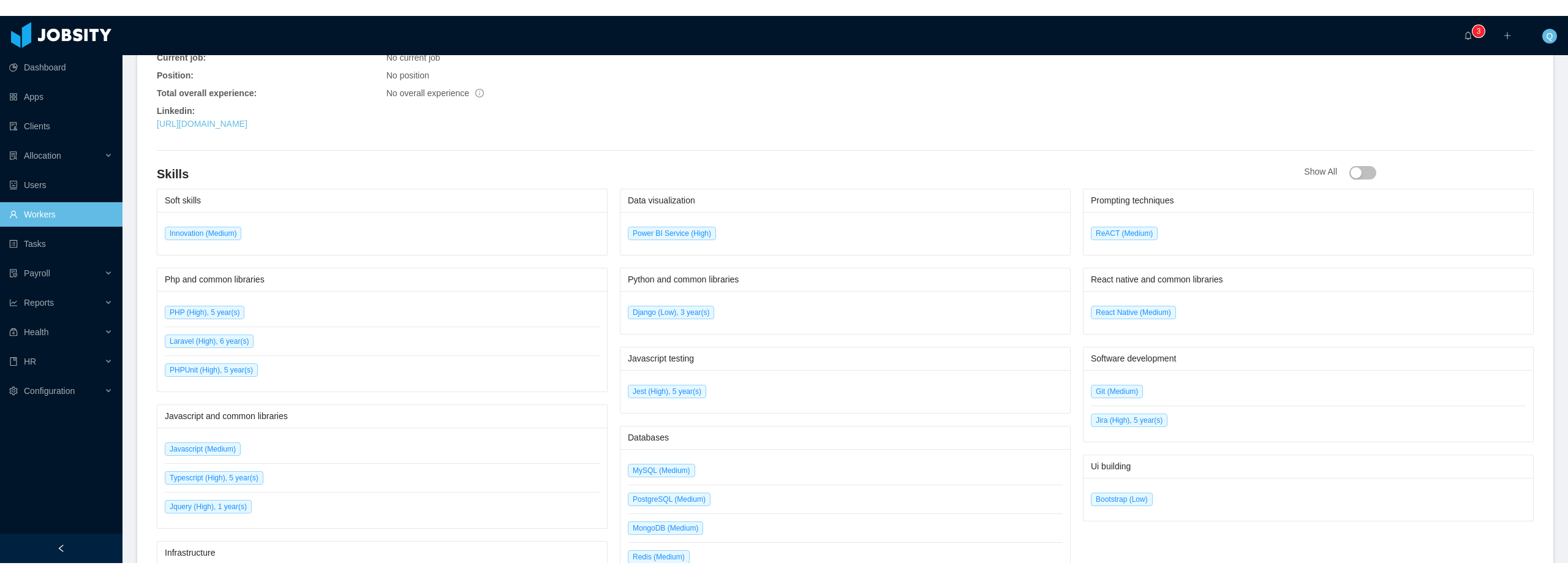
scroll to position [569, 0]
